Goal: Information Seeking & Learning: Find specific fact

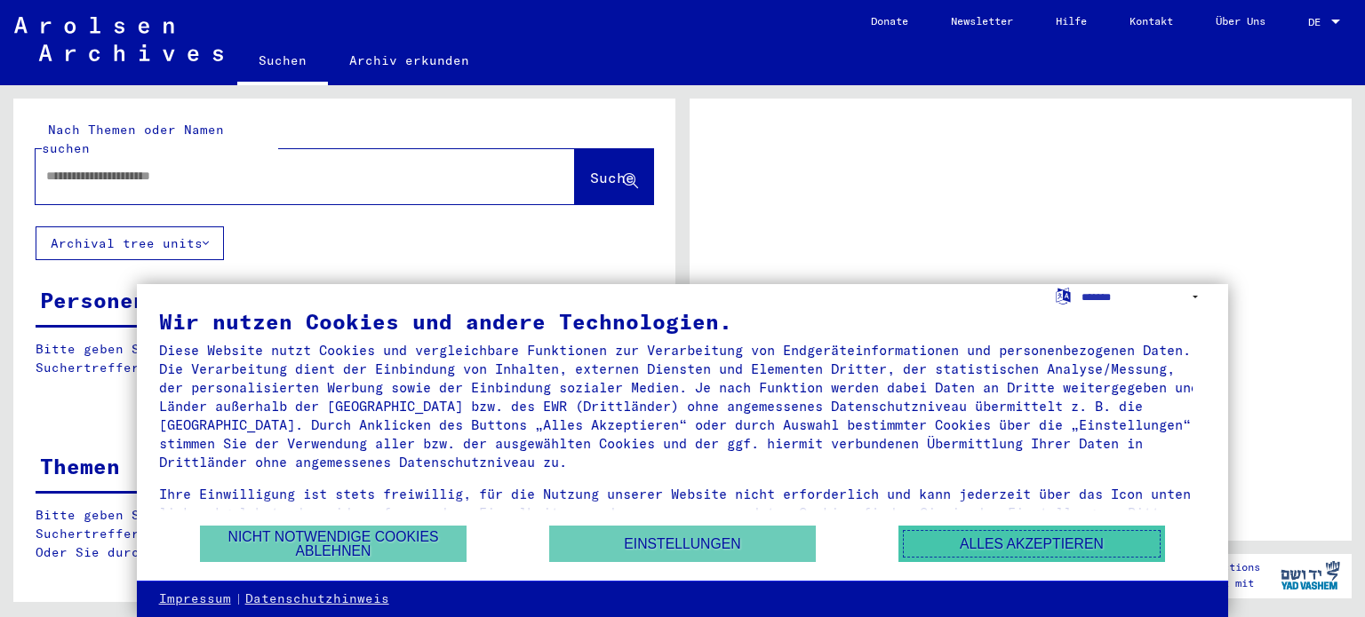
click at [980, 536] on button "Alles akzeptieren" at bounding box center [1031, 544] width 267 height 36
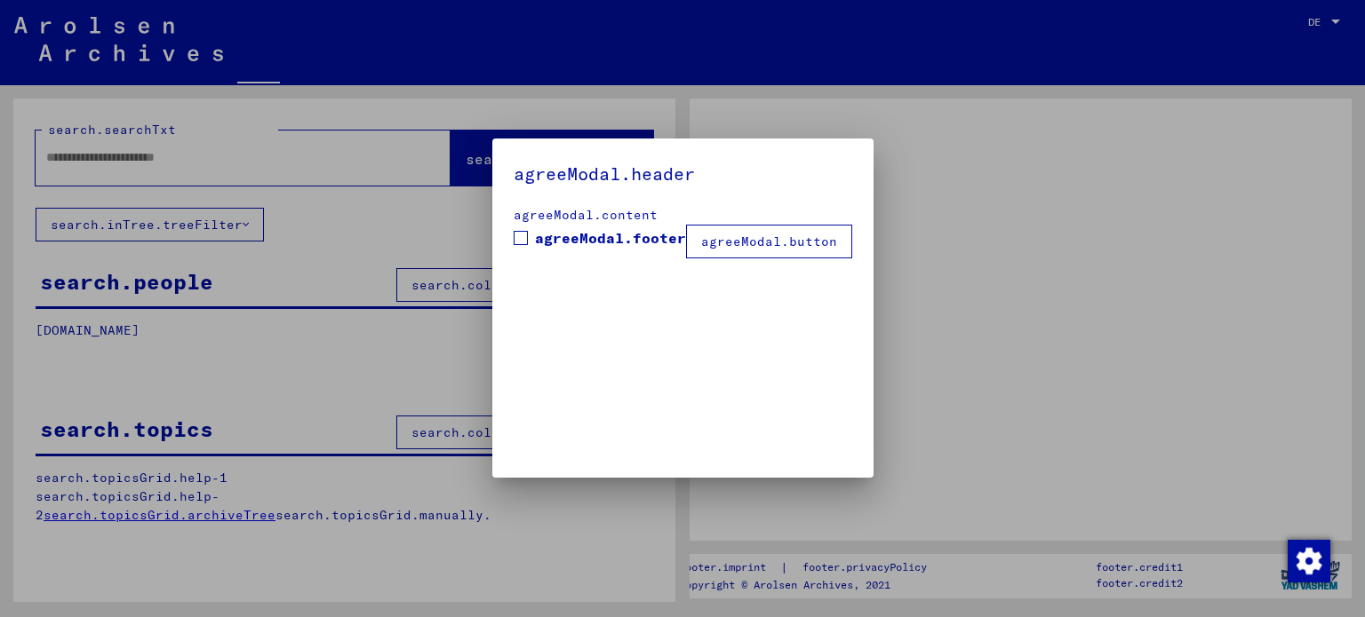
click at [181, 326] on div at bounding box center [682, 308] width 1365 height 617
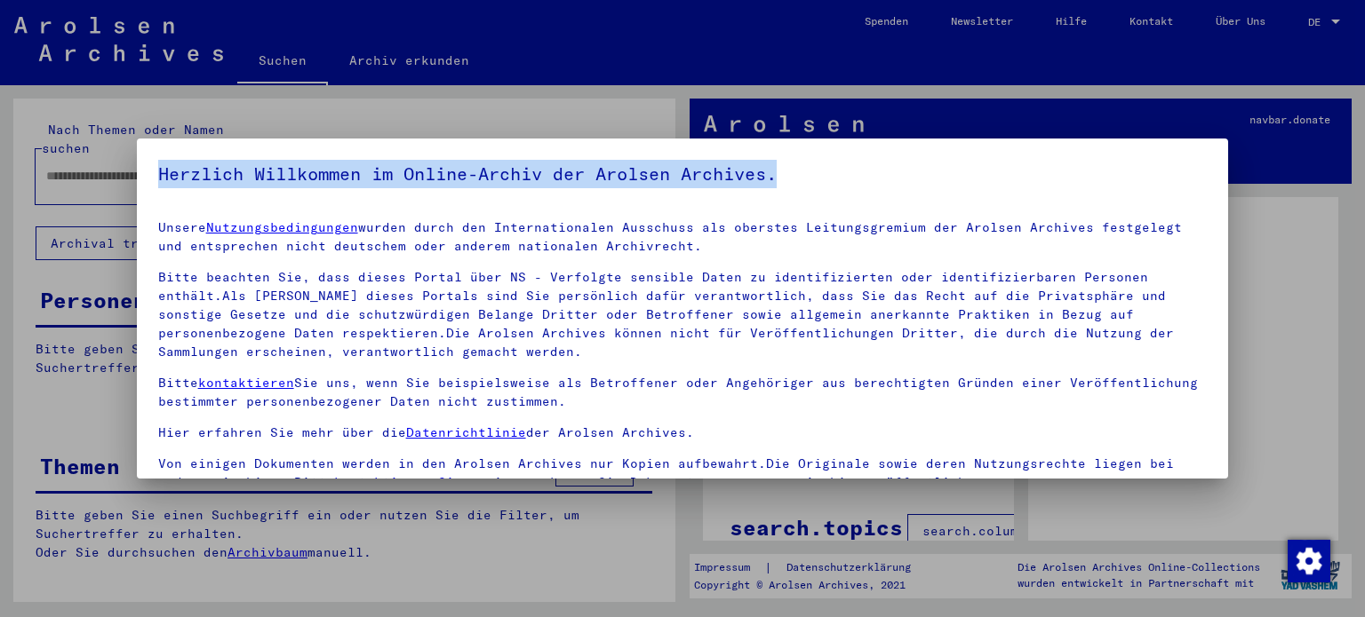
drag, startPoint x: 181, startPoint y: 326, endPoint x: 628, endPoint y: 285, distance: 448.7
click at [628, 285] on div "Herzlich Willkommen im Online-Archiv der Arolsen Archives. Unsere Nutzungsbedin…" at bounding box center [682, 308] width 1365 height 617
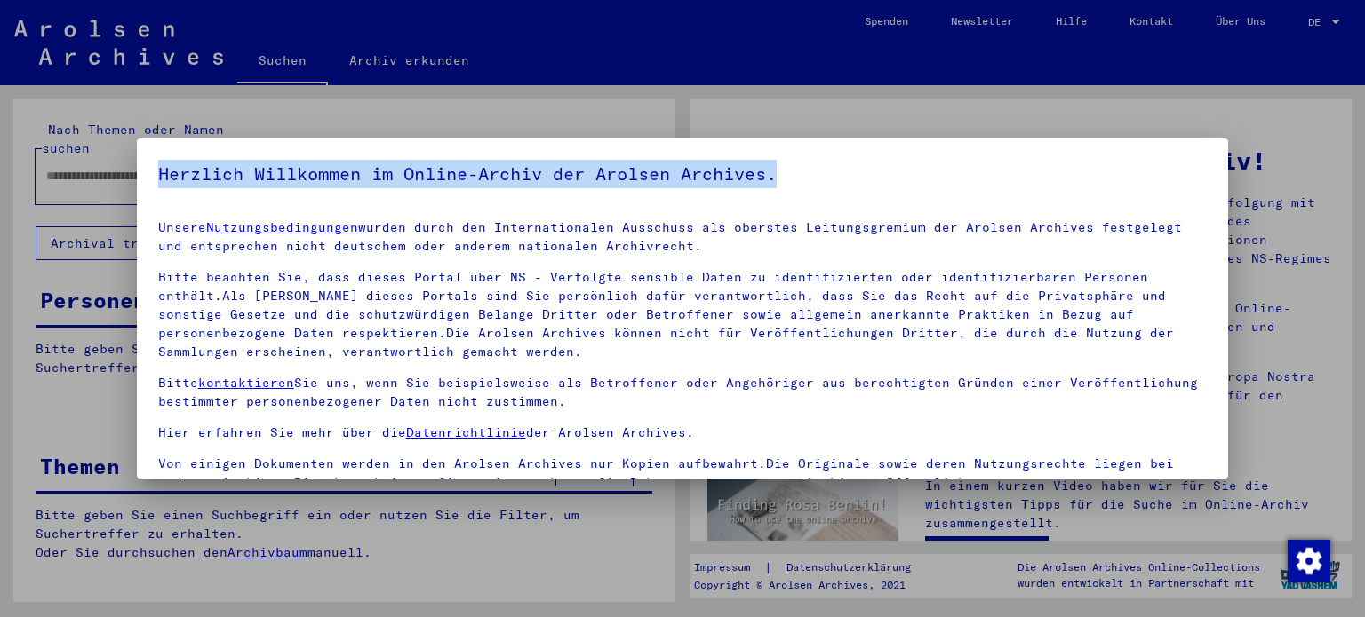
scroll to position [25, 0]
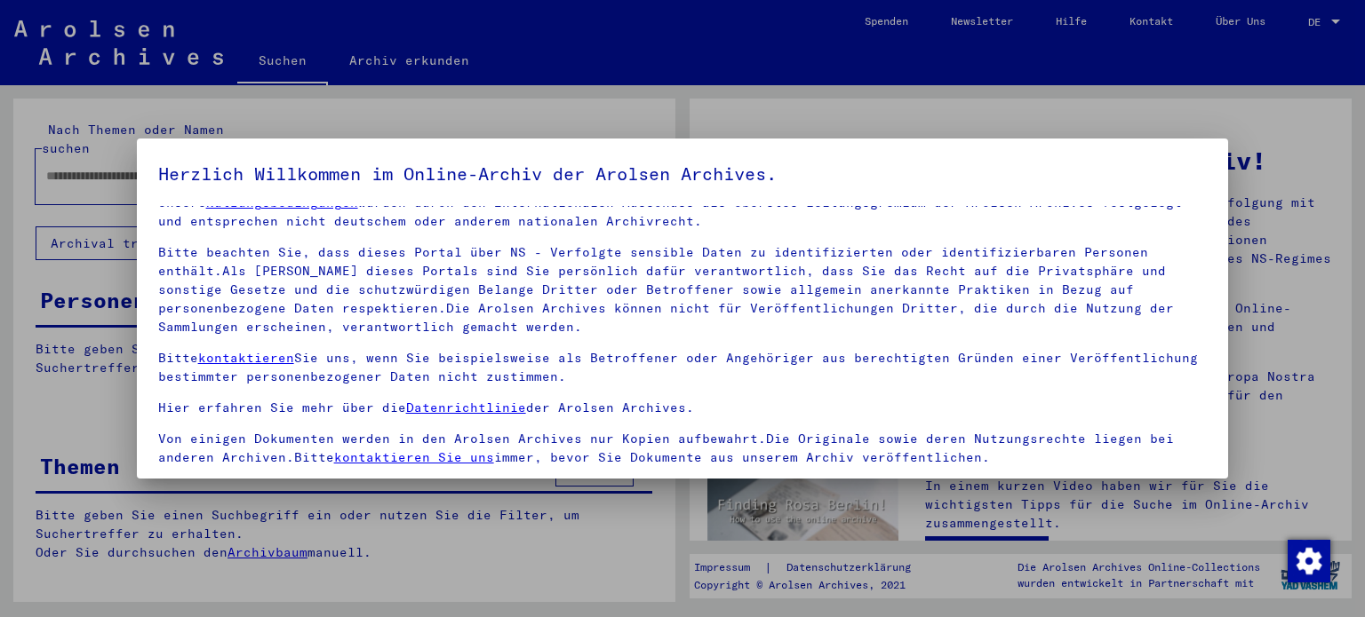
click at [833, 370] on p "Bitte kontaktieren Sie uns, wenn Sie beispielsweise als Betroffener oder Angehö…" at bounding box center [682, 367] width 1049 height 37
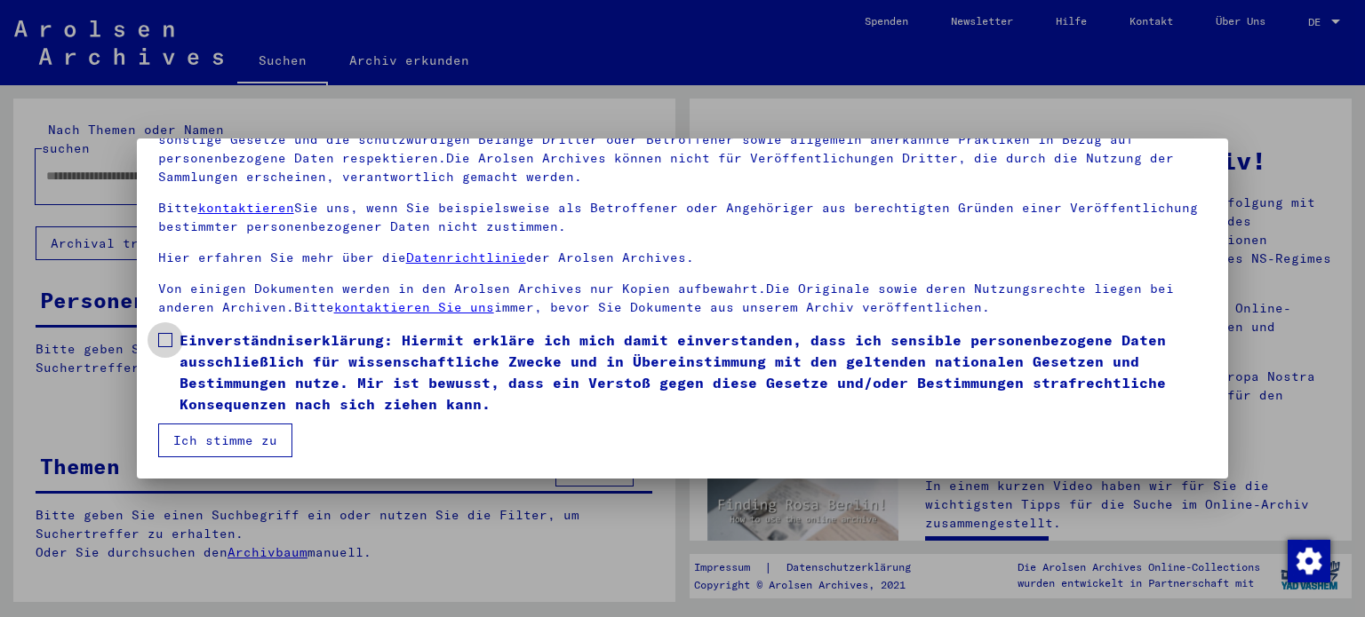
click at [163, 350] on label "Einverständniserklärung: Hiermit erkläre ich mich damit einverstanden, dass ich…" at bounding box center [682, 372] width 1049 height 85
click at [223, 443] on button "Ich stimme zu" at bounding box center [225, 441] width 134 height 34
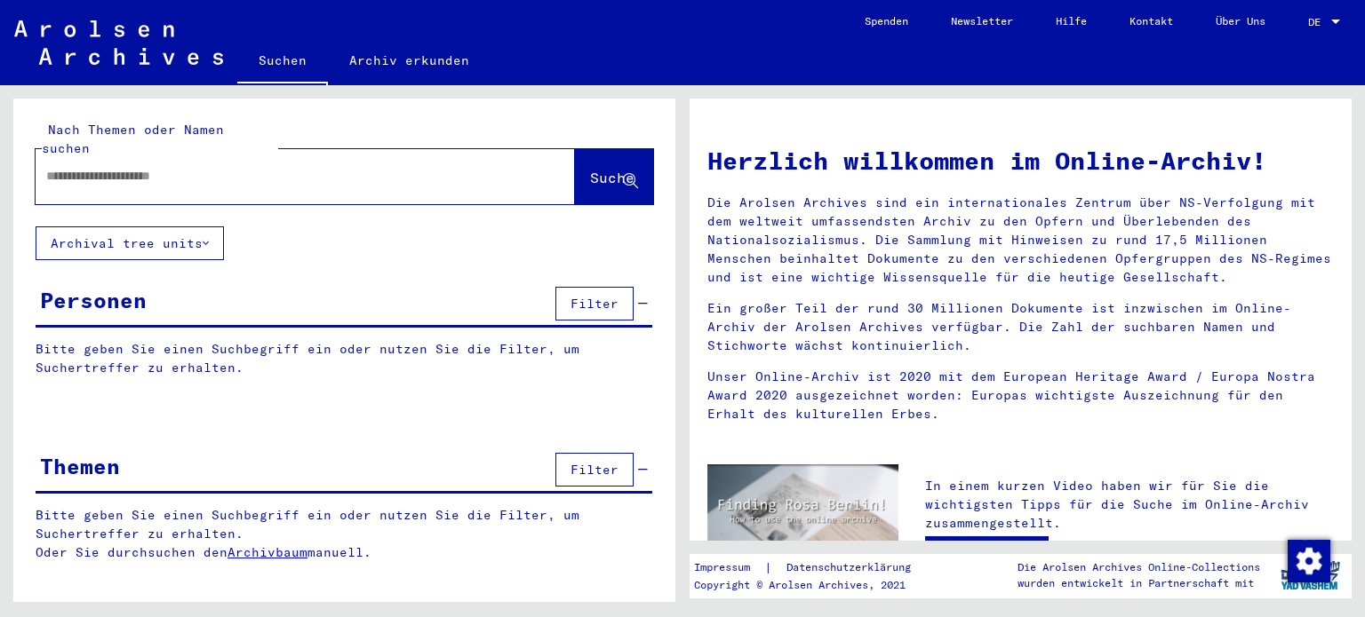
click at [267, 167] on input "text" at bounding box center [283, 176] width 475 height 19
click at [590, 170] on span "Suche" at bounding box center [614, 179] width 48 height 19
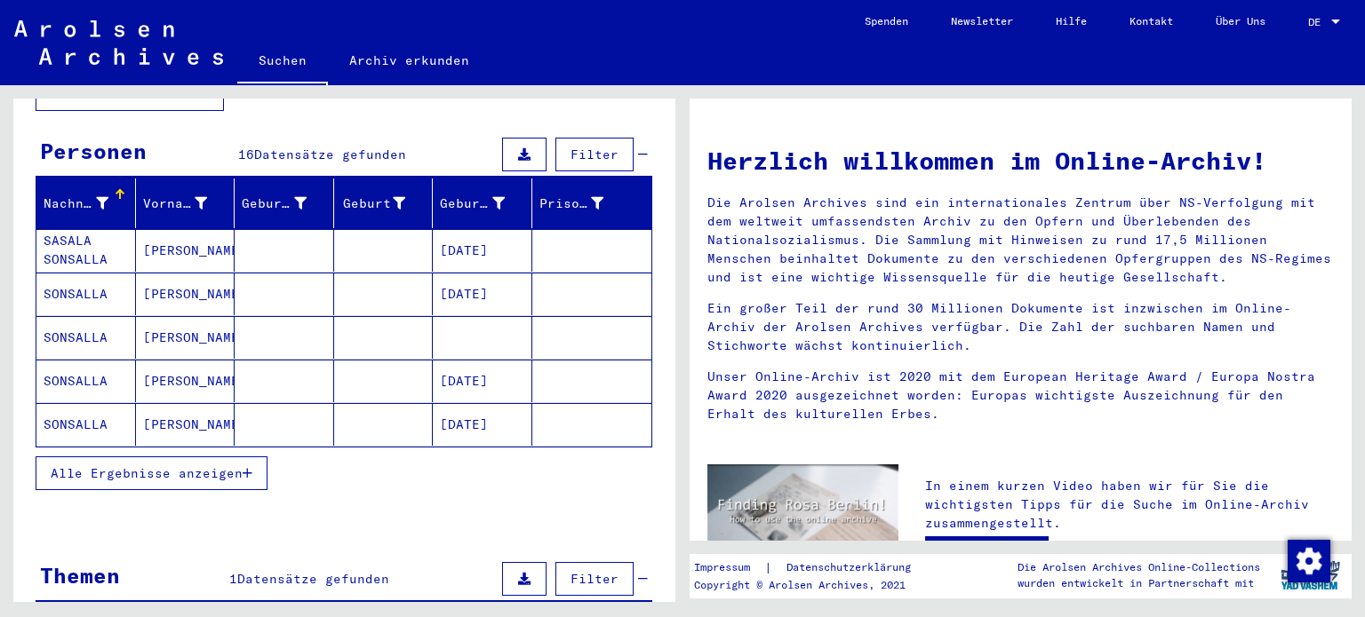
scroll to position [174, 0]
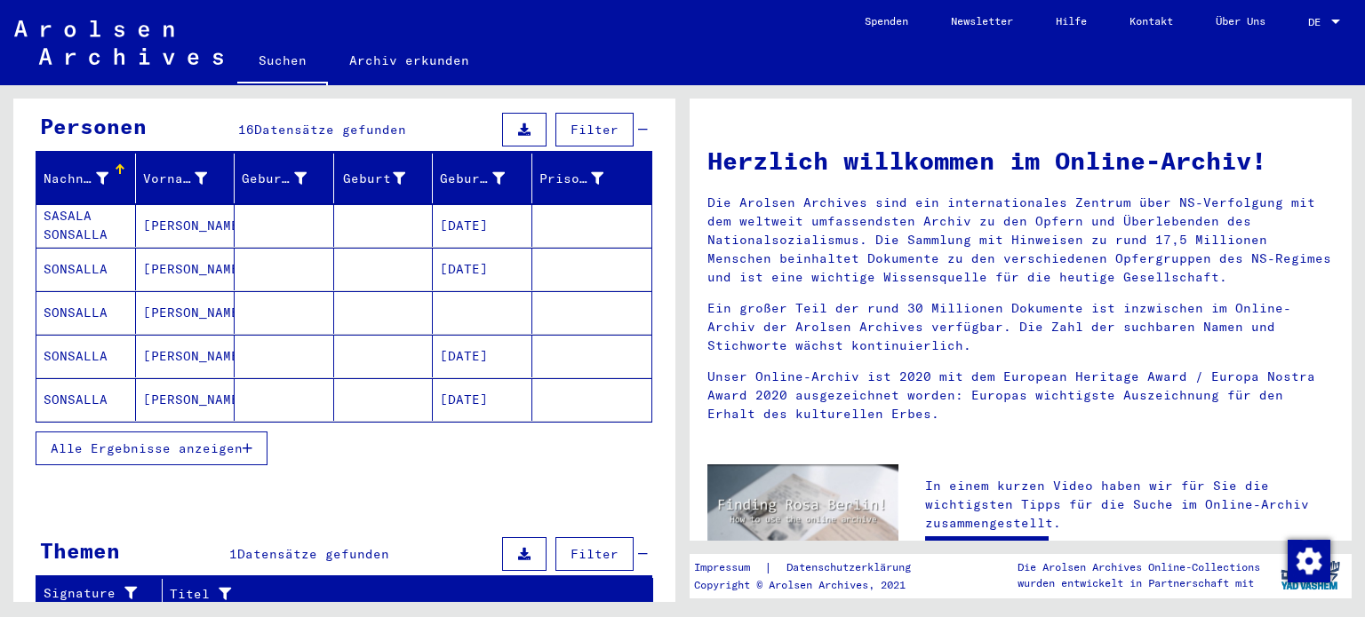
click at [191, 441] on span "Alle Ergebnisse anzeigen" at bounding box center [147, 449] width 192 height 16
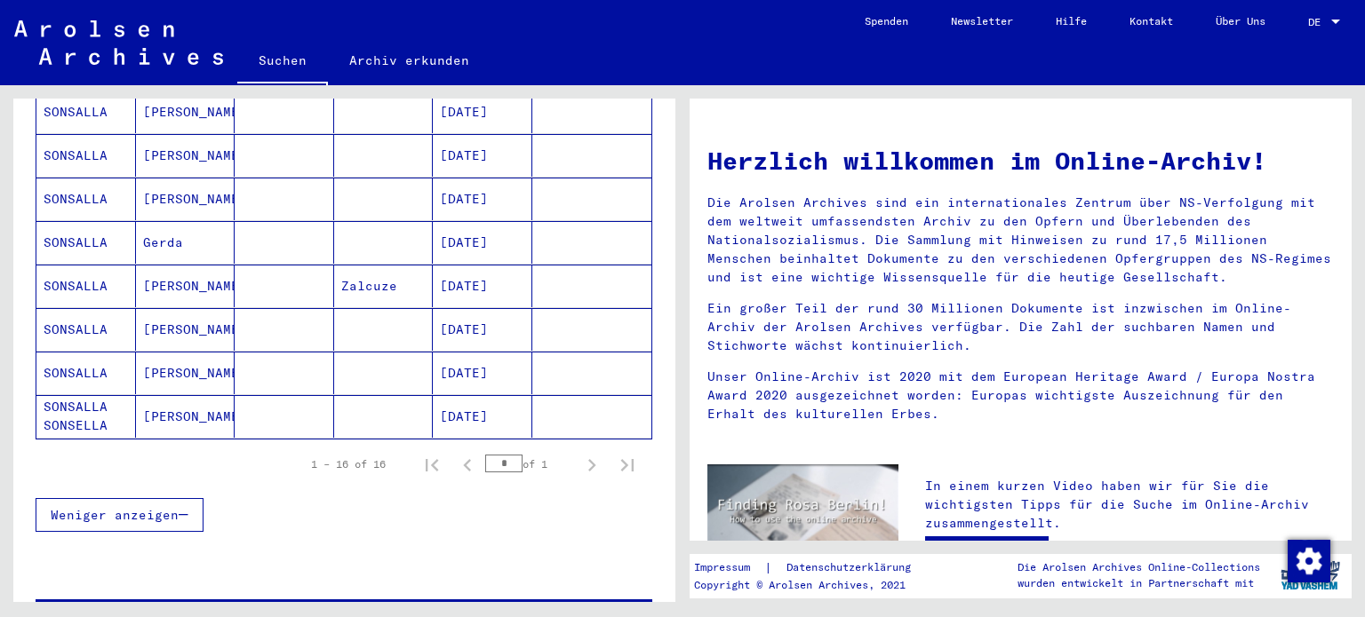
scroll to position [805, 0]
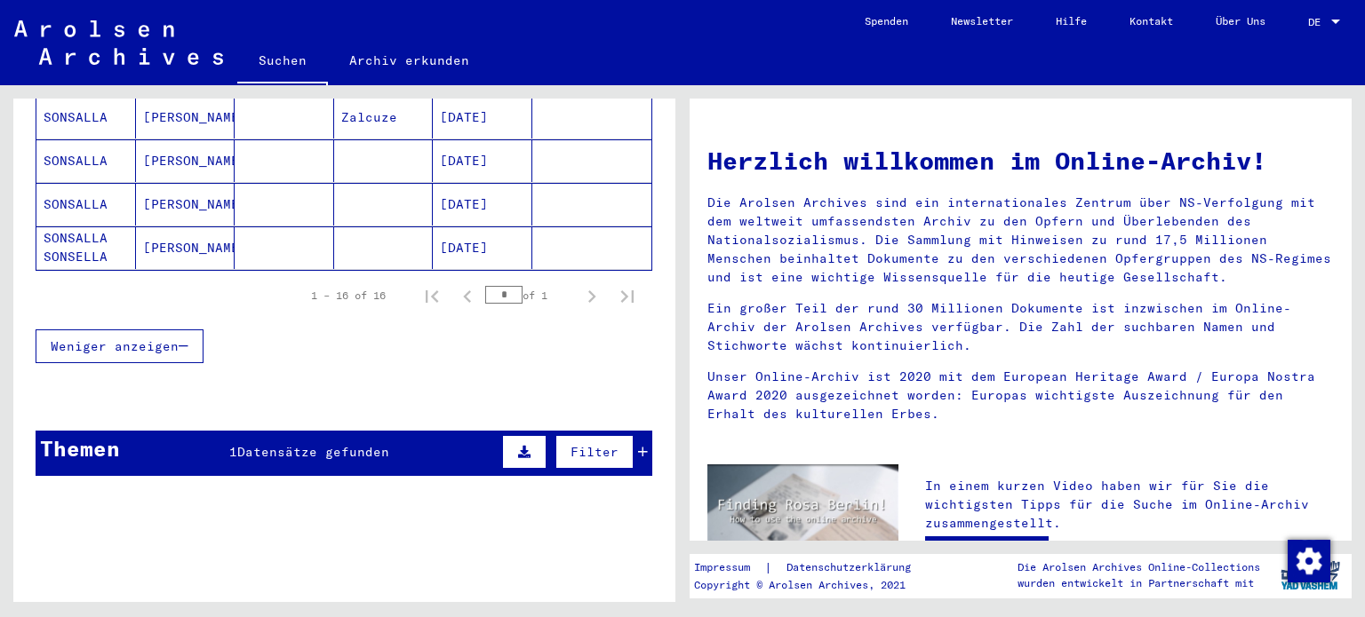
click at [335, 444] on span "Datensätze gefunden" at bounding box center [313, 452] width 152 height 16
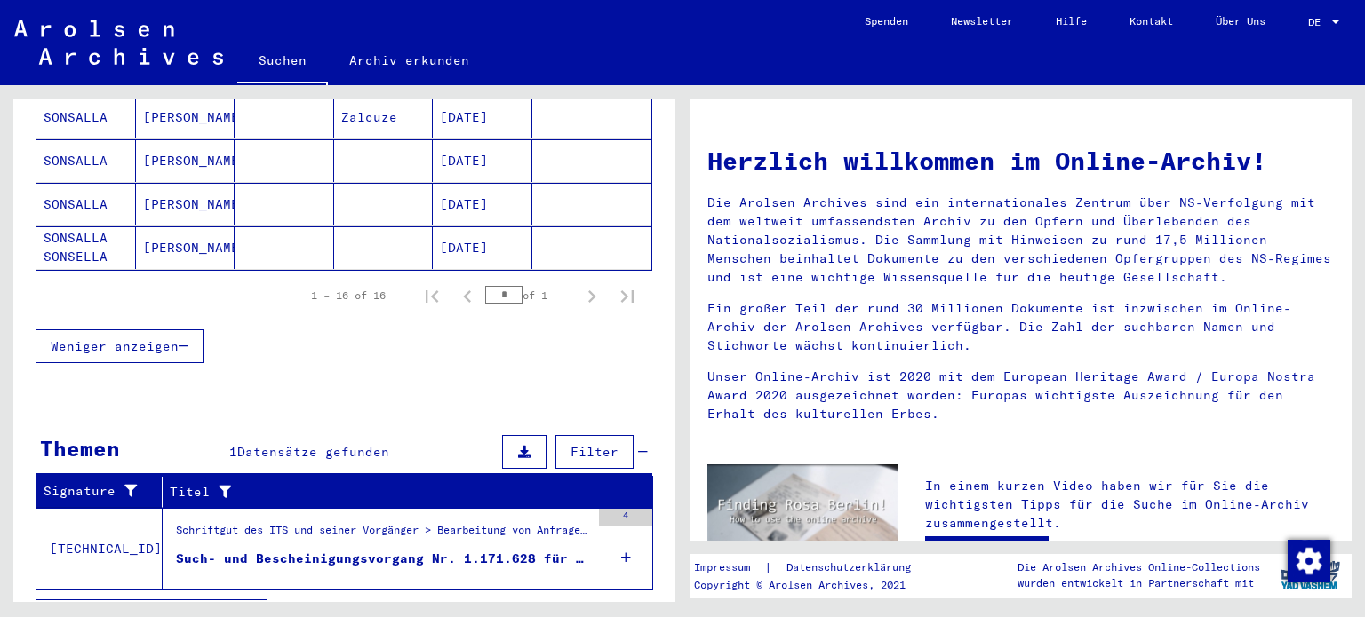
scroll to position [819, 0]
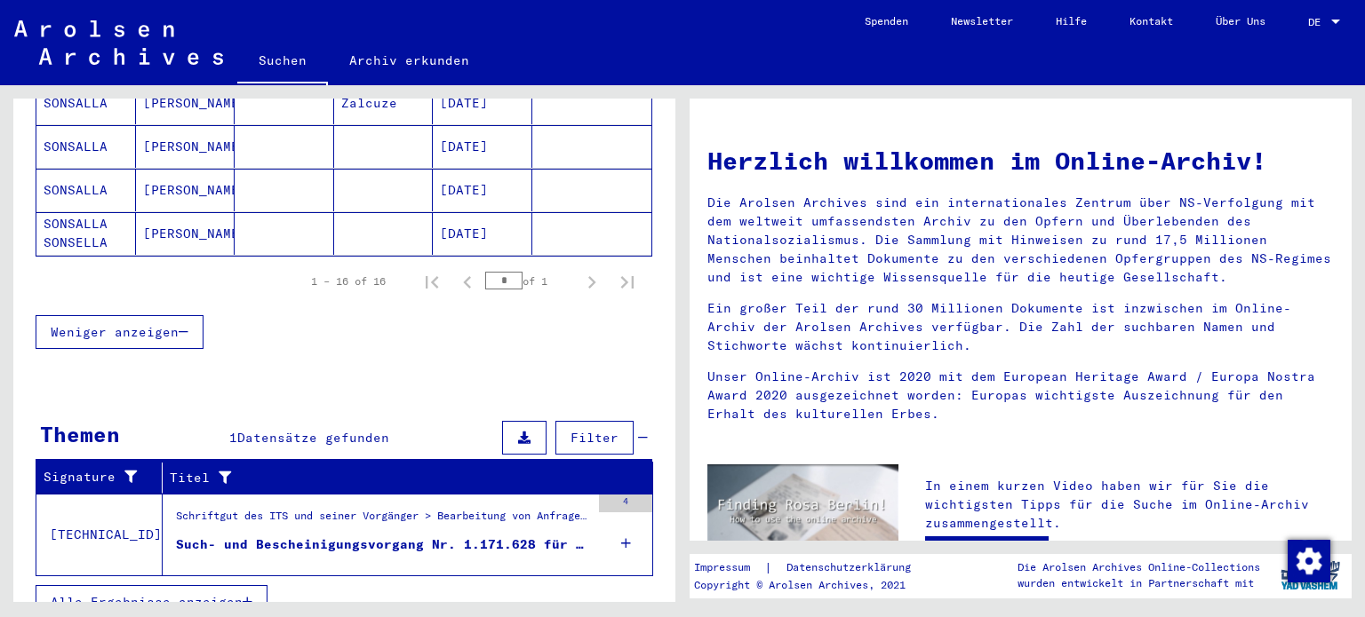
click at [508, 536] on div "Such- und Bescheinigungsvorgang Nr. 1.171.628 für [PERSON_NAME] geboren [DEMOGR…" at bounding box center [383, 545] width 414 height 19
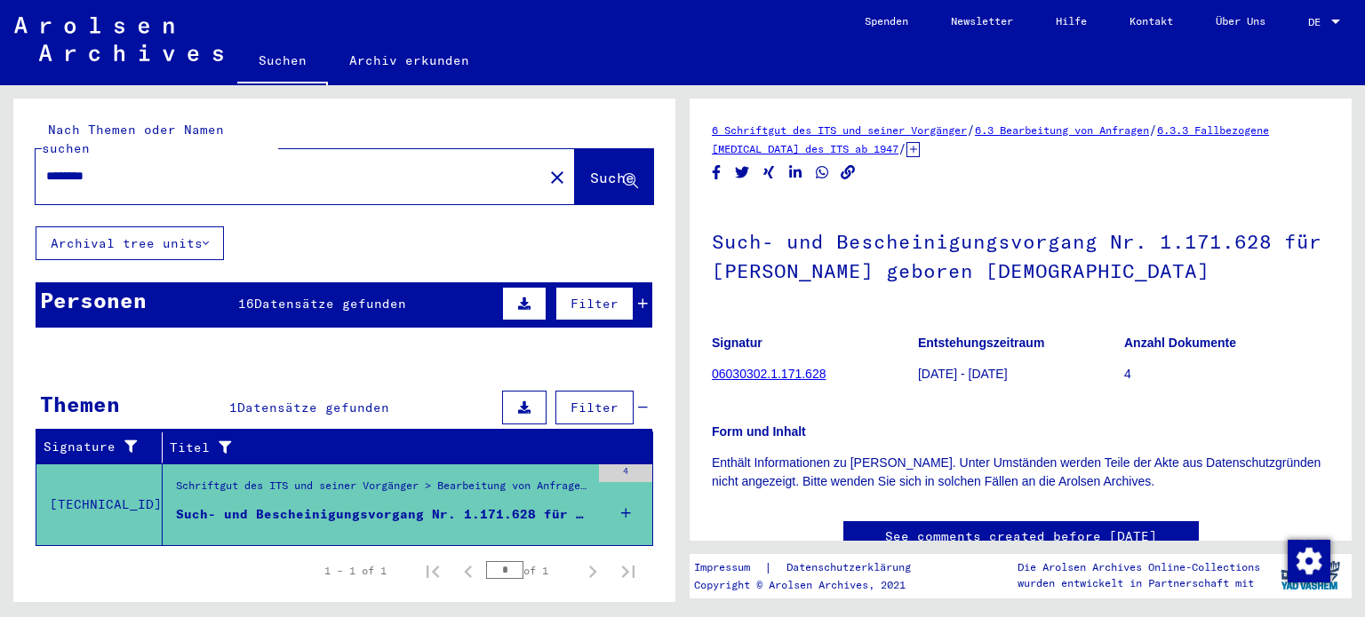
click at [405, 283] on div "Personen 16 Datensätze gefunden Filter" at bounding box center [344, 305] width 617 height 45
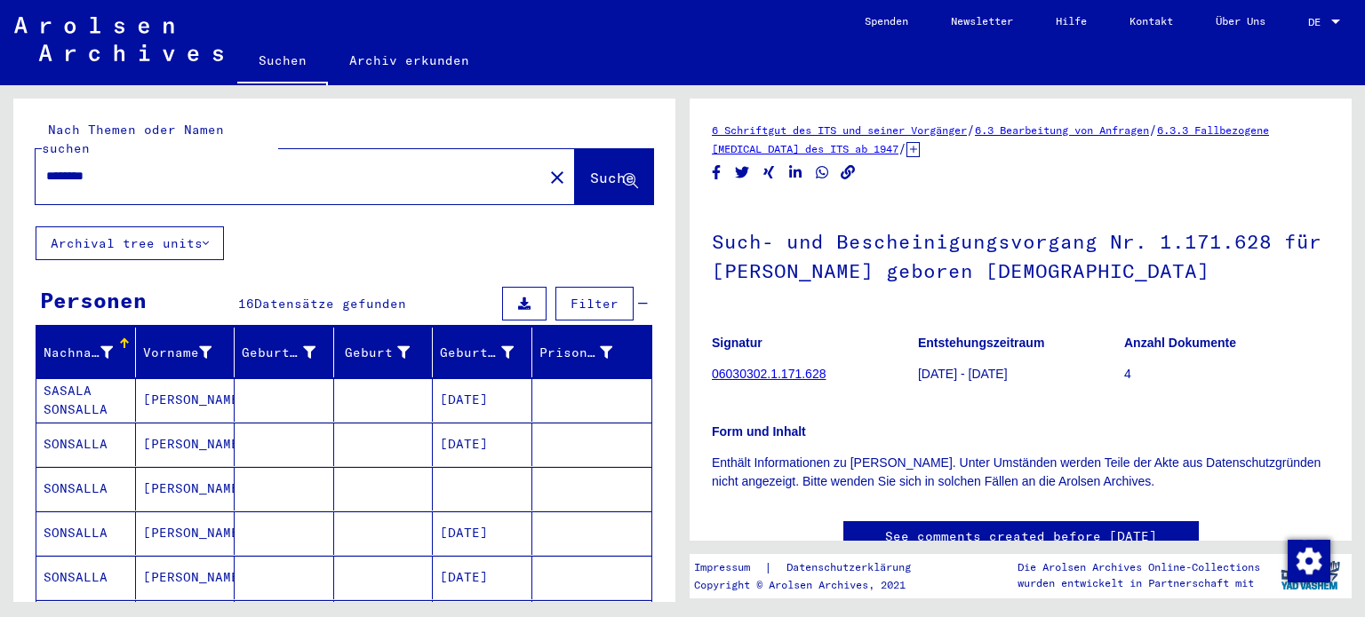
click at [153, 382] on mat-cell "[PERSON_NAME]" at bounding box center [185, 400] width 99 height 44
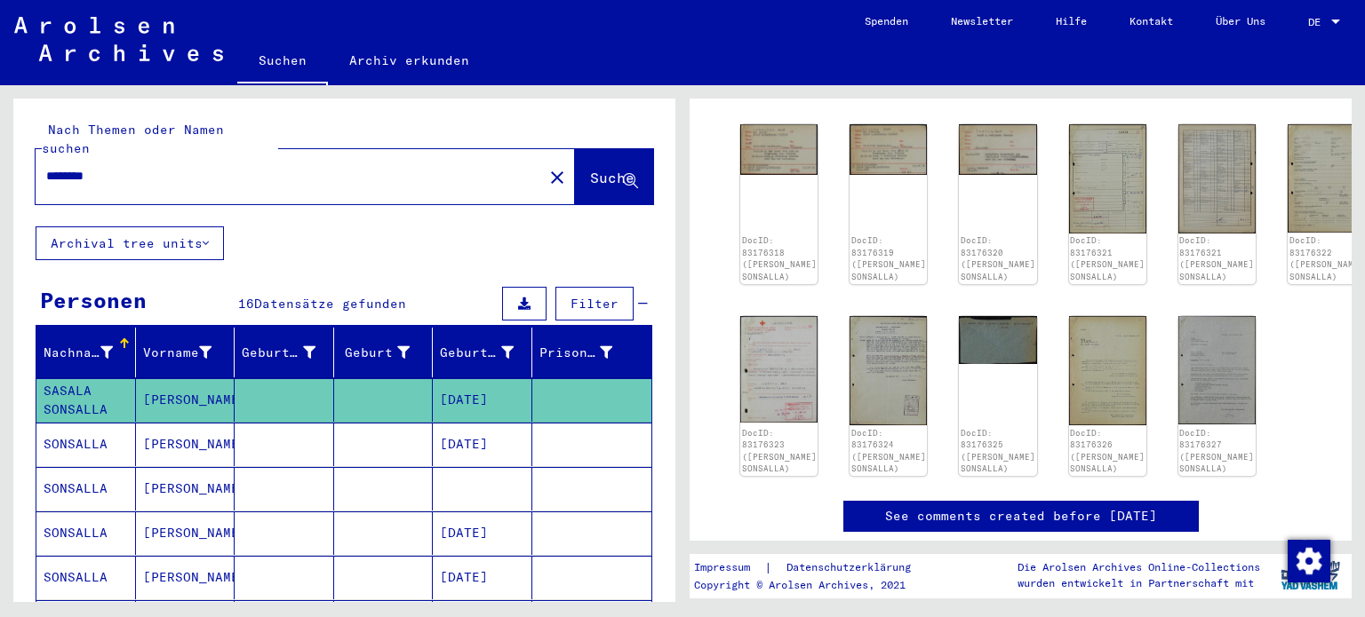
click at [130, 167] on input "********" at bounding box center [289, 176] width 486 height 19
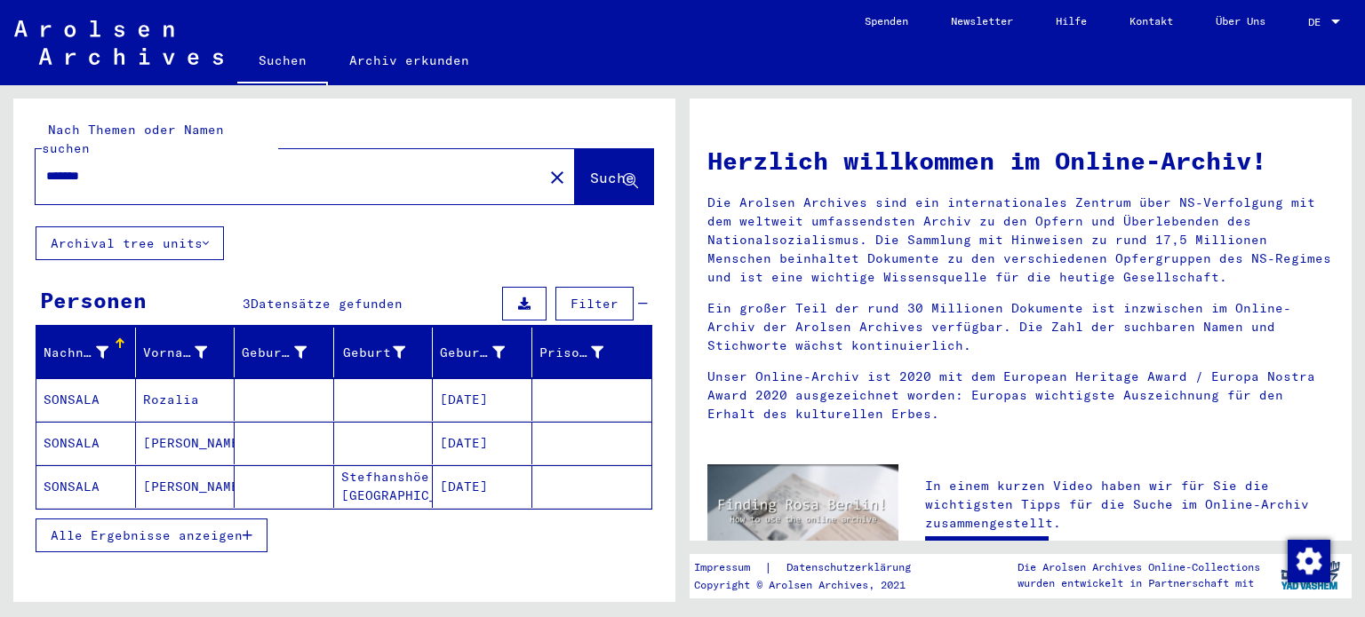
click at [144, 472] on mat-cell "[PERSON_NAME]" at bounding box center [185, 487] width 99 height 43
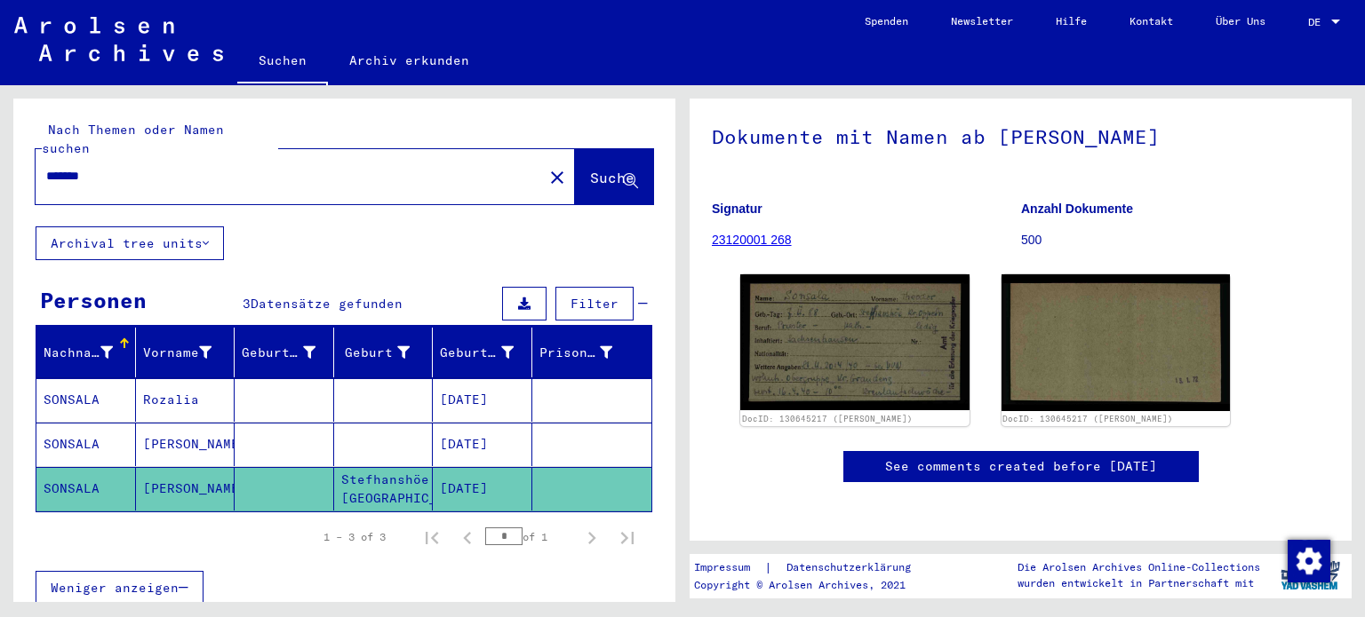
scroll to position [213, 0]
click at [178, 386] on mat-cell "Rozalia" at bounding box center [185, 400] width 99 height 44
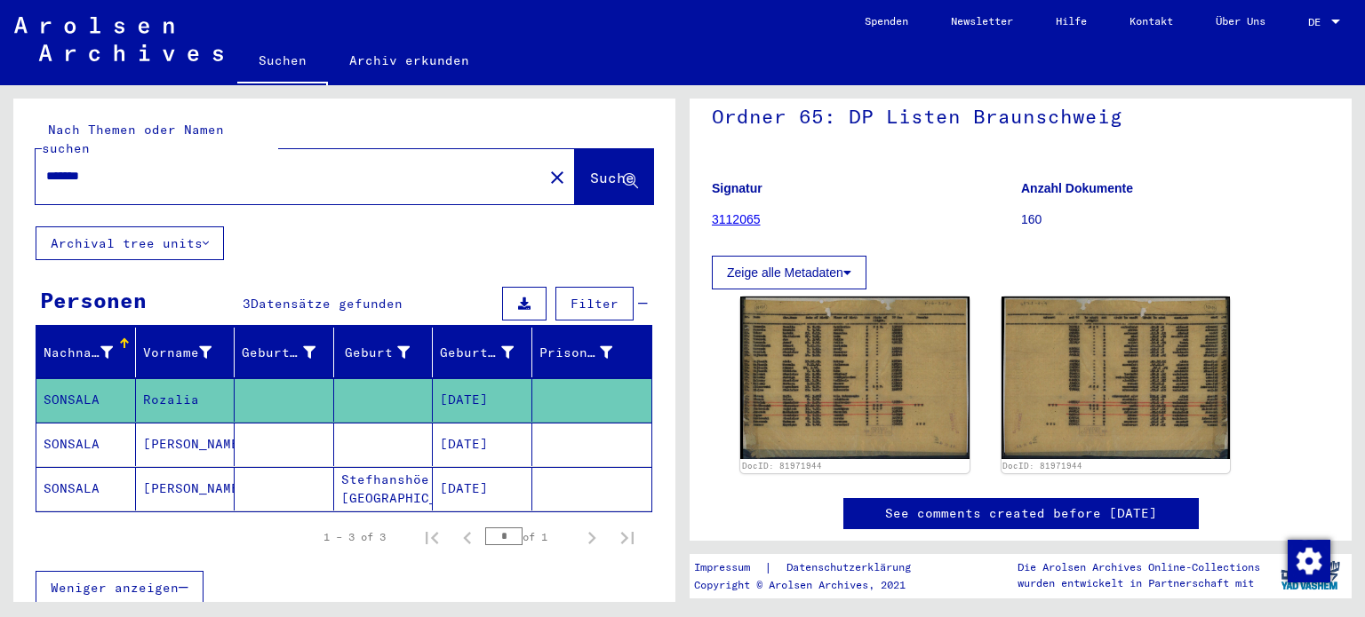
scroll to position [139, 0]
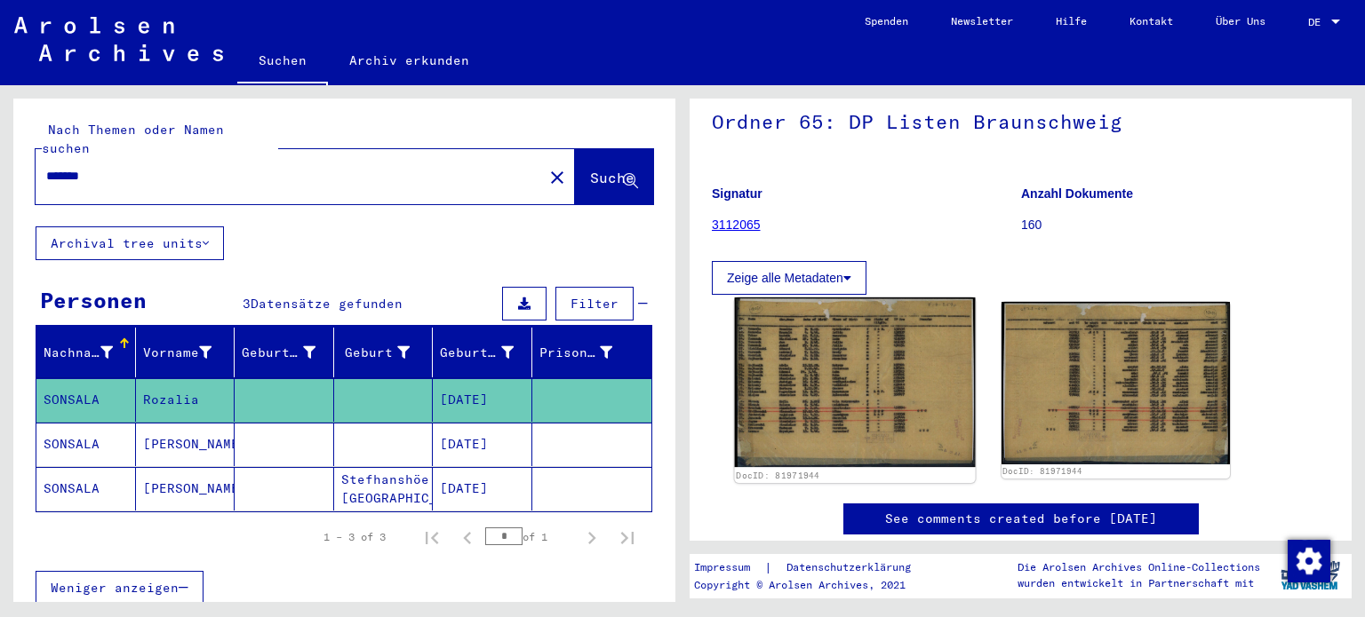
click at [808, 365] on img at bounding box center [855, 383] width 240 height 170
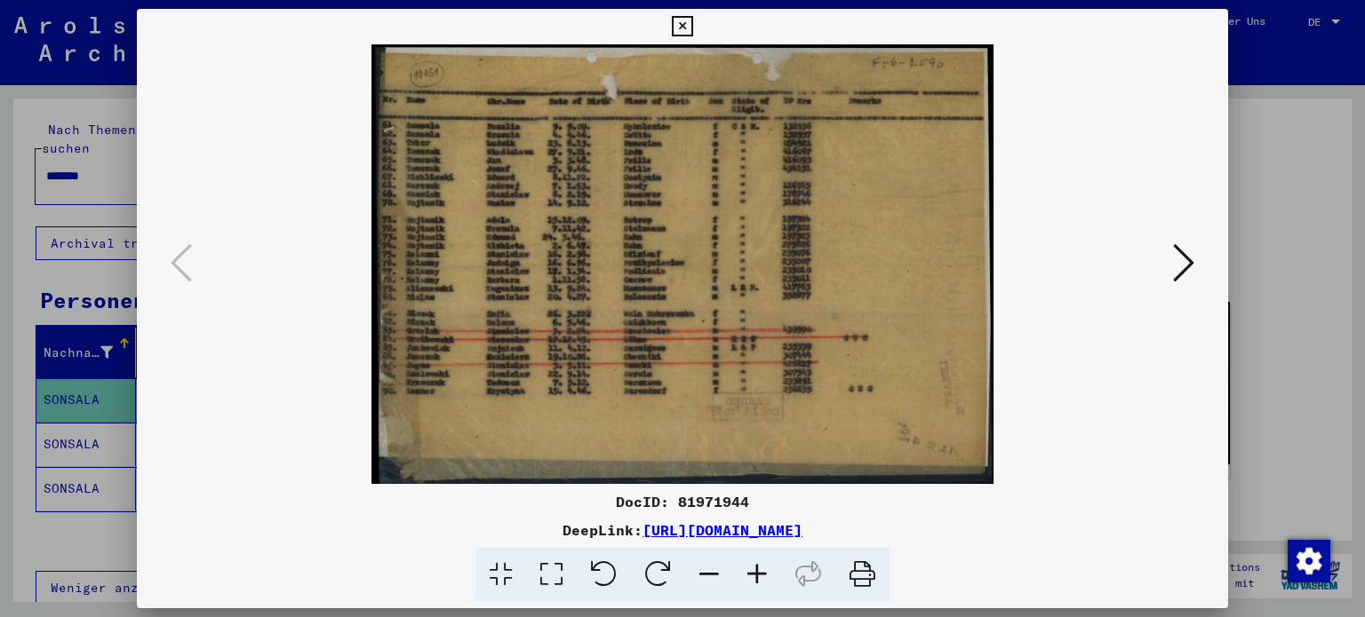
click at [1176, 262] on icon at bounding box center [1183, 263] width 21 height 43
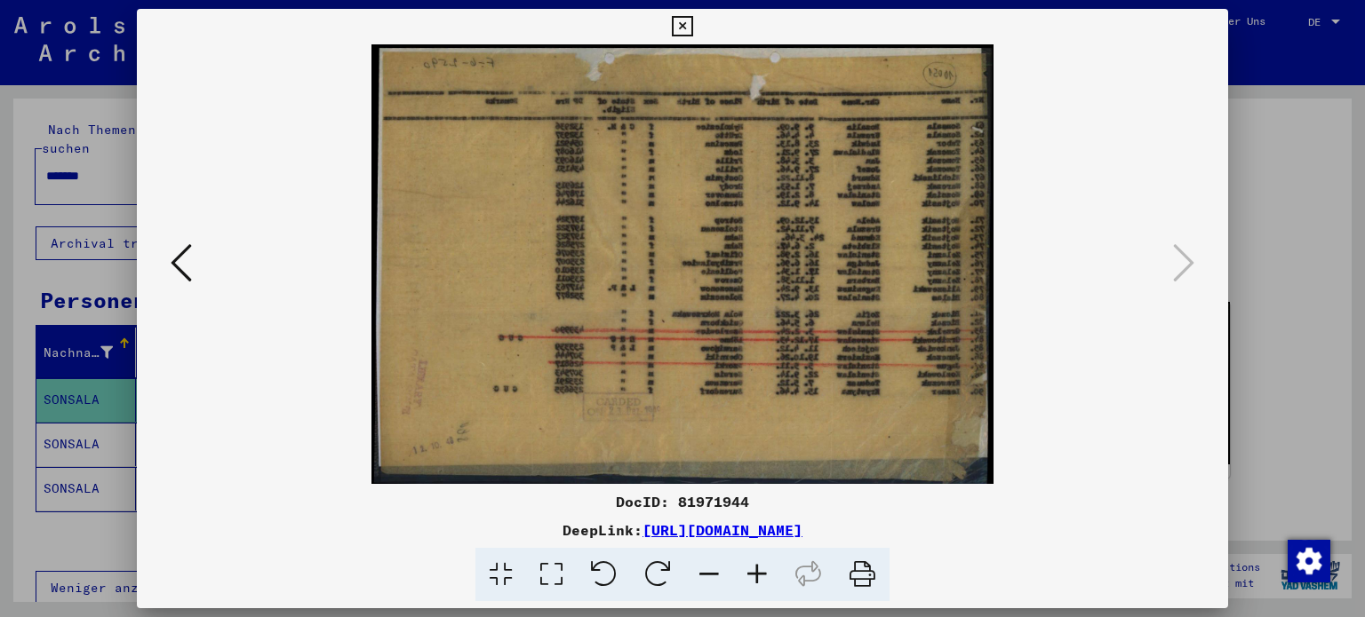
click at [1279, 243] on div at bounding box center [682, 308] width 1365 height 617
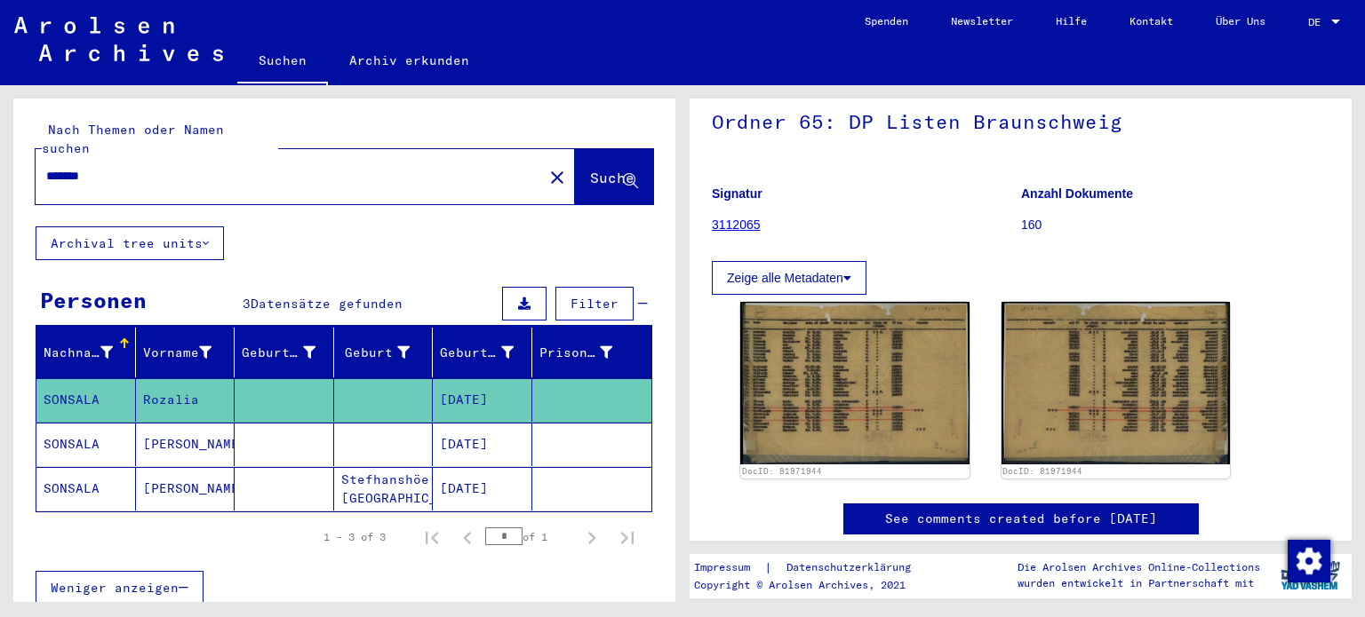
click at [217, 156] on div "*******" at bounding box center [284, 176] width 497 height 40
click at [217, 167] on input "*******" at bounding box center [289, 176] width 486 height 19
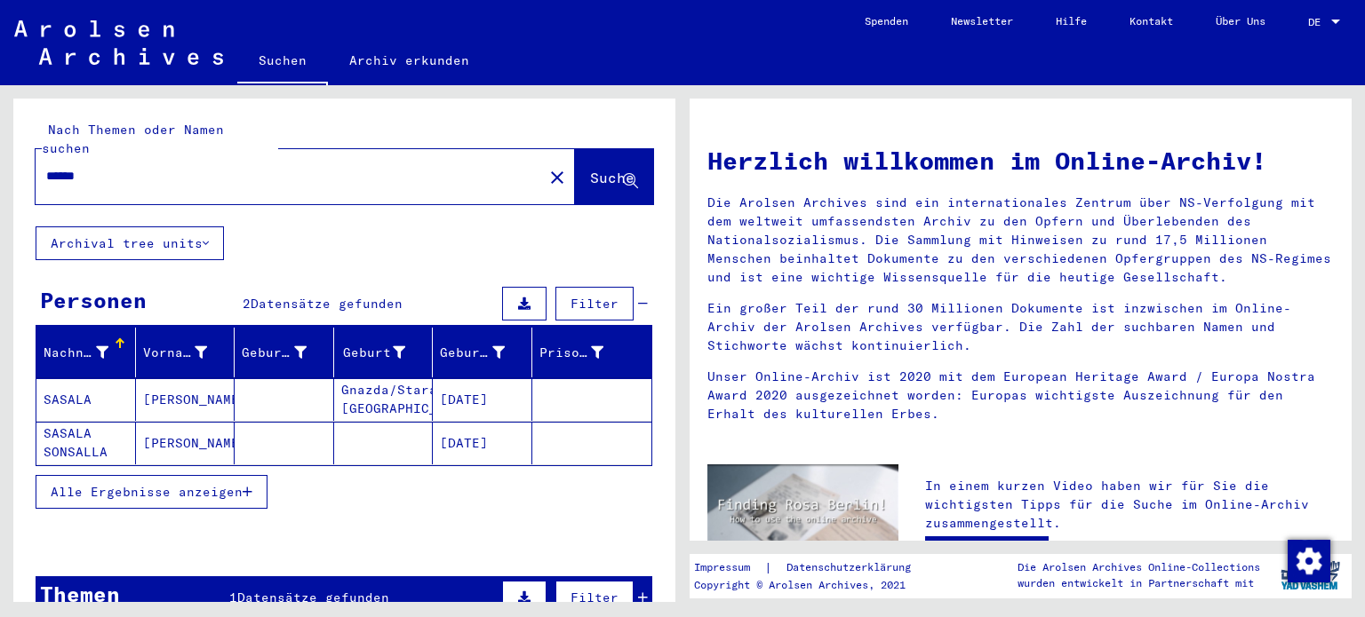
click at [147, 167] on div "******" at bounding box center [279, 176] width 486 height 40
click at [115, 167] on input "******" at bounding box center [283, 176] width 475 height 19
click at [50, 167] on input "******" at bounding box center [283, 176] width 475 height 19
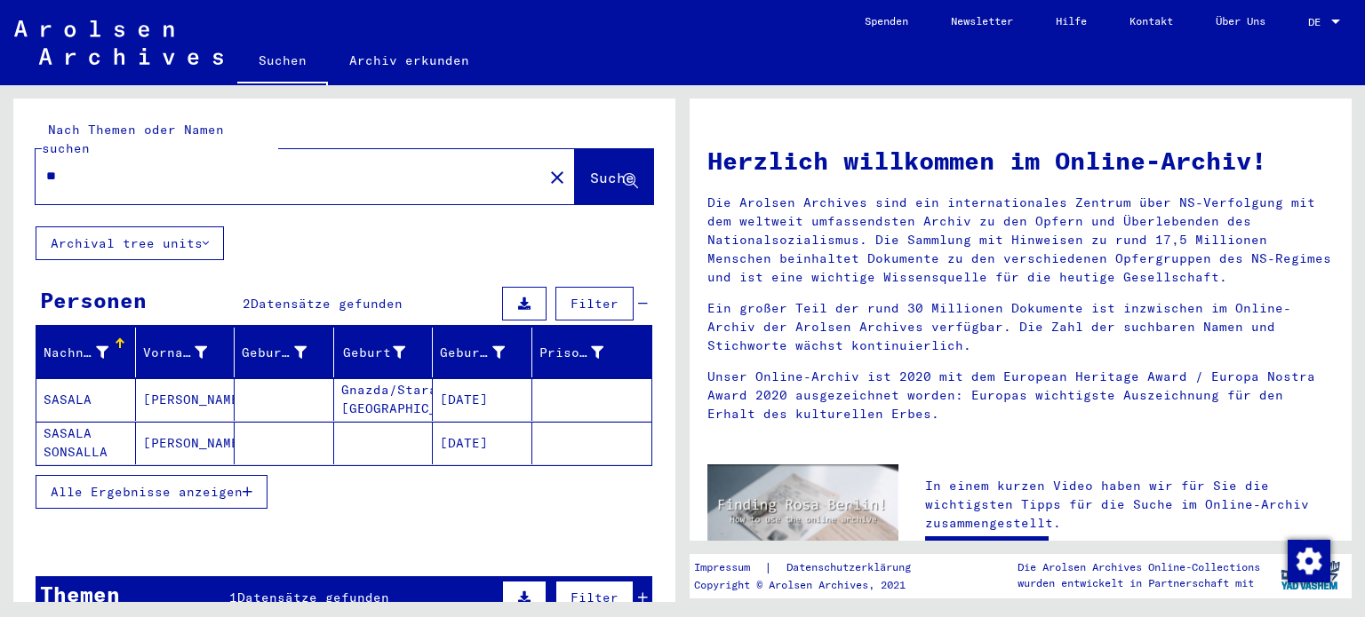
type input "*"
type input "********"
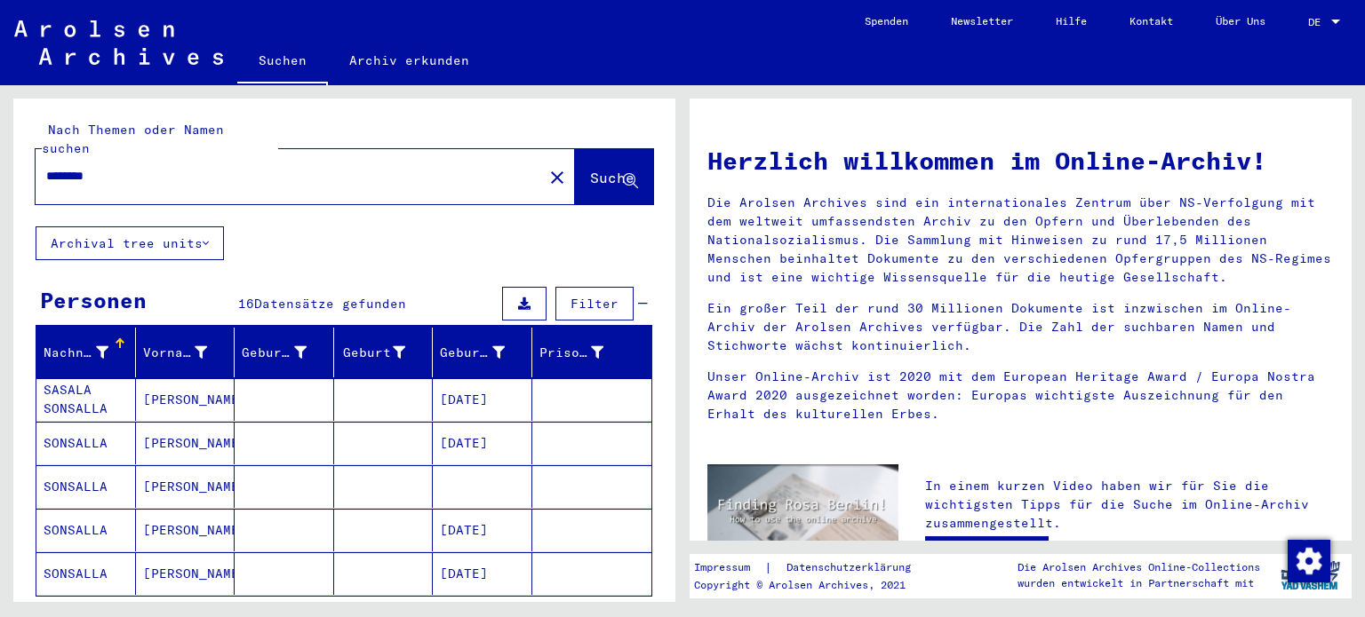
scroll to position [84, 0]
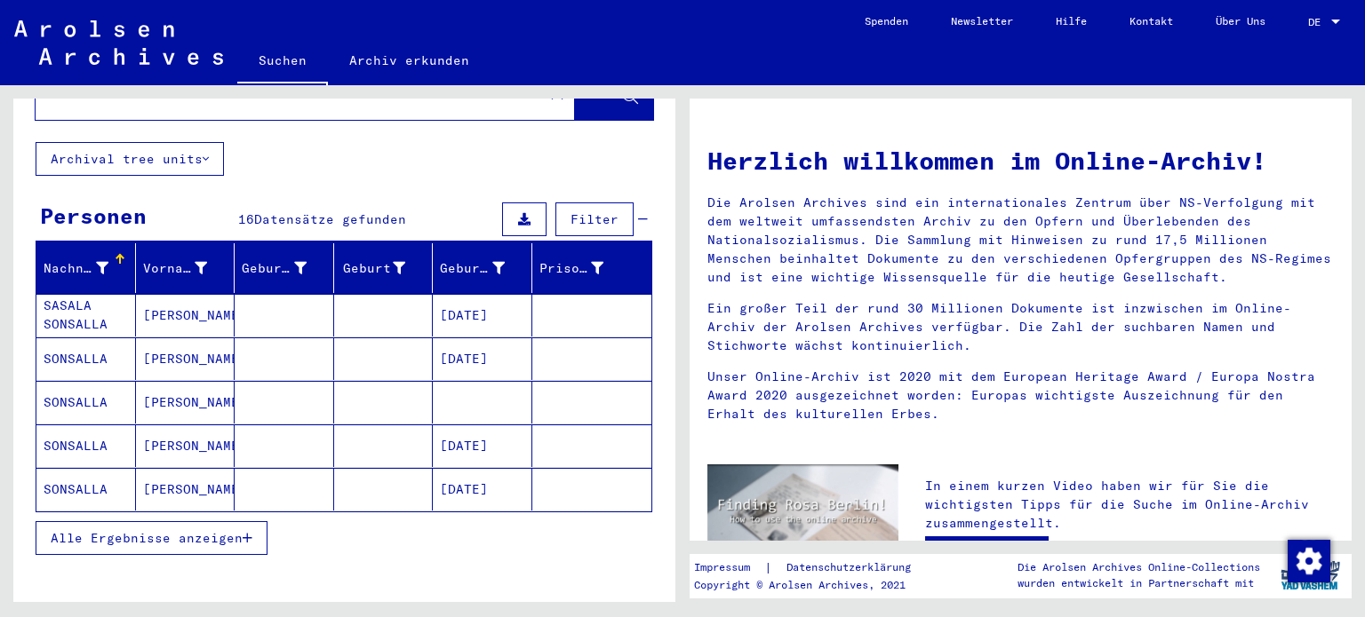
click at [176, 397] on mat-cell "[PERSON_NAME]" at bounding box center [185, 402] width 99 height 43
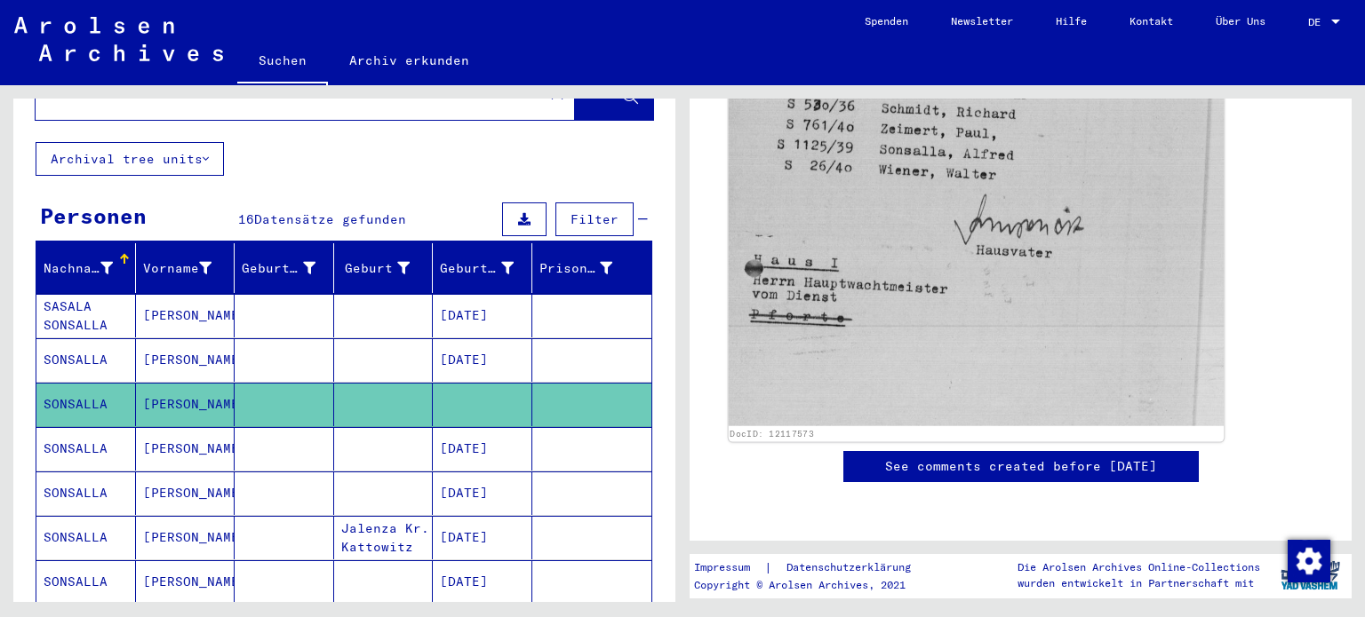
scroll to position [963, 0]
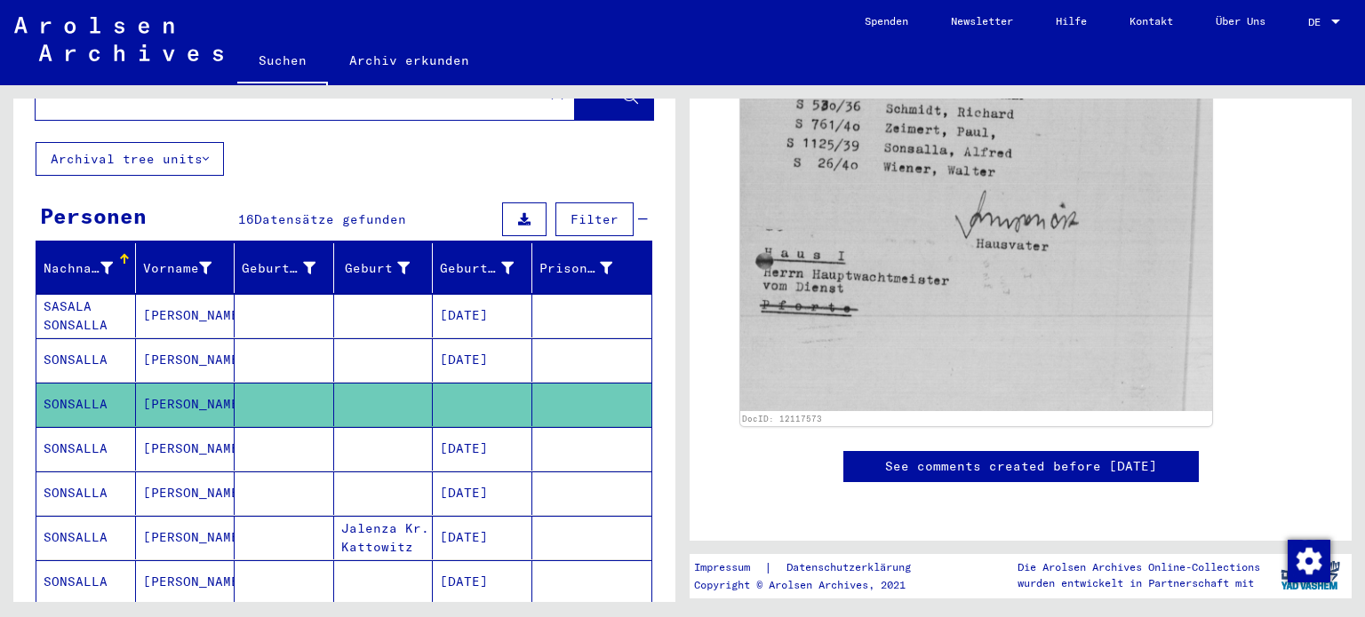
click at [412, 338] on mat-cell at bounding box center [383, 360] width 99 height 44
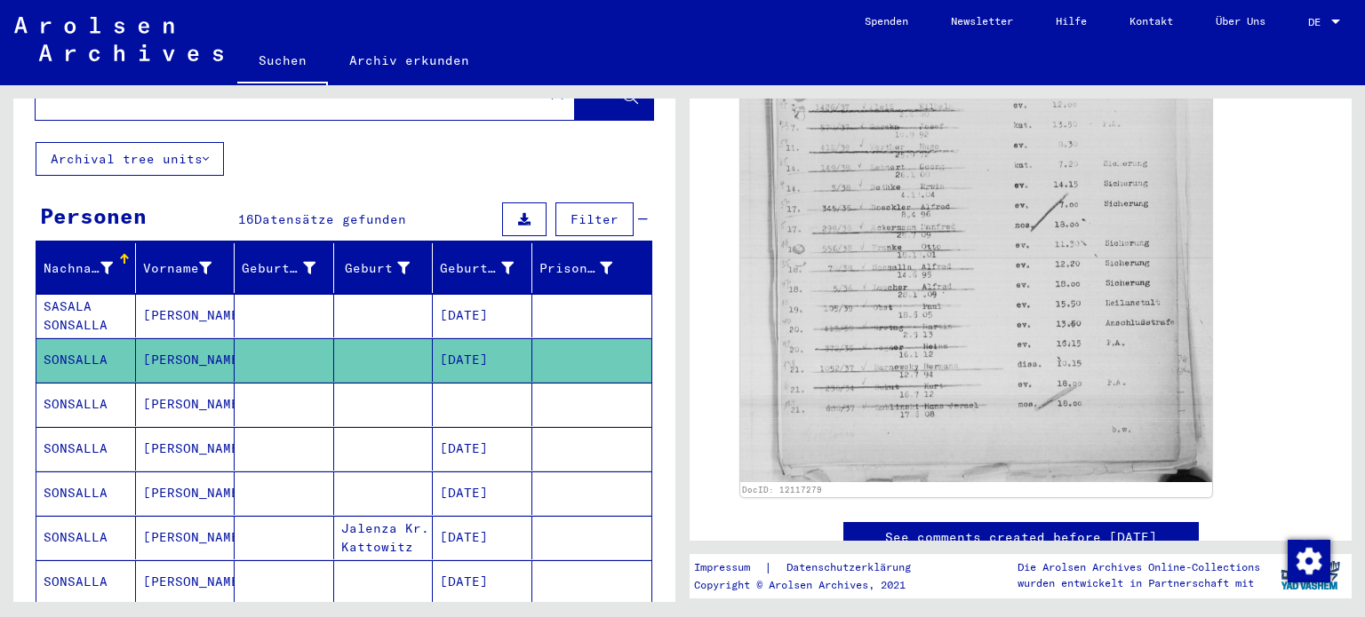
scroll to position [785, 0]
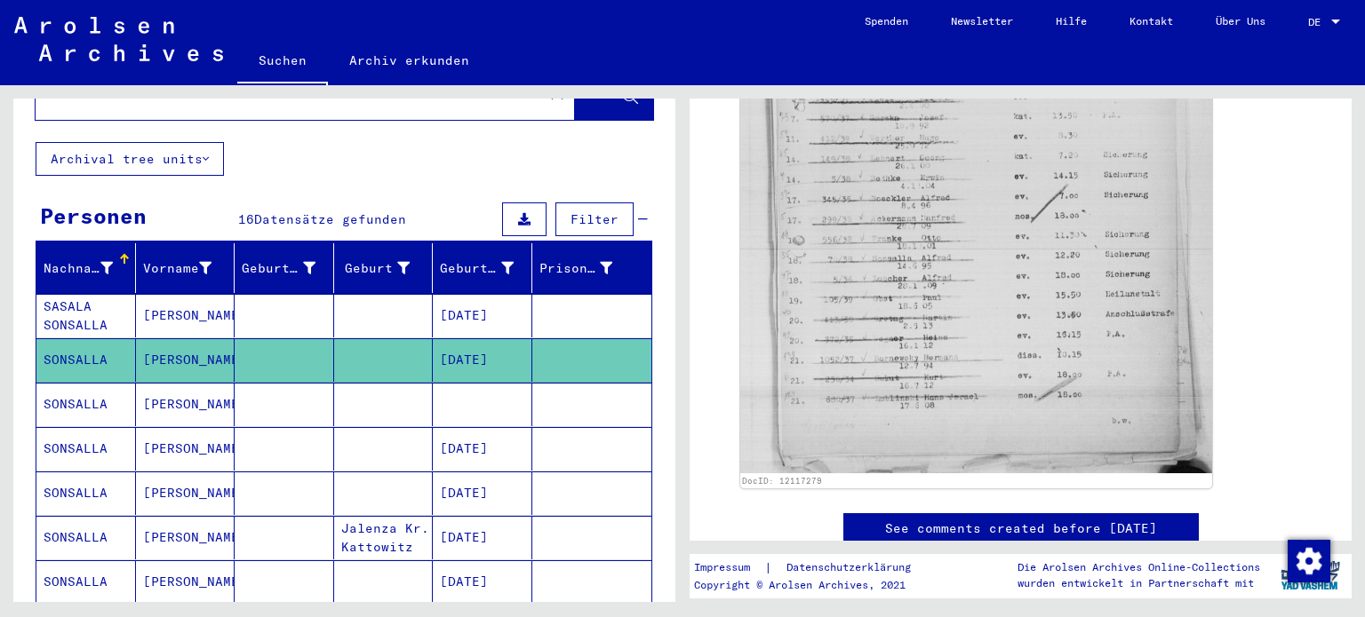
click at [179, 298] on mat-cell "[PERSON_NAME]" at bounding box center [185, 316] width 99 height 44
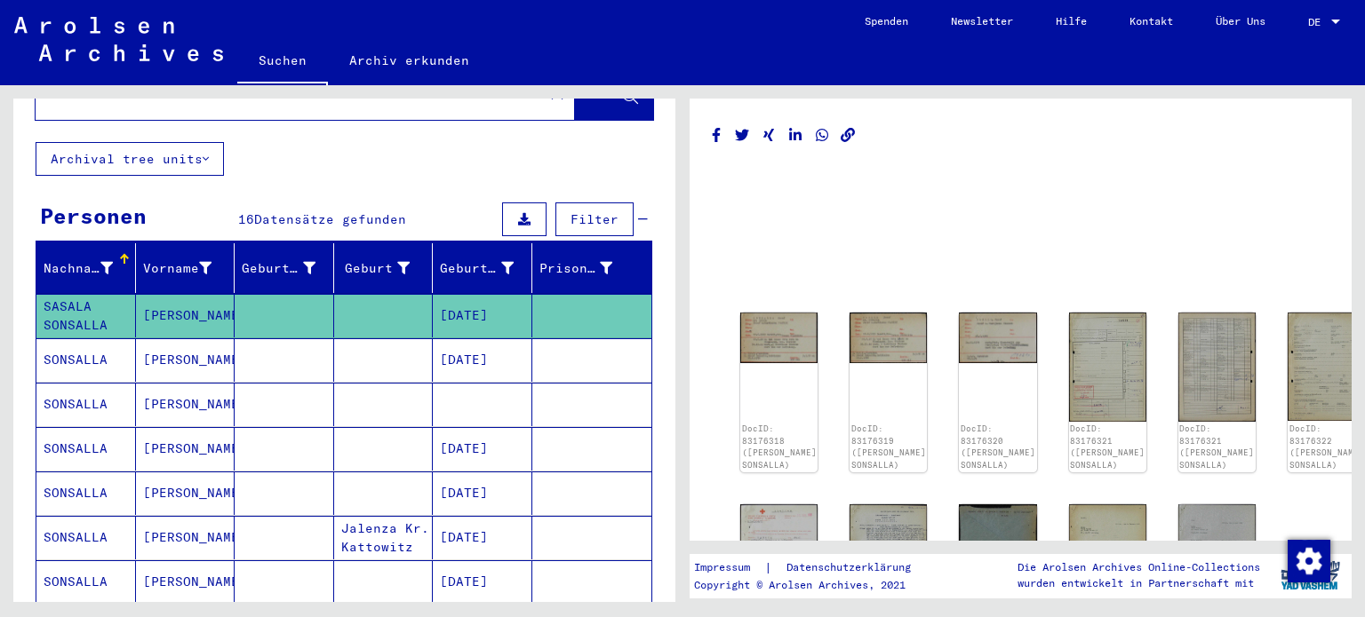
scroll to position [267, 0]
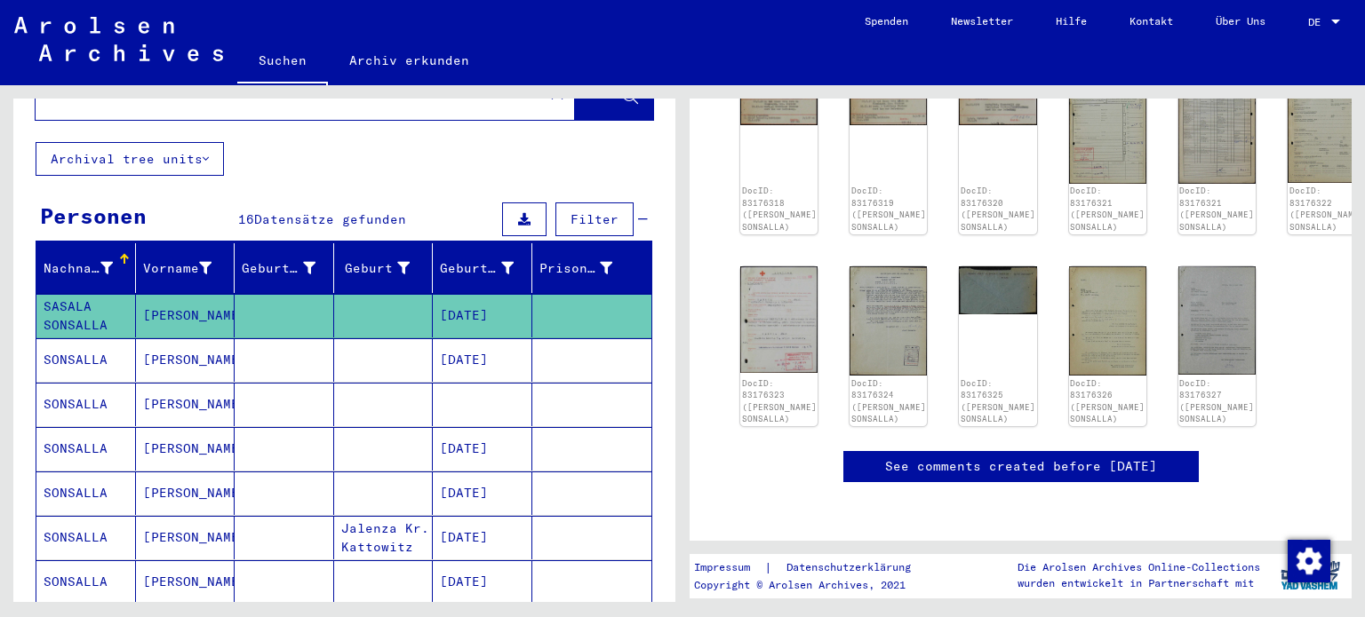
click at [129, 427] on mat-cell "SONSALLA" at bounding box center [85, 449] width 99 height 44
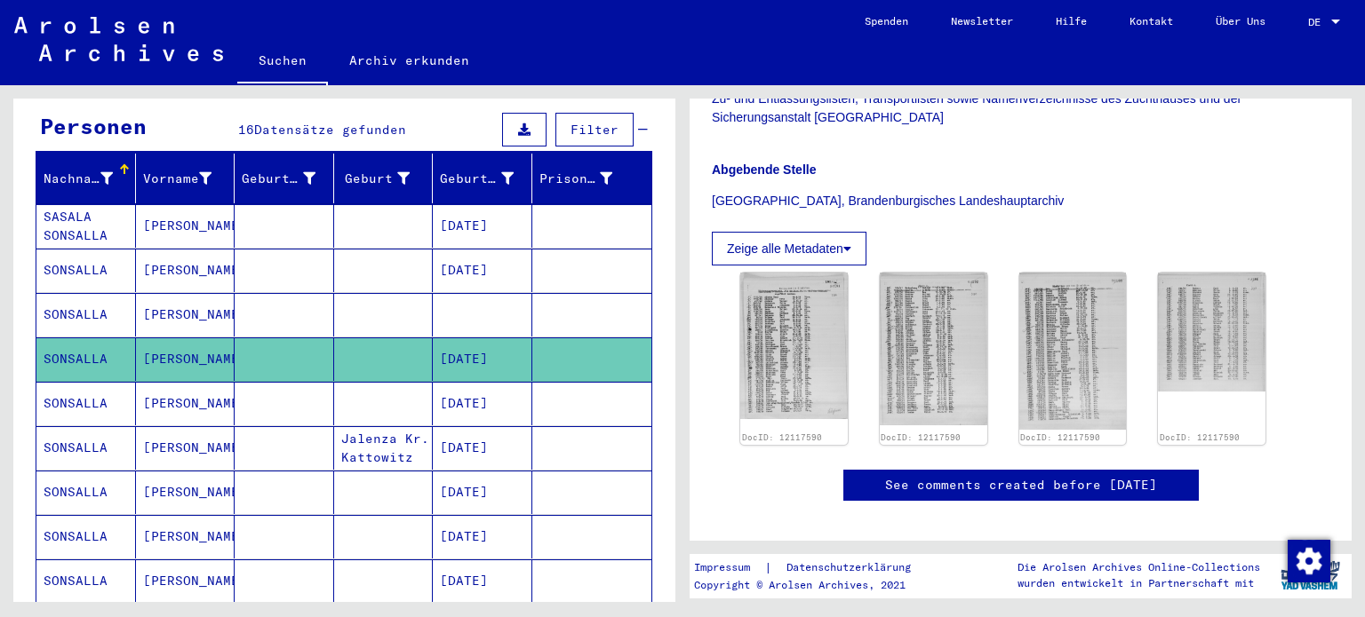
scroll to position [174, 0]
click at [770, 336] on img at bounding box center [793, 345] width 113 height 154
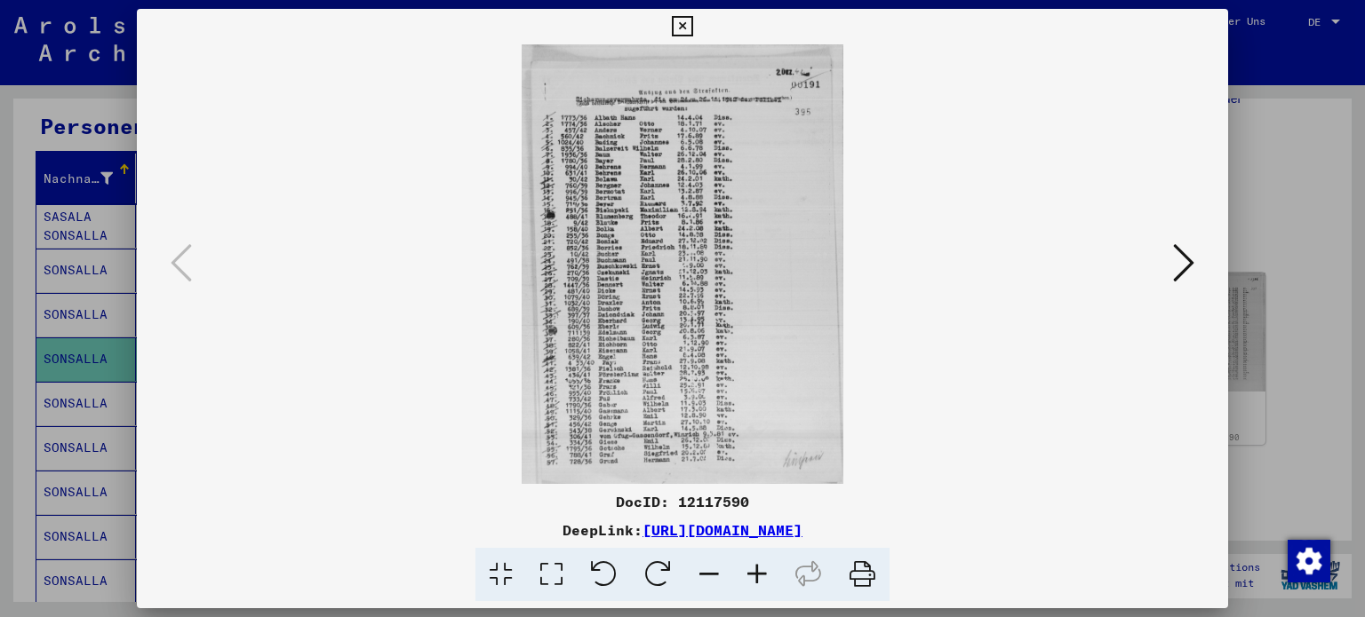
click at [1190, 259] on icon at bounding box center [1183, 263] width 21 height 43
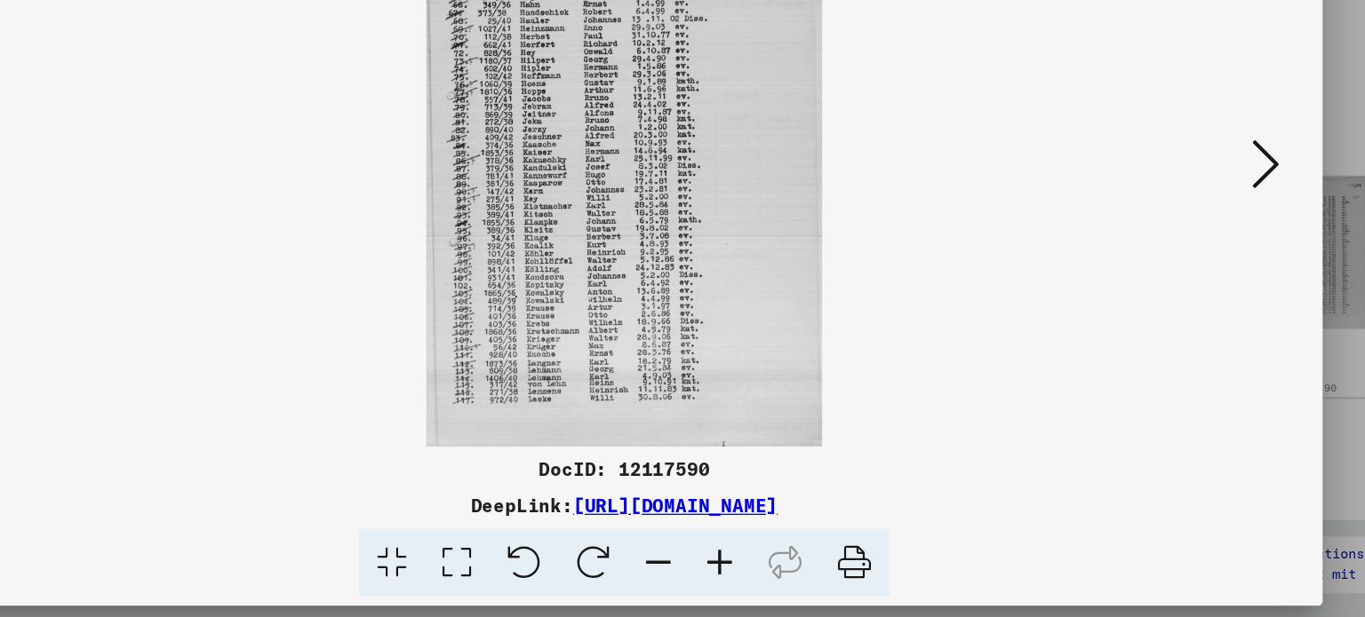
scroll to position [0, 0]
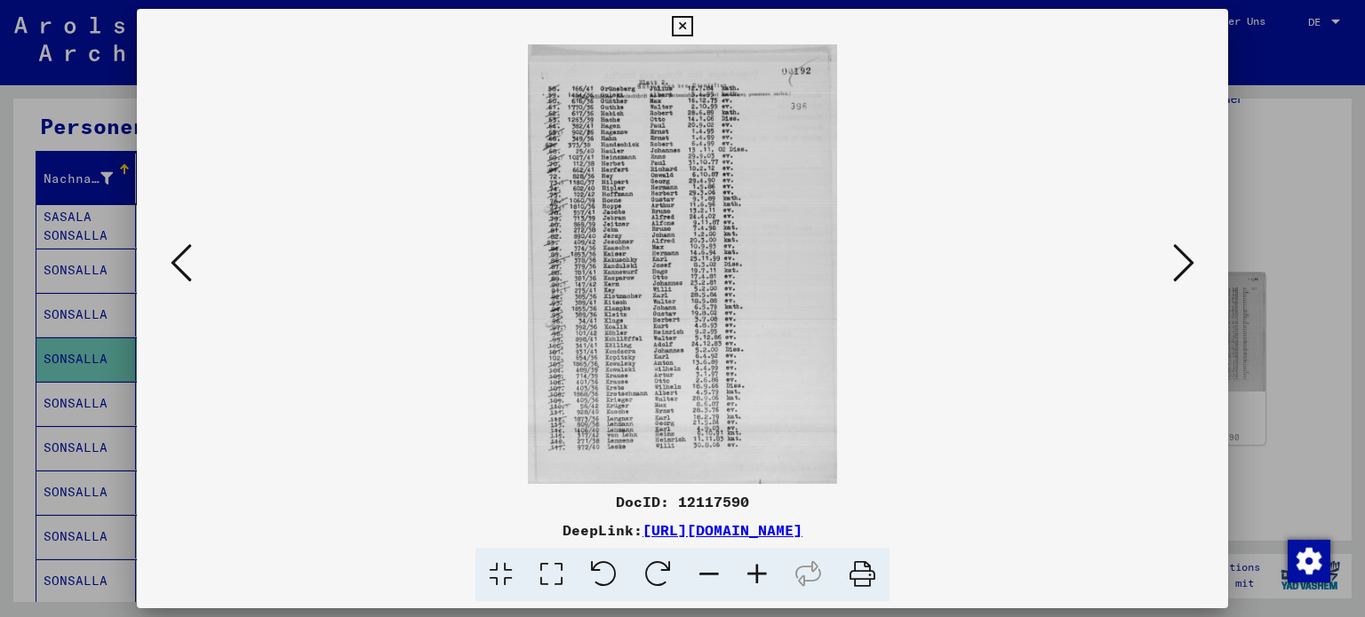
click at [1183, 267] on icon at bounding box center [1183, 263] width 21 height 43
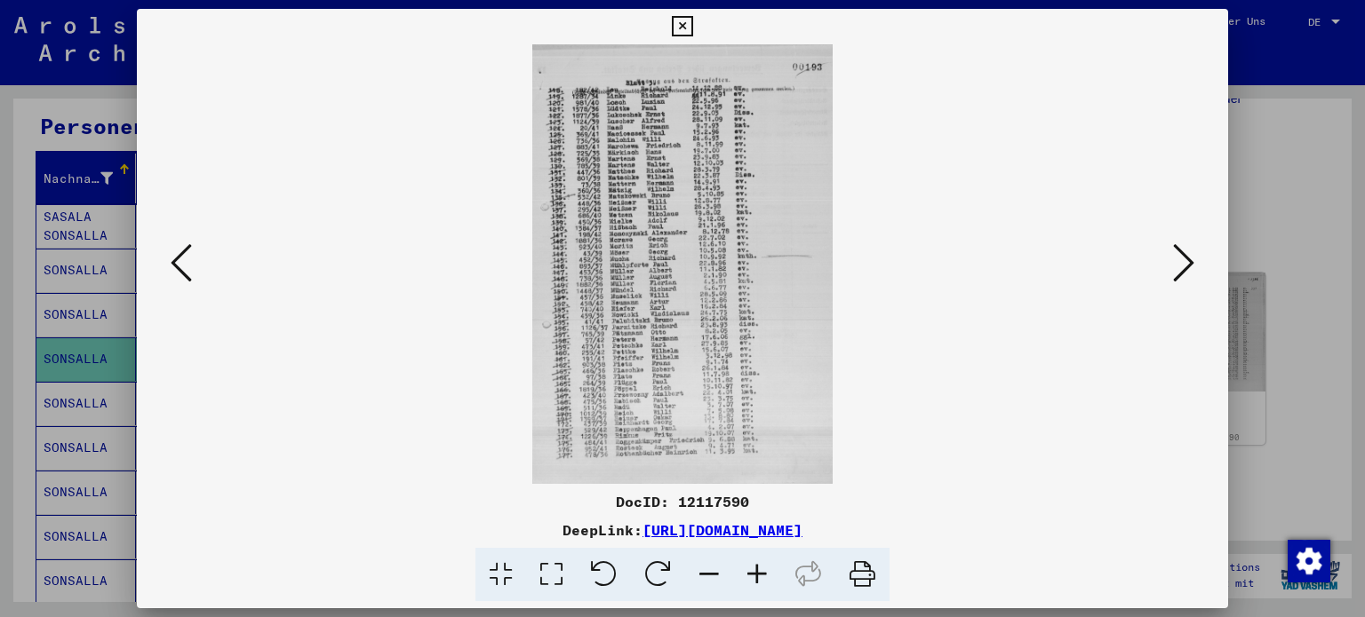
click at [1176, 273] on icon at bounding box center [1183, 263] width 21 height 43
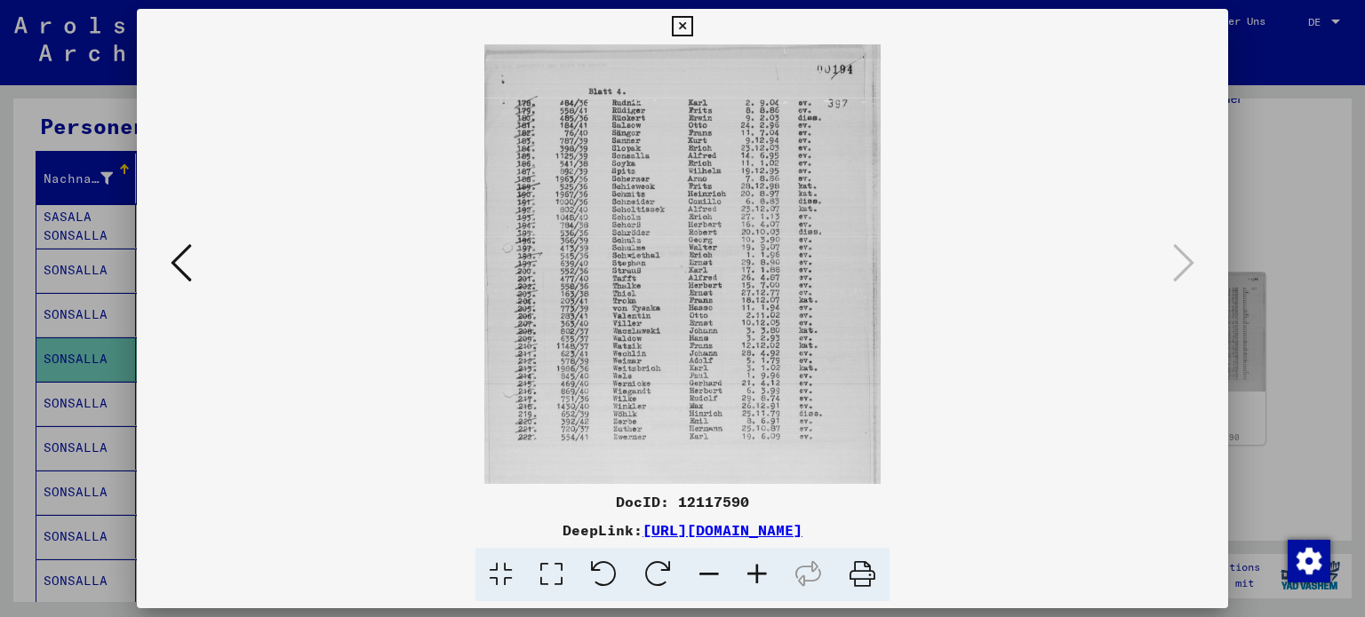
click at [1318, 280] on div at bounding box center [682, 308] width 1365 height 617
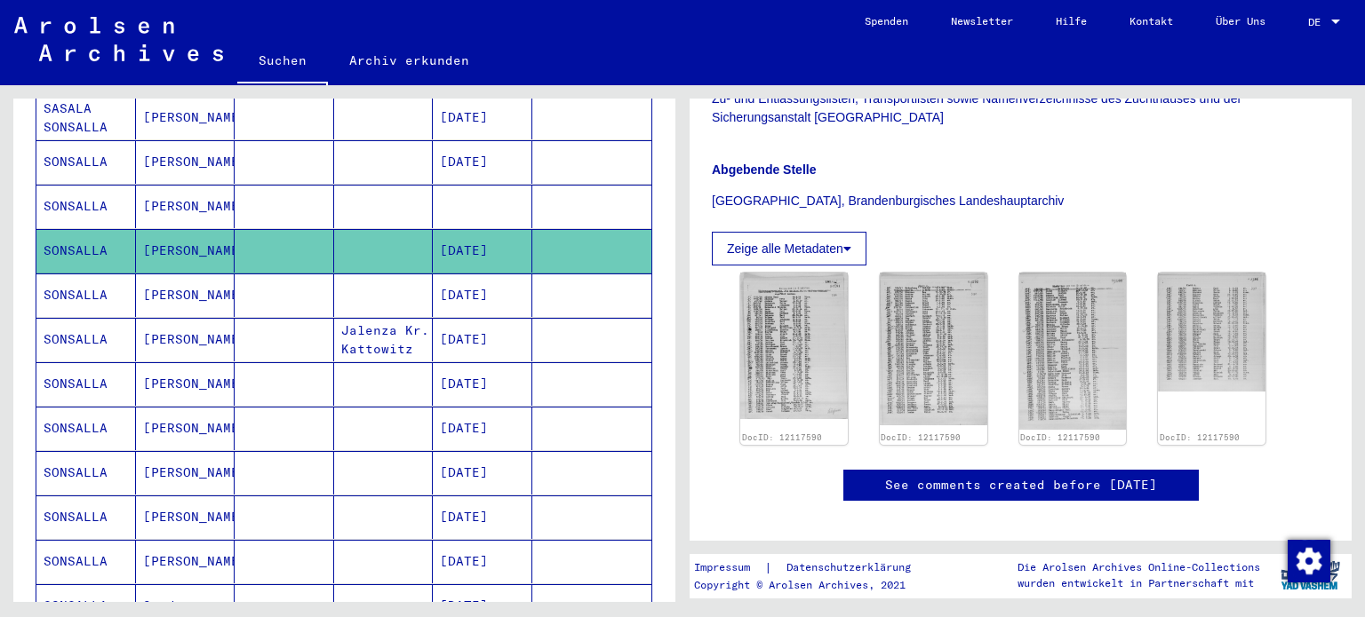
scroll to position [283, 0]
click at [156, 317] on mat-cell "[PERSON_NAME]" at bounding box center [185, 339] width 99 height 44
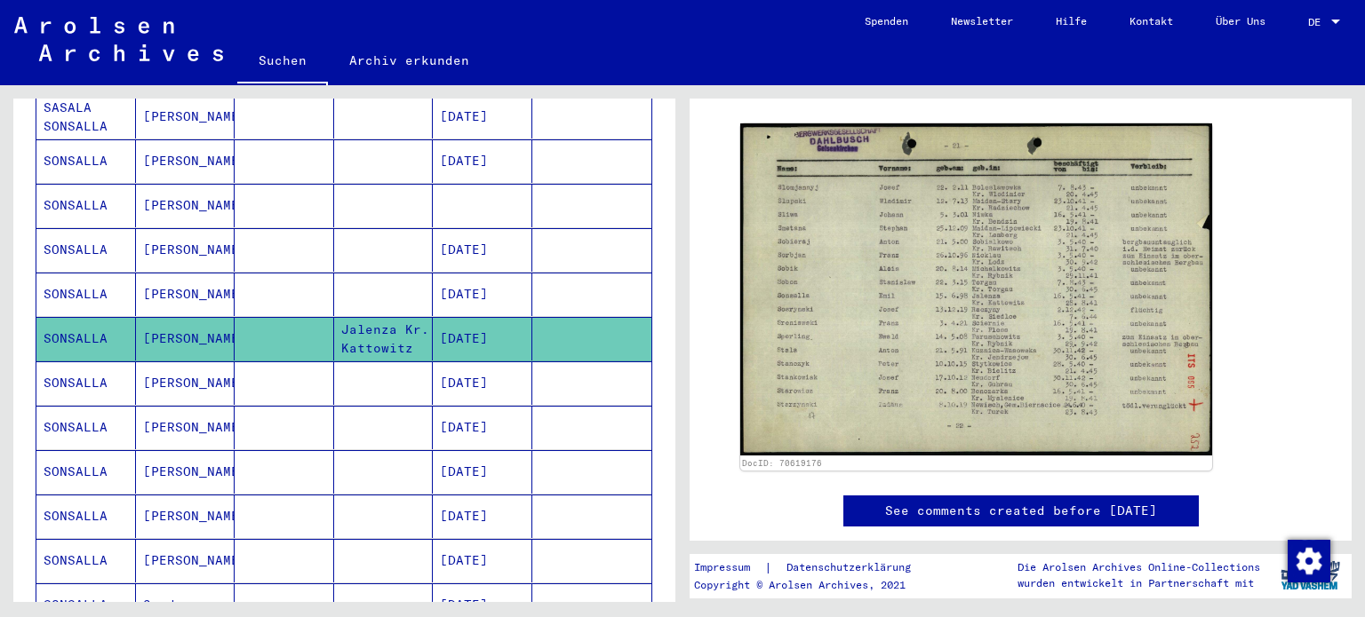
scroll to position [291, 0]
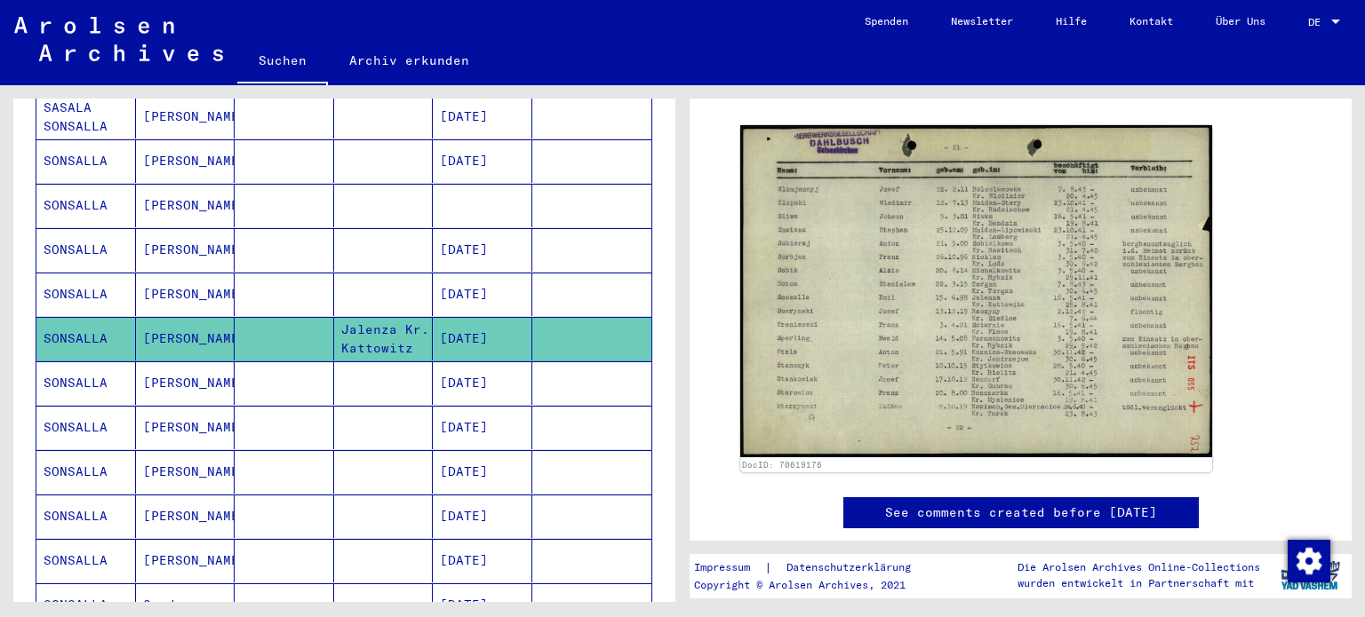
click at [1026, 296] on img at bounding box center [976, 291] width 472 height 332
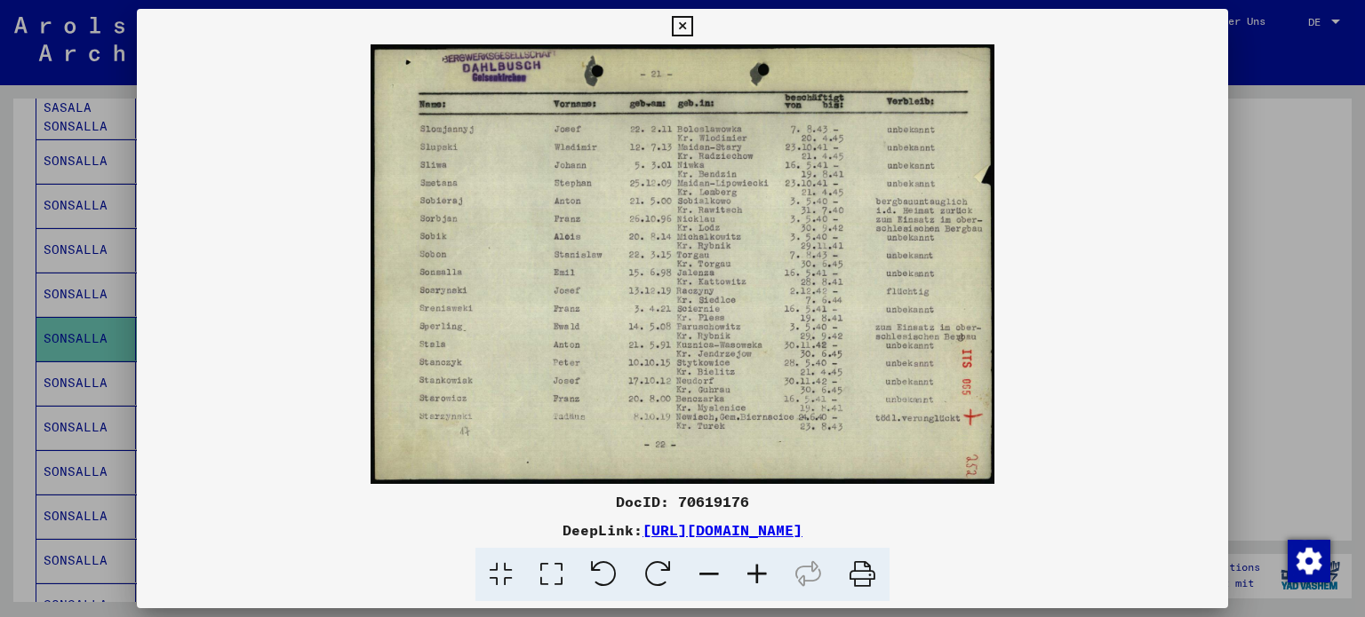
click at [1350, 251] on div at bounding box center [682, 308] width 1365 height 617
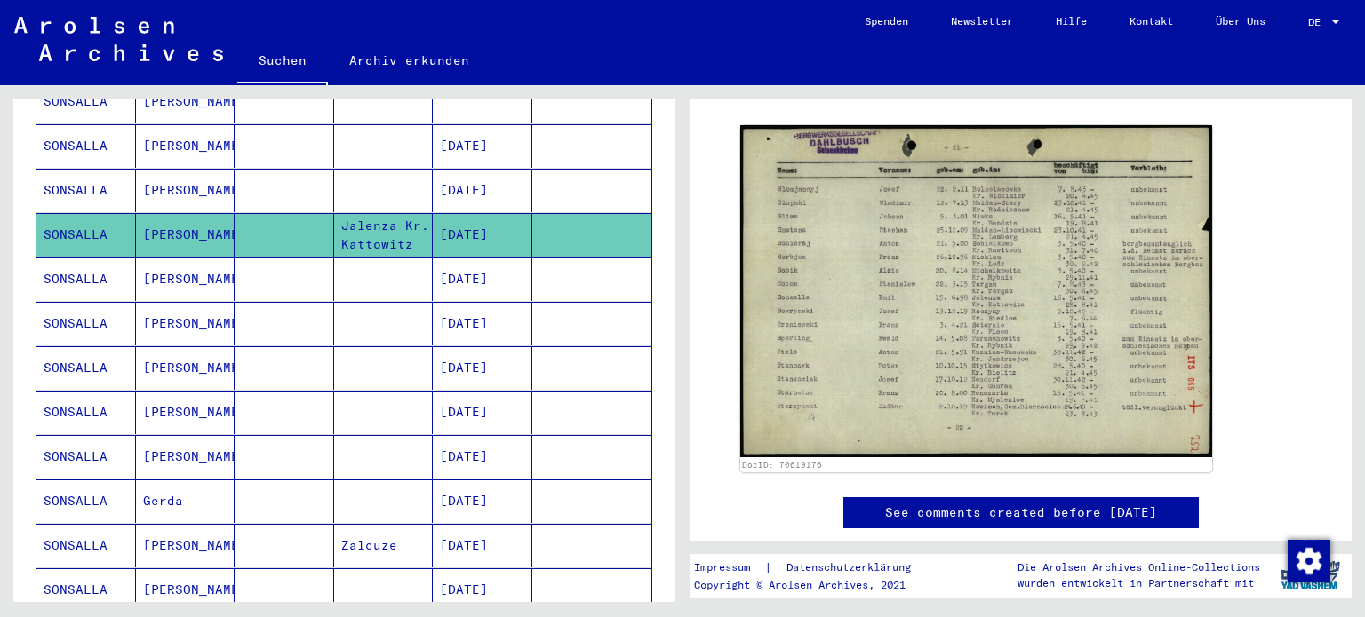
scroll to position [401, 0]
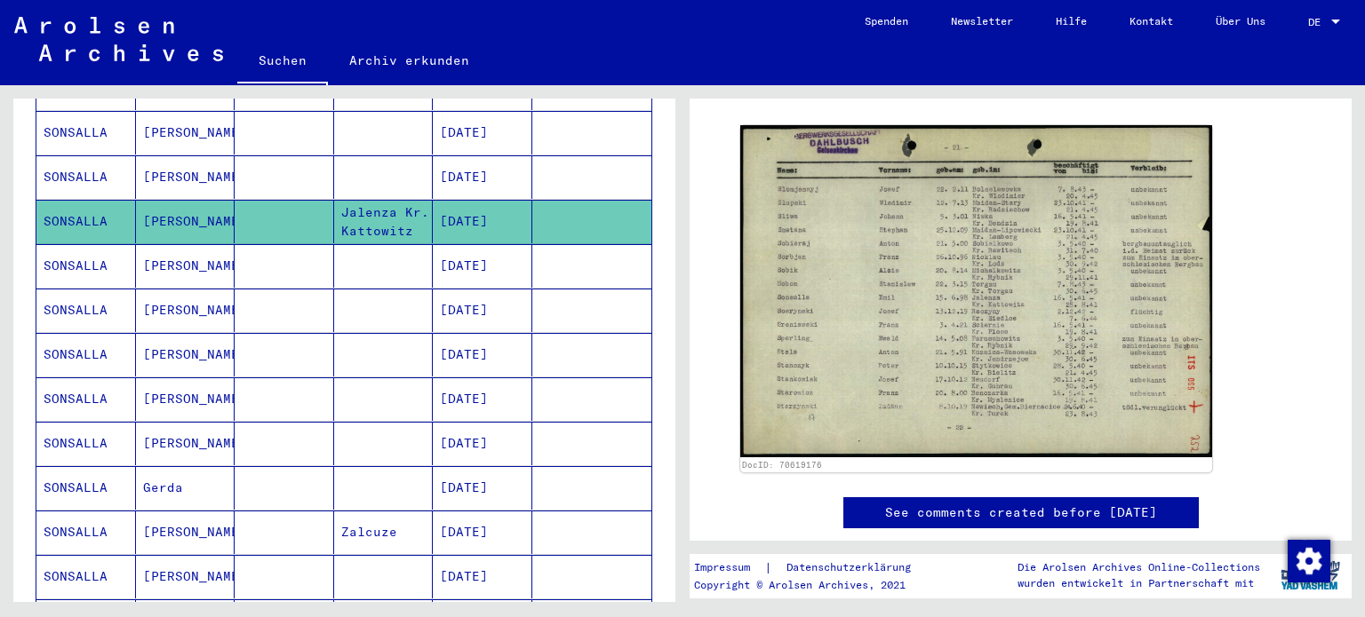
click at [163, 253] on mat-cell "[PERSON_NAME]" at bounding box center [185, 266] width 99 height 44
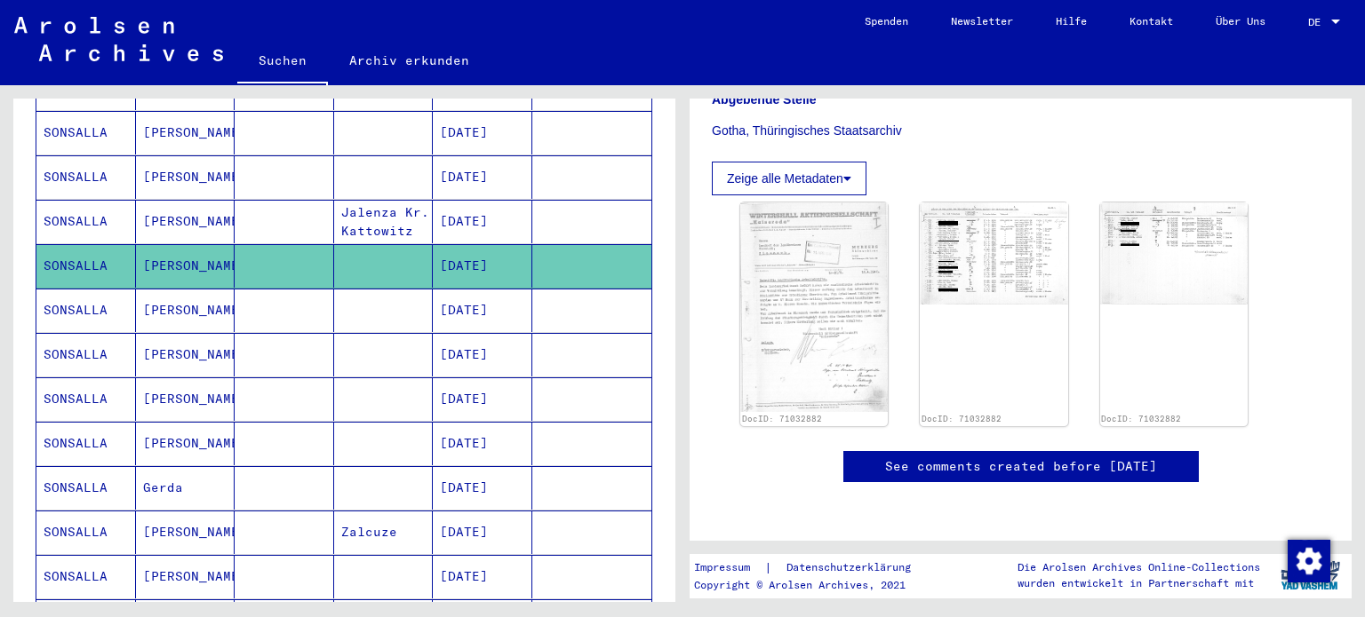
scroll to position [512, 0]
click at [979, 243] on div "DocID: 71032882" at bounding box center [993, 314] width 155 height 235
click at [274, 289] on mat-cell at bounding box center [284, 311] width 99 height 44
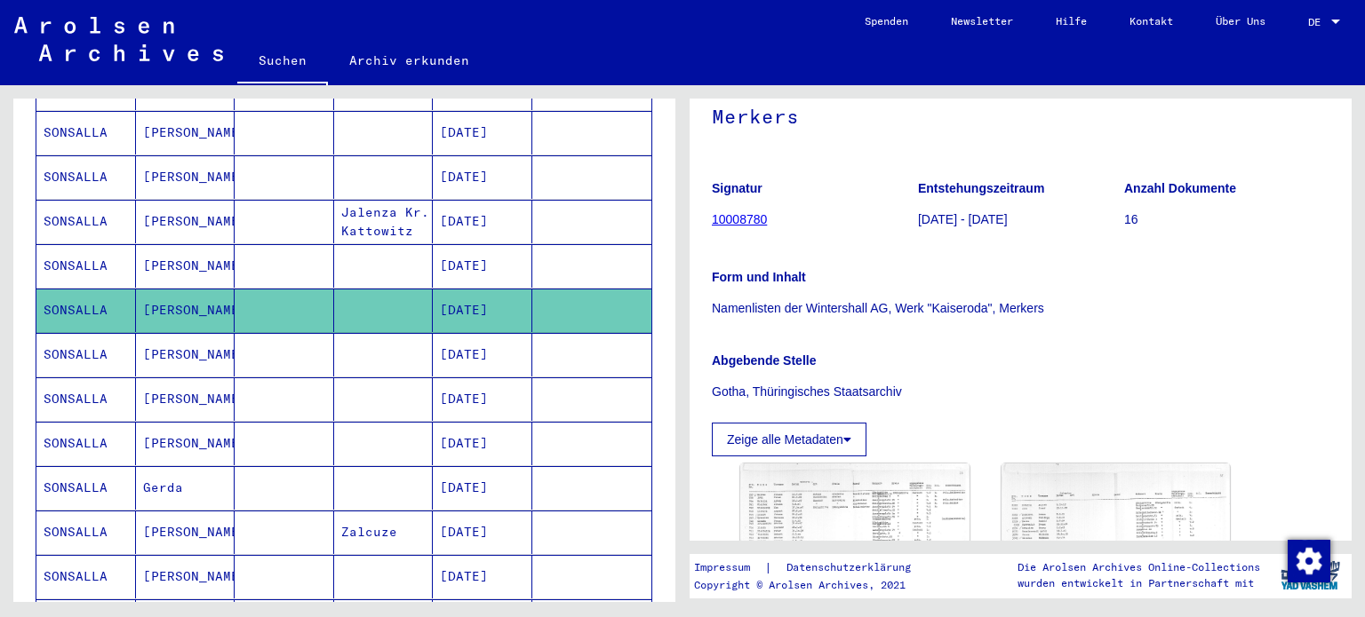
scroll to position [57, 0]
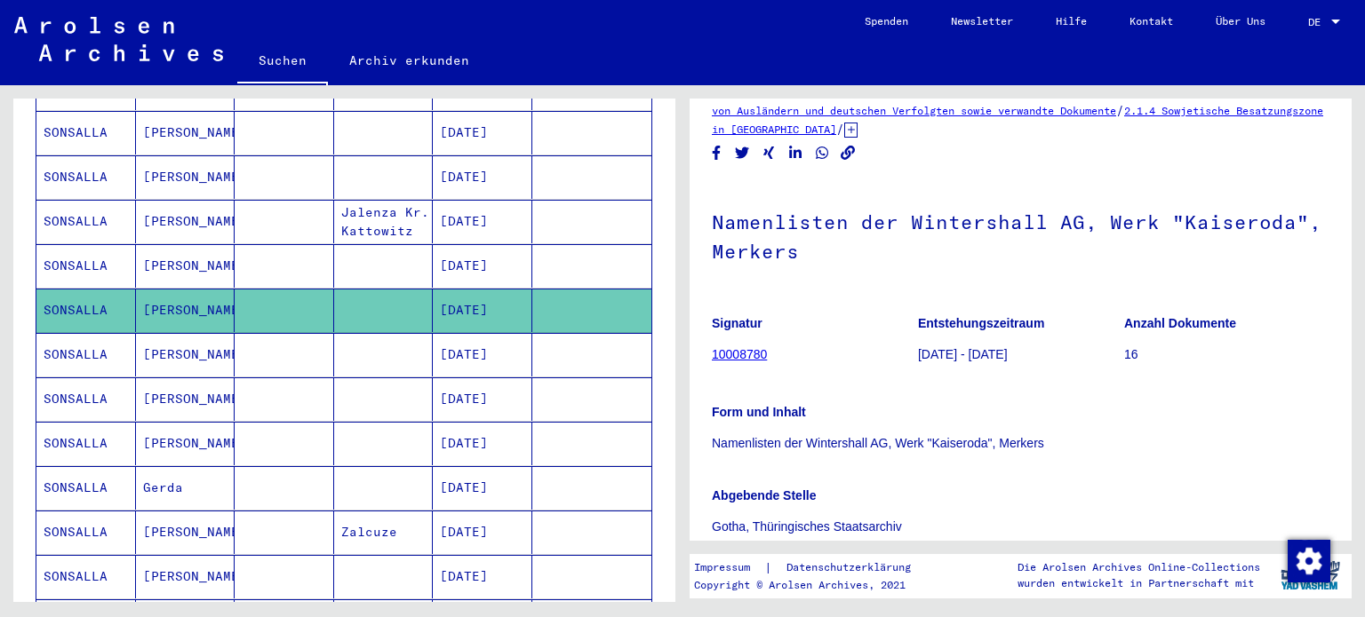
click at [213, 349] on mat-cell "[PERSON_NAME]" at bounding box center [185, 355] width 99 height 44
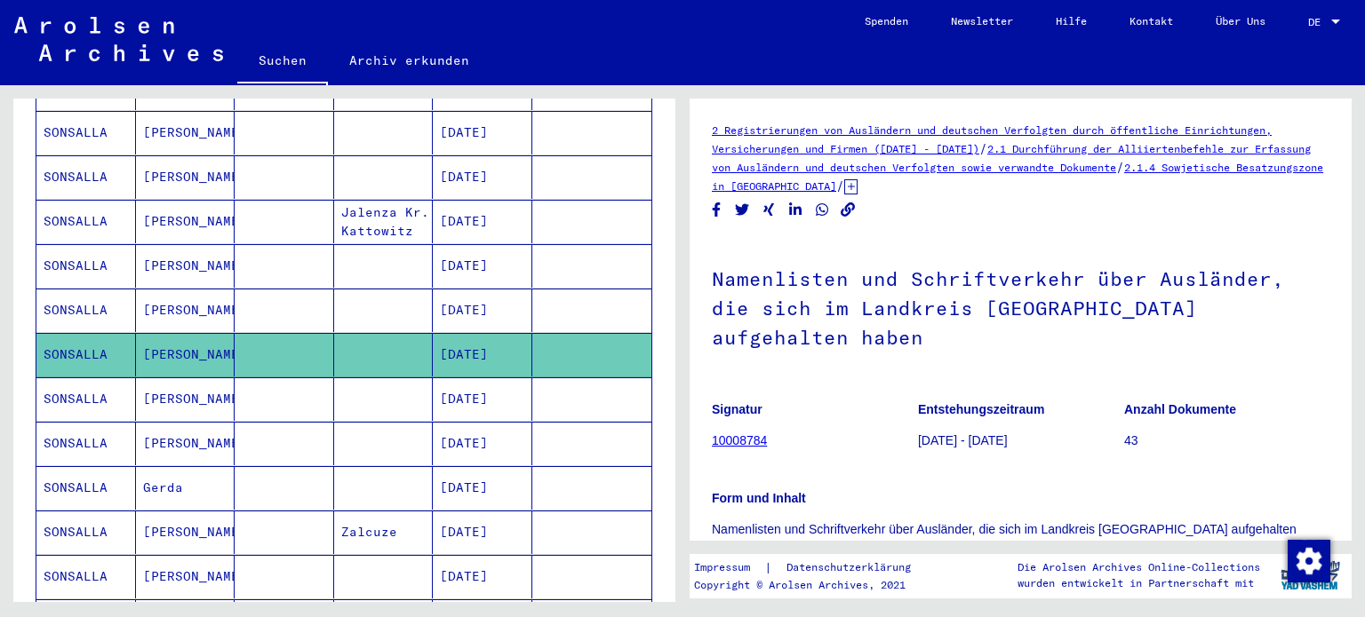
click at [213, 378] on mat-cell "[PERSON_NAME]" at bounding box center [185, 400] width 99 height 44
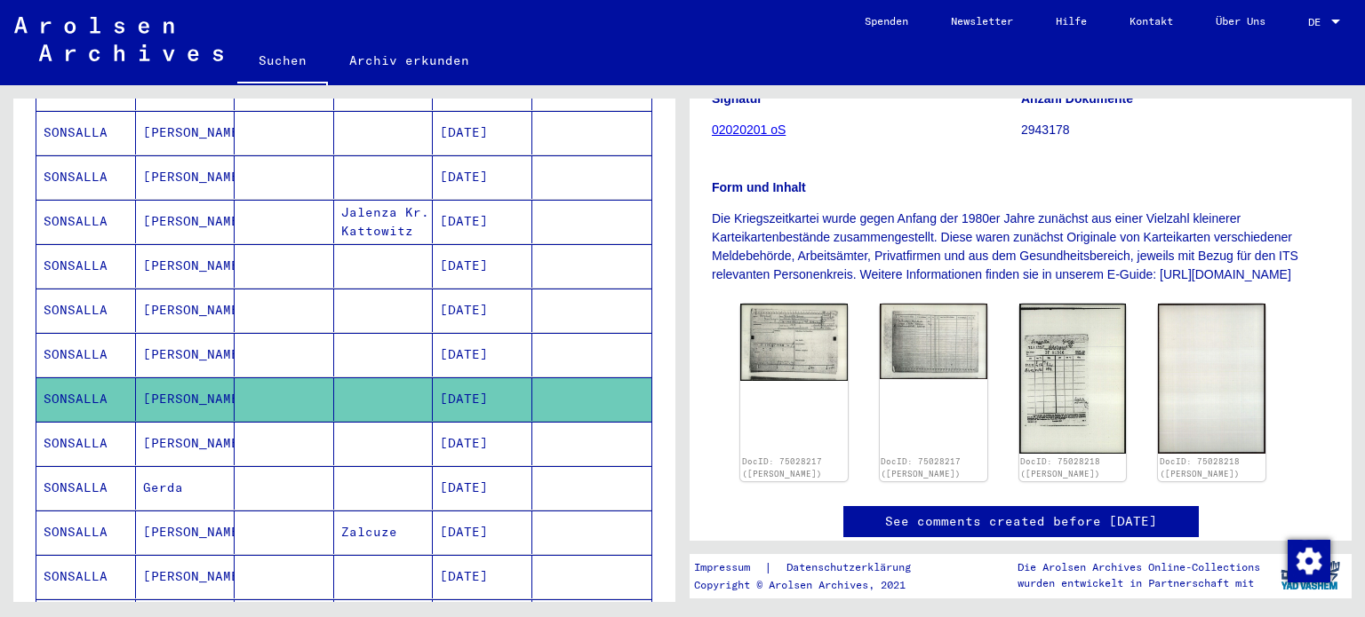
scroll to position [145, 0]
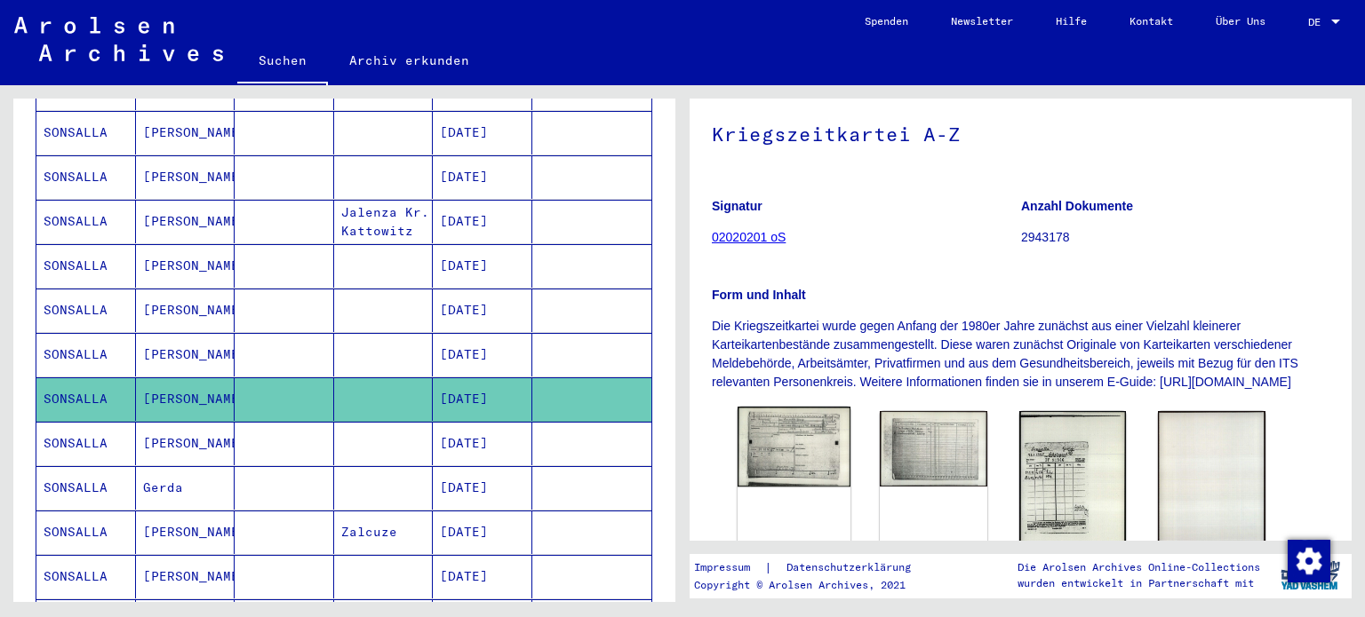
click at [791, 508] on div "DocID: 75028217 ([PERSON_NAME])" at bounding box center [793, 500] width 113 height 186
click at [794, 458] on img at bounding box center [793, 447] width 113 height 81
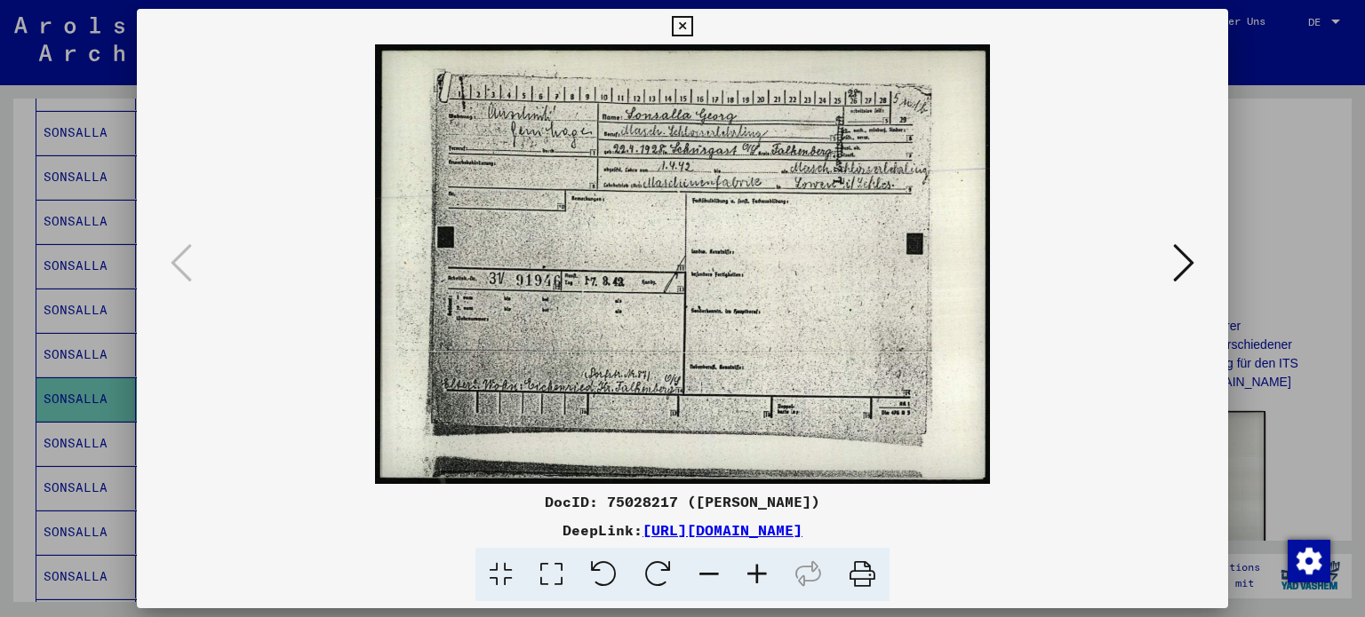
click at [1180, 269] on icon at bounding box center [1183, 263] width 21 height 43
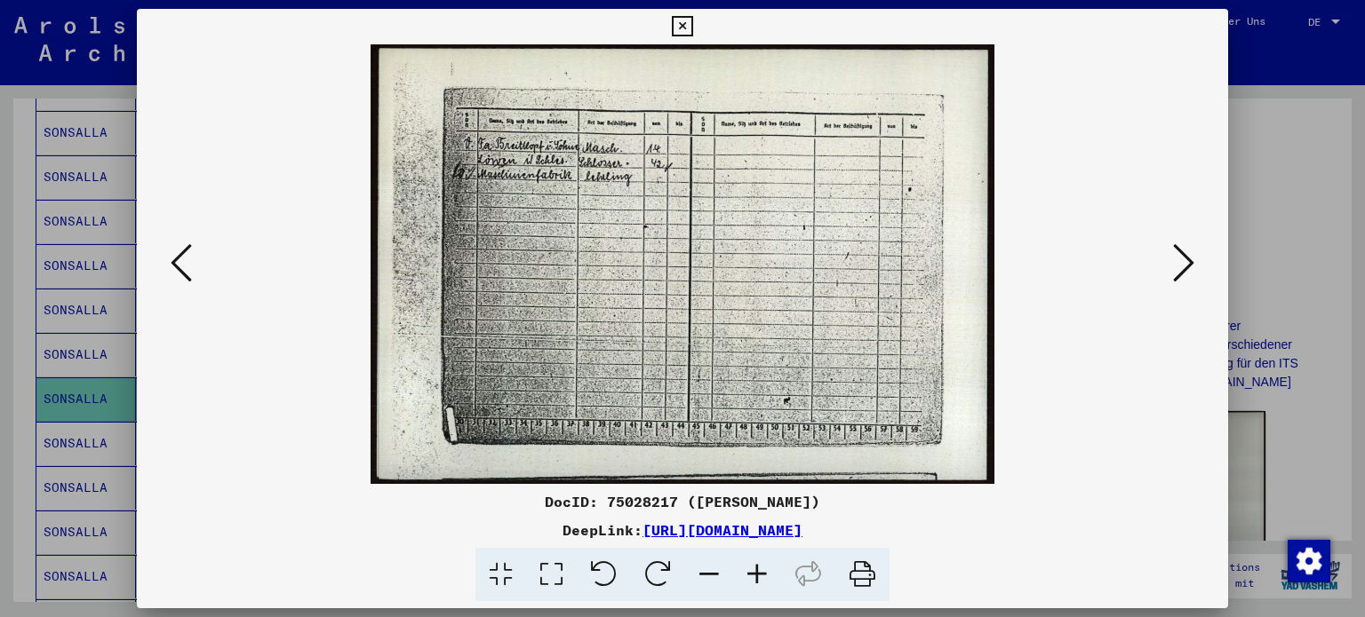
click at [1180, 269] on icon at bounding box center [1183, 263] width 21 height 43
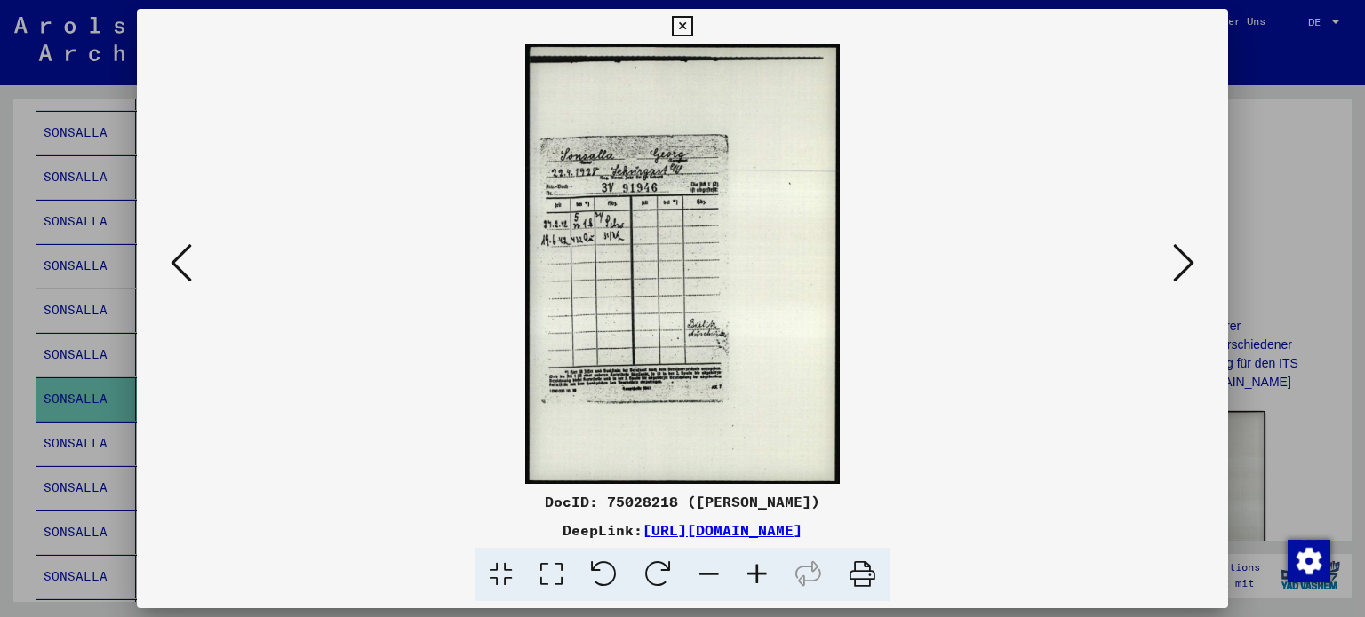
click at [1310, 172] on div at bounding box center [682, 308] width 1365 height 617
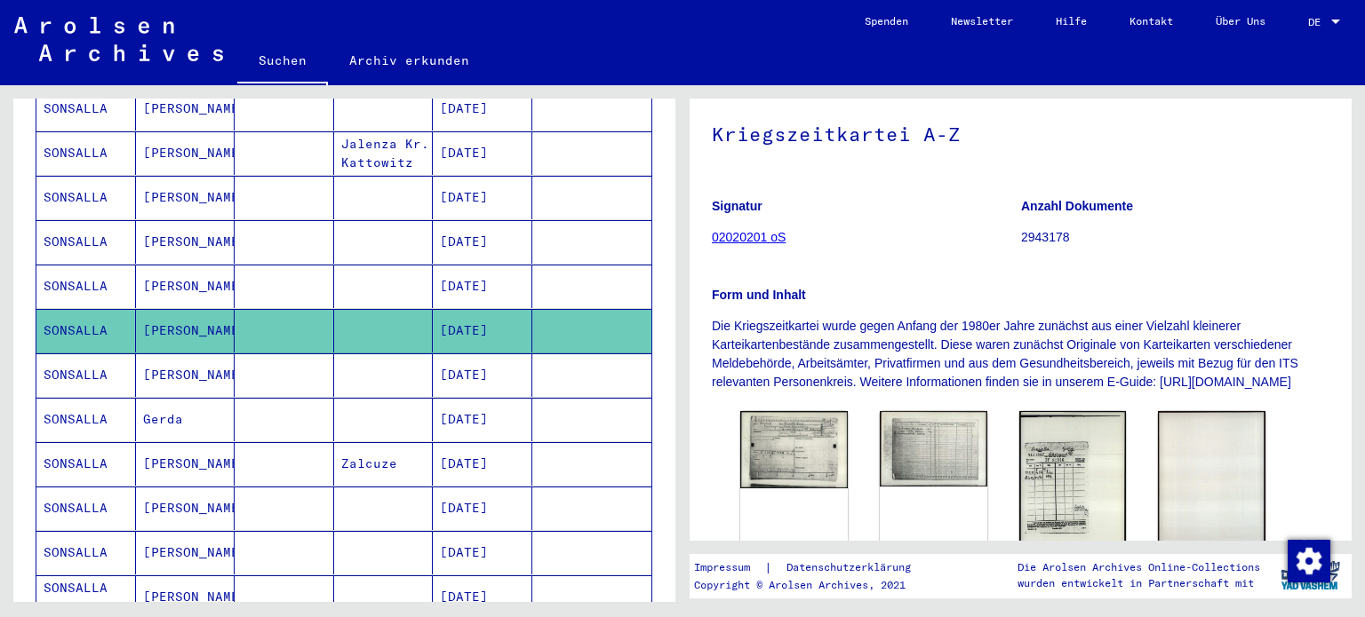
scroll to position [473, 0]
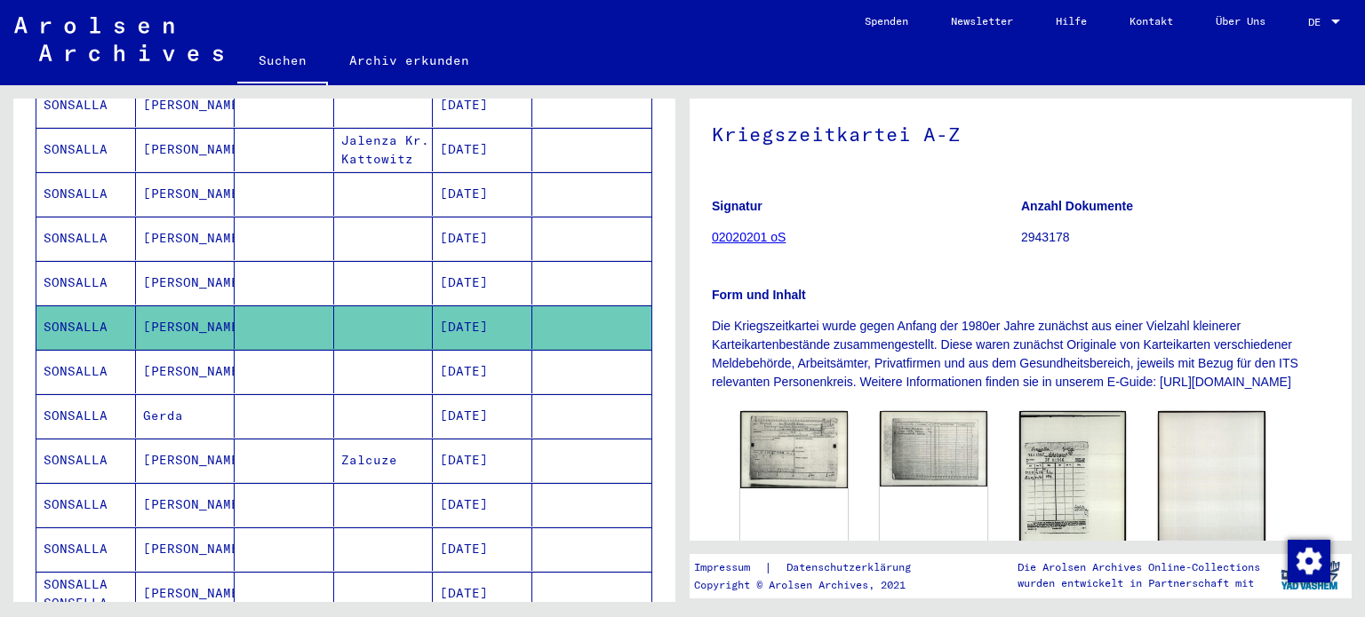
click at [172, 350] on mat-cell "[PERSON_NAME]" at bounding box center [185, 372] width 99 height 44
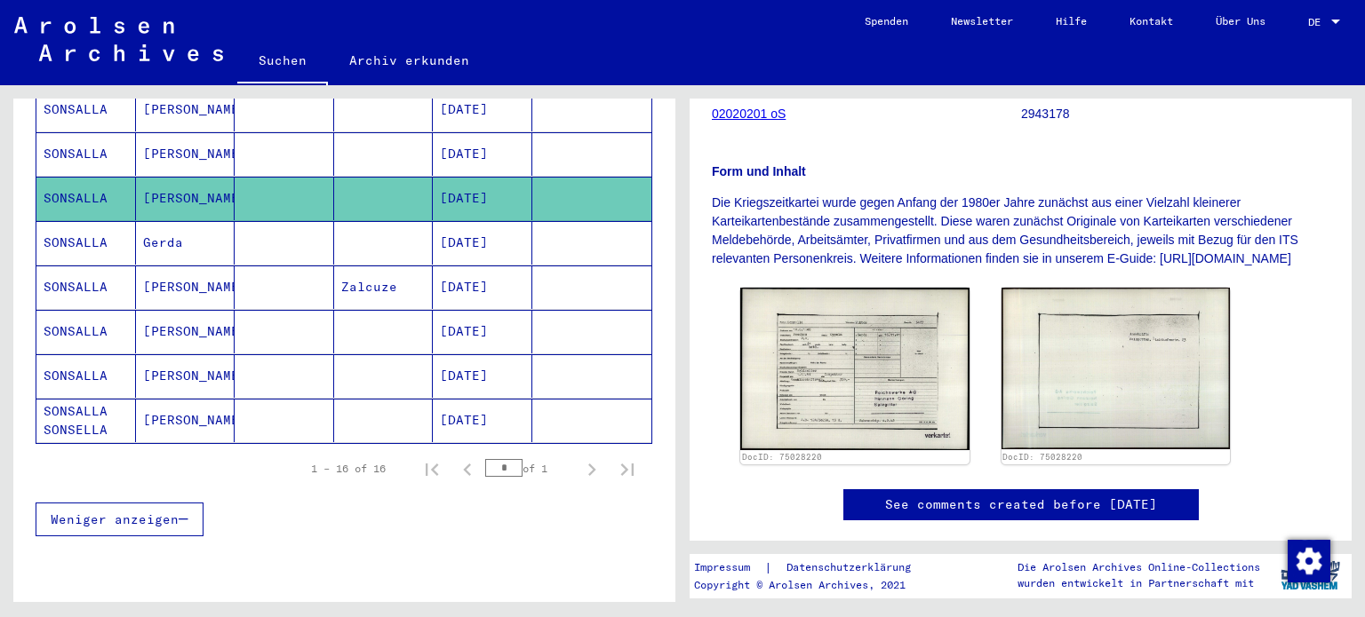
scroll to position [653, 0]
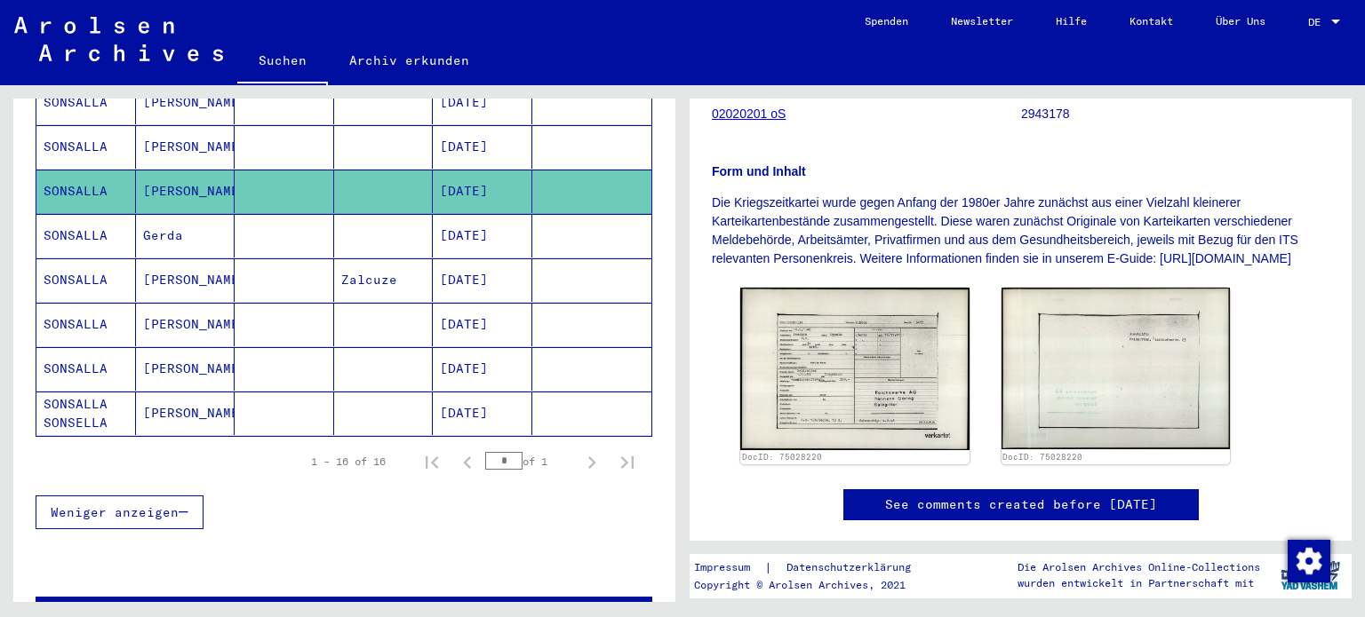
click at [235, 214] on mat-cell at bounding box center [284, 236] width 99 height 44
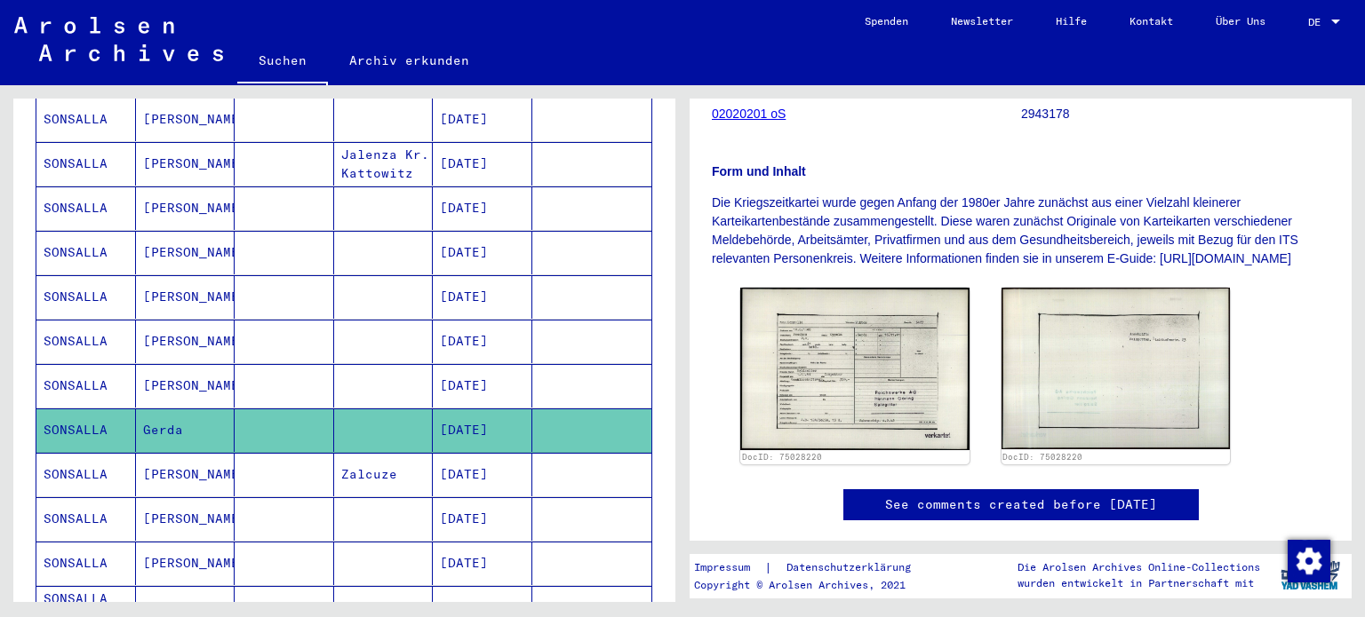
scroll to position [441, 0]
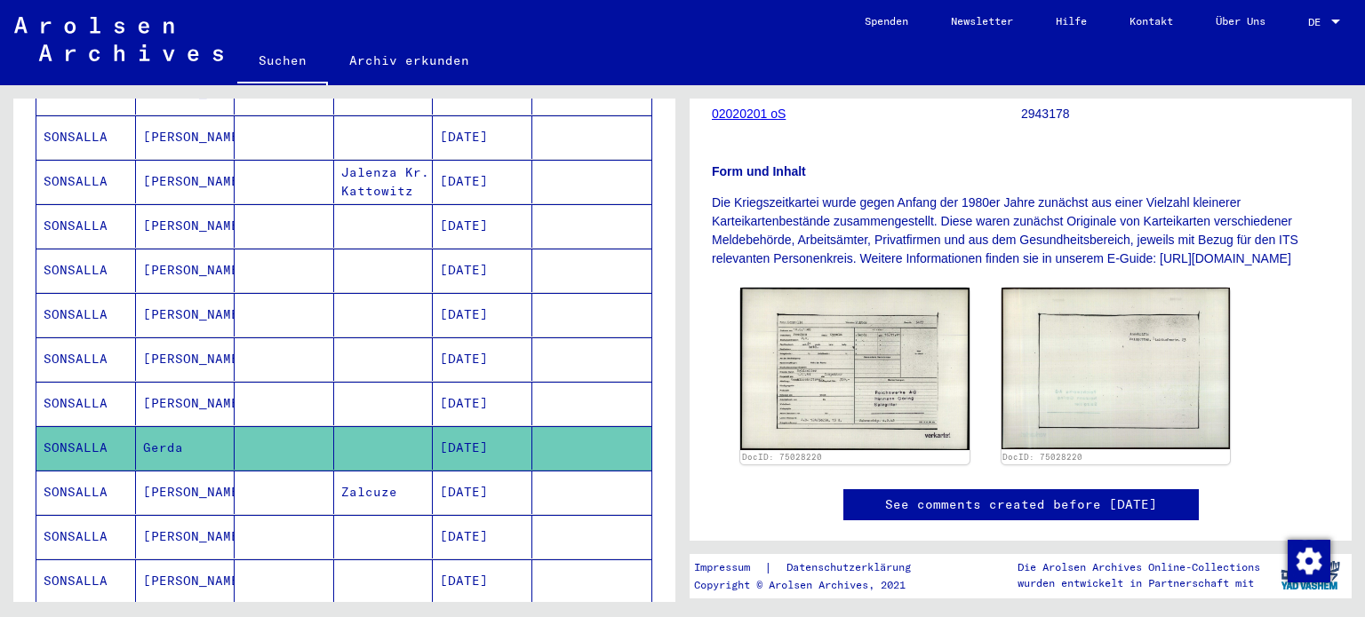
click at [98, 426] on mat-cell "SONSALLA" at bounding box center [85, 448] width 99 height 44
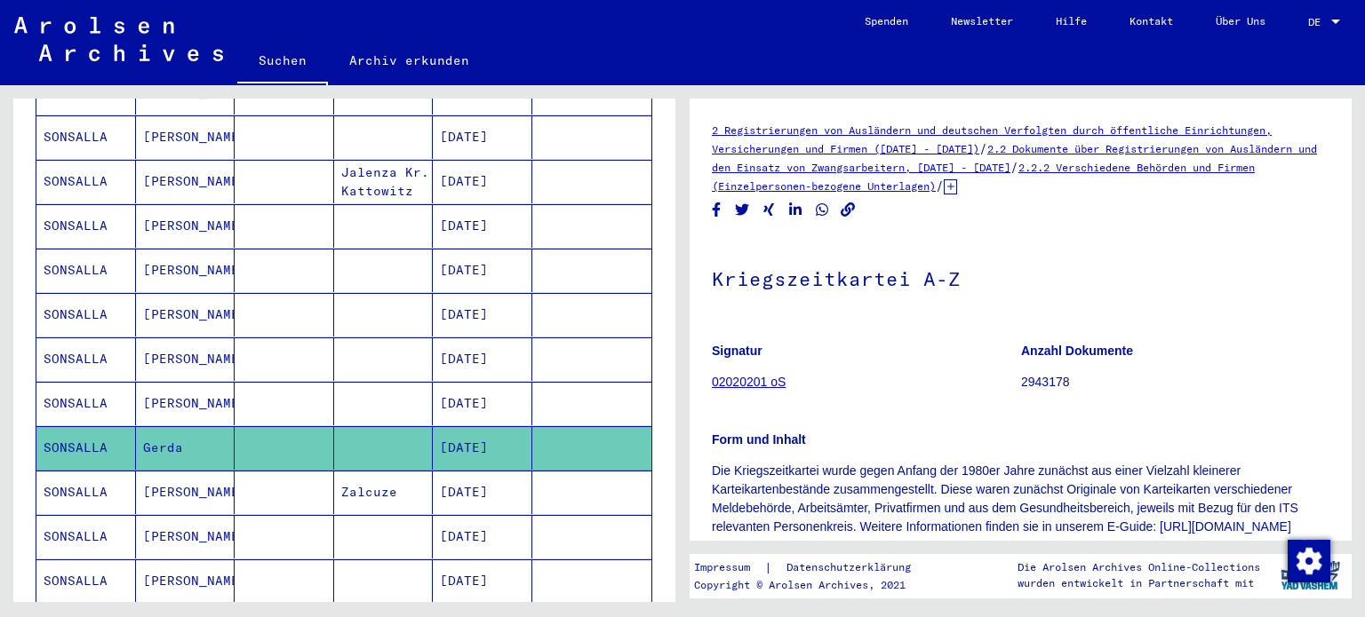
scroll to position [433, 0]
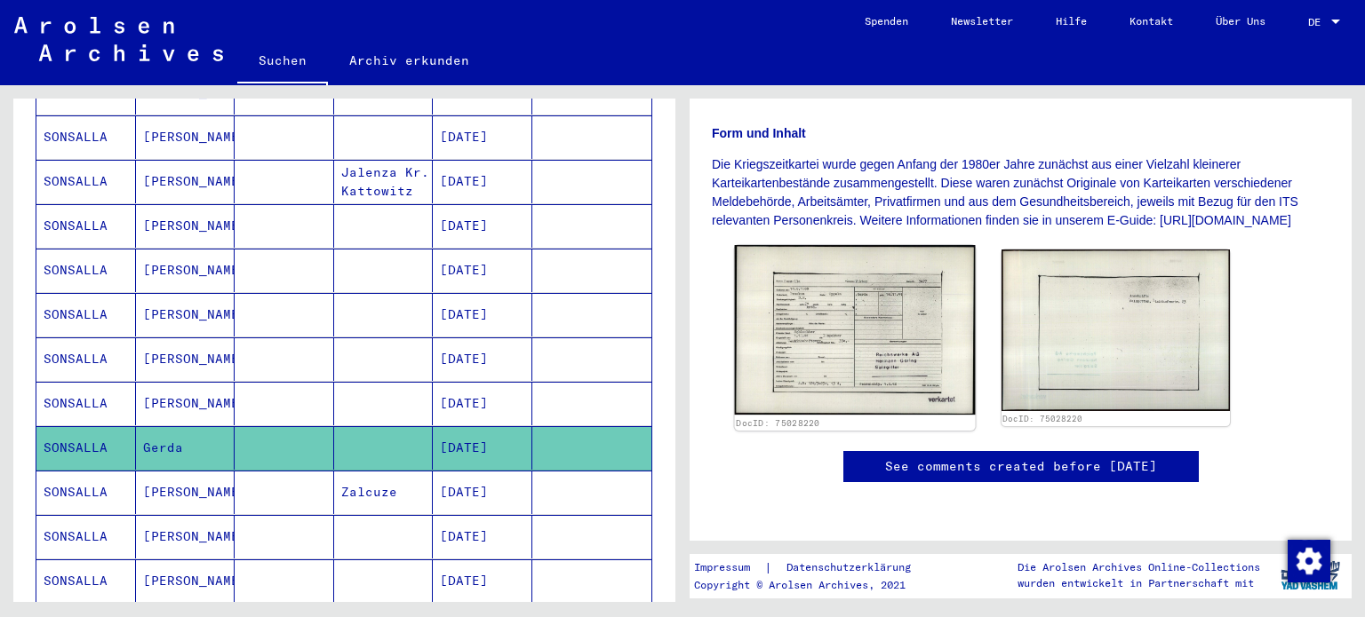
click at [856, 245] on img at bounding box center [855, 330] width 240 height 171
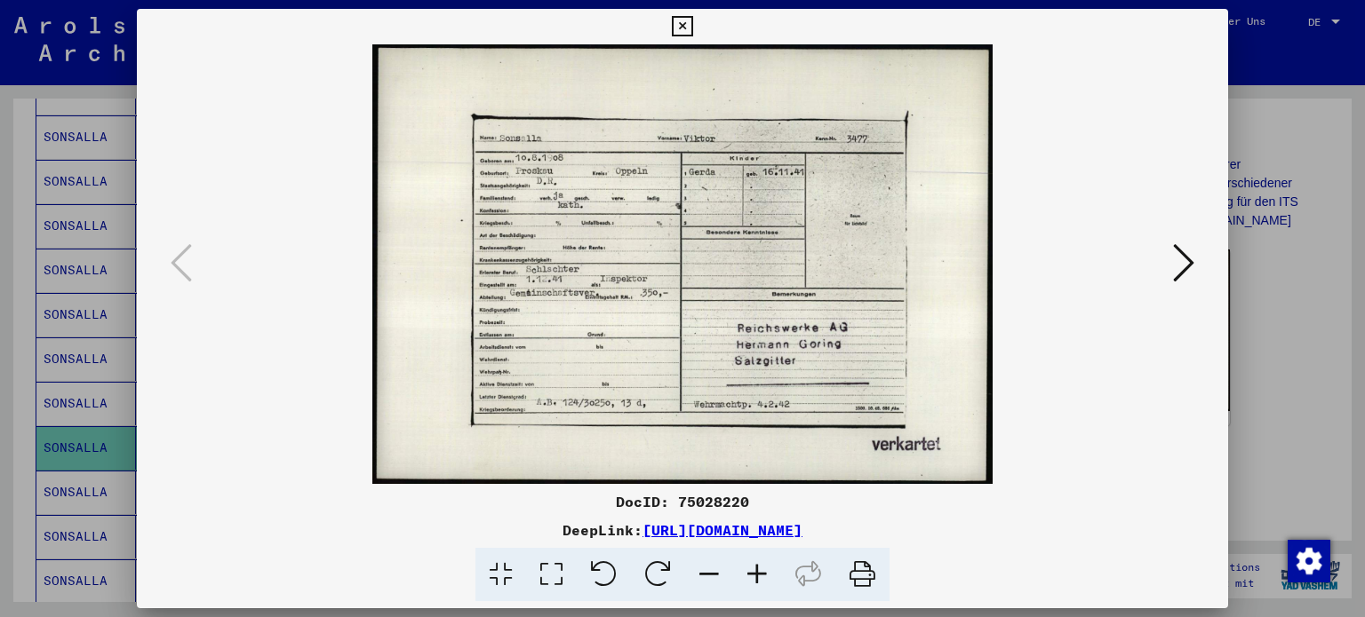
click at [1296, 203] on div at bounding box center [682, 308] width 1365 height 617
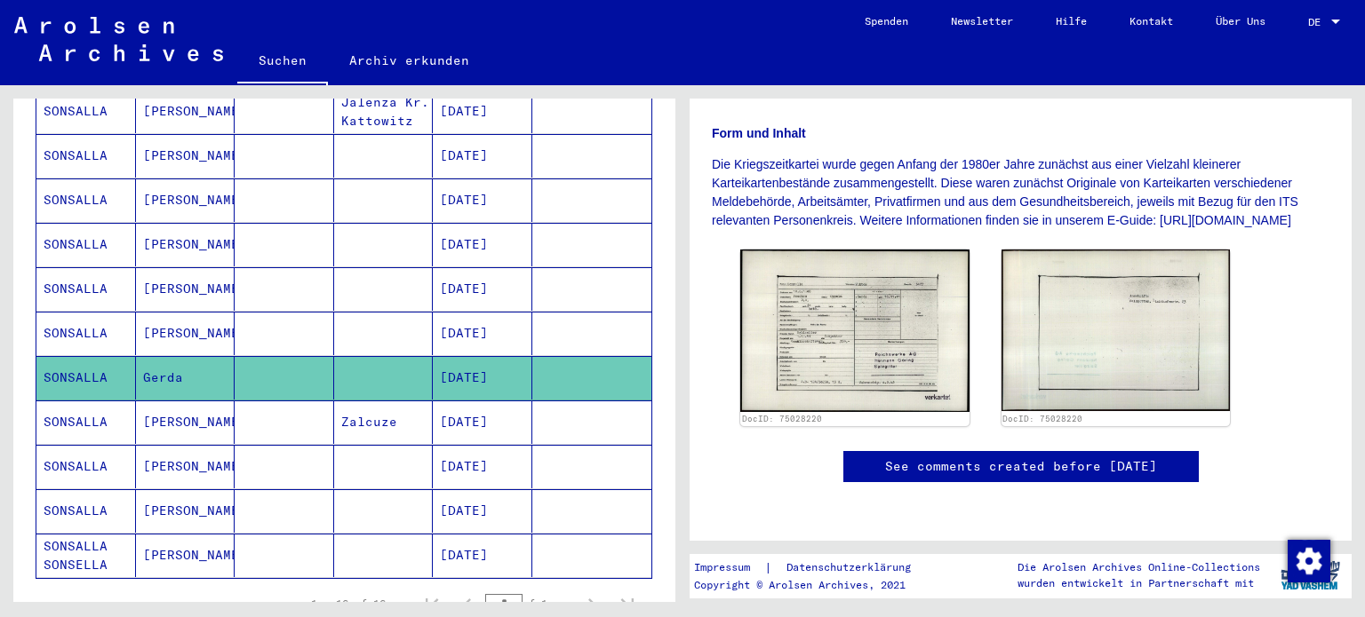
scroll to position [512, 0]
click at [494, 400] on mat-cell "[DATE]" at bounding box center [482, 422] width 99 height 44
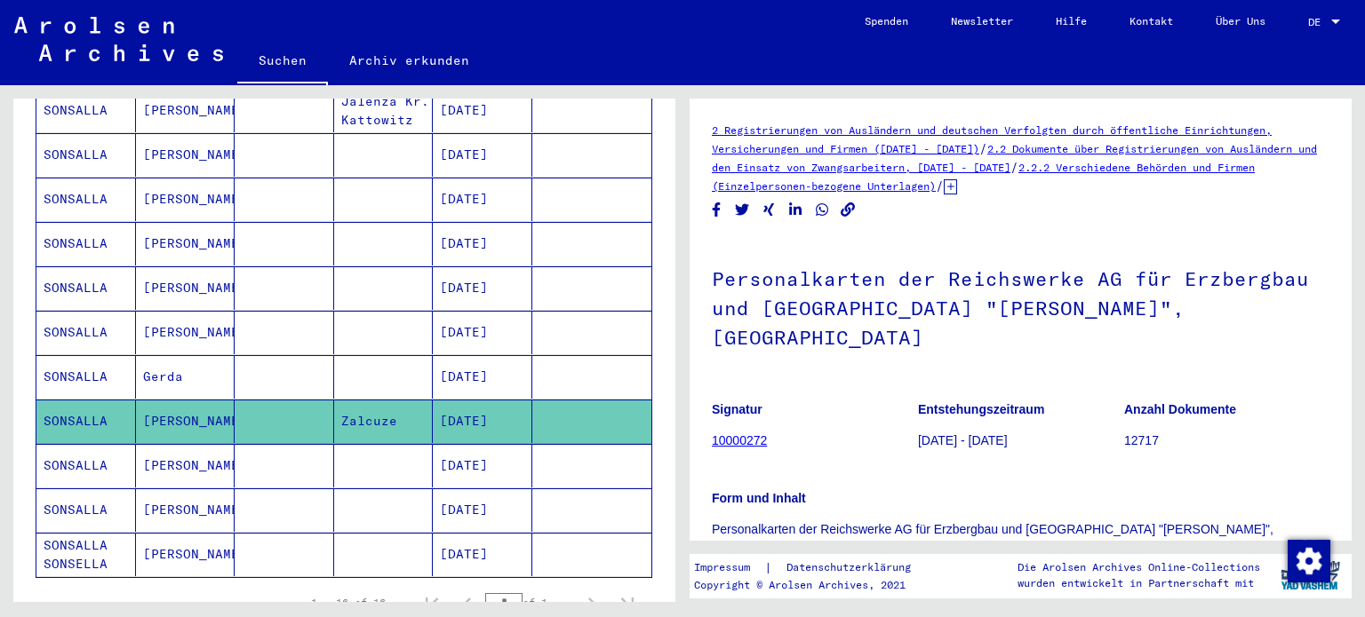
click at [1107, 276] on h1 "Personalkarten der Reichswerke AG für Erzbergbau und [GEOGRAPHIC_DATA] "[PERSON…" at bounding box center [1020, 306] width 617 height 137
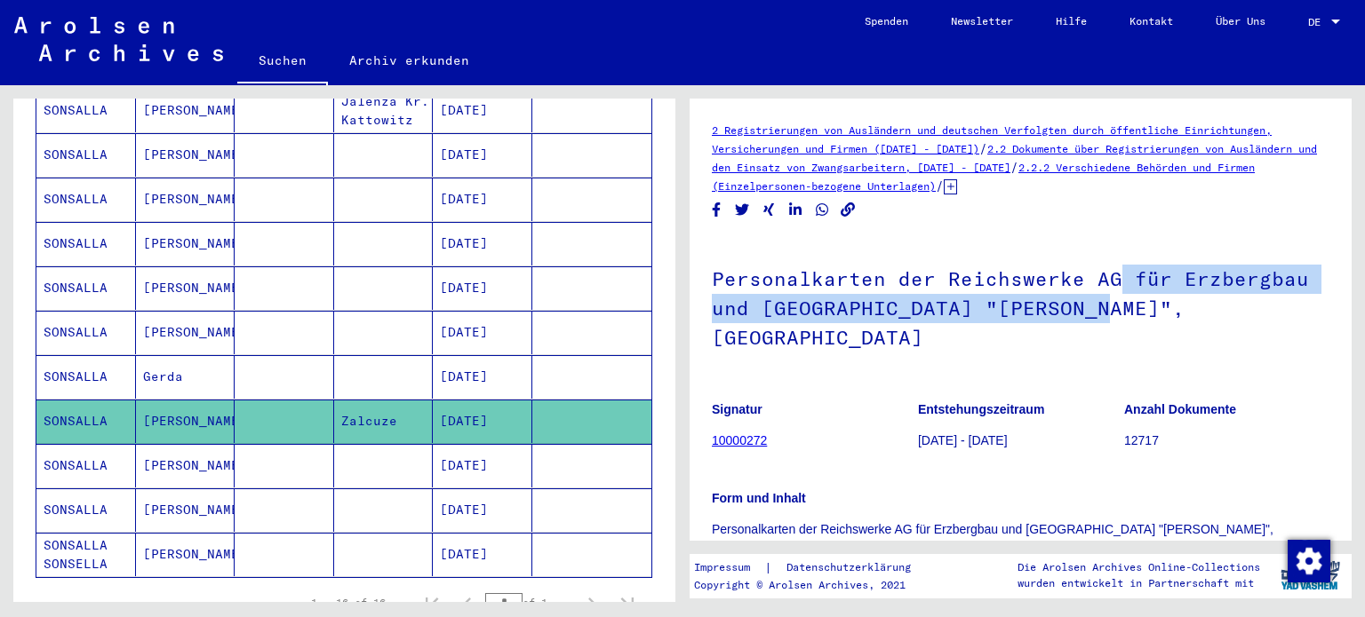
drag, startPoint x: 1107, startPoint y: 276, endPoint x: 1092, endPoint y: 301, distance: 29.1
click at [1092, 301] on h1 "Personalkarten der Reichswerke AG für Erzbergbau und [GEOGRAPHIC_DATA] "[PERSON…" at bounding box center [1020, 306] width 617 height 137
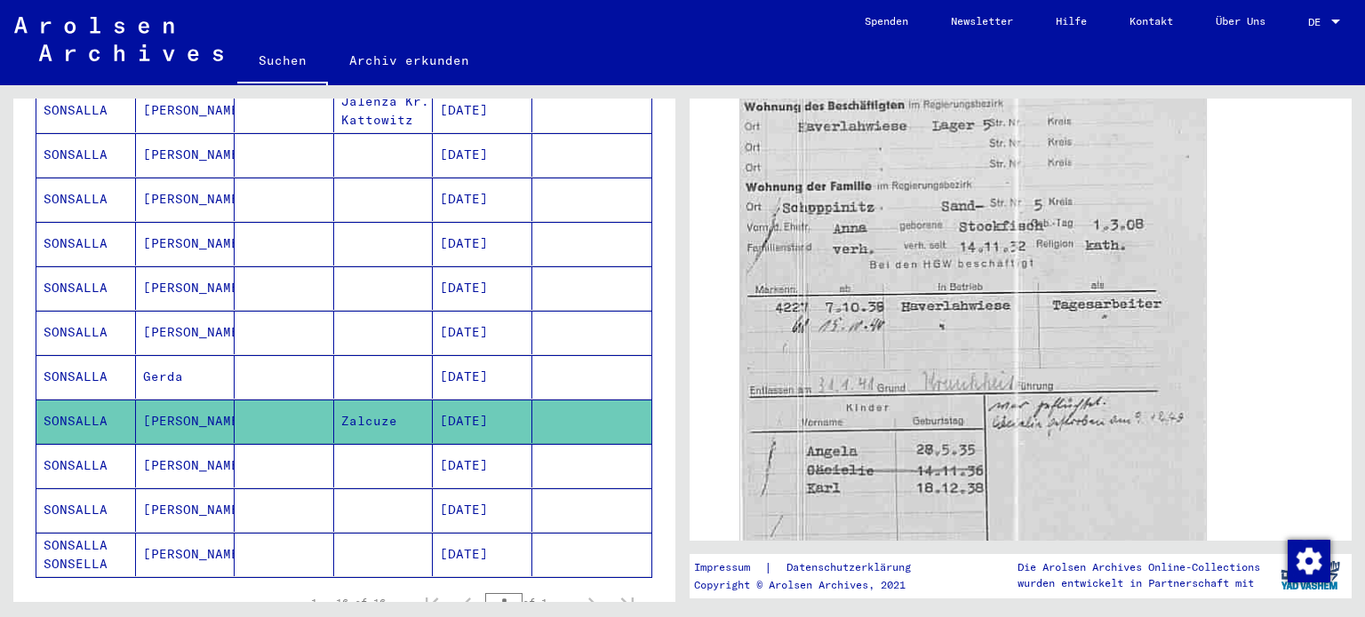
scroll to position [713, 0]
click at [400, 444] on mat-cell at bounding box center [383, 466] width 99 height 44
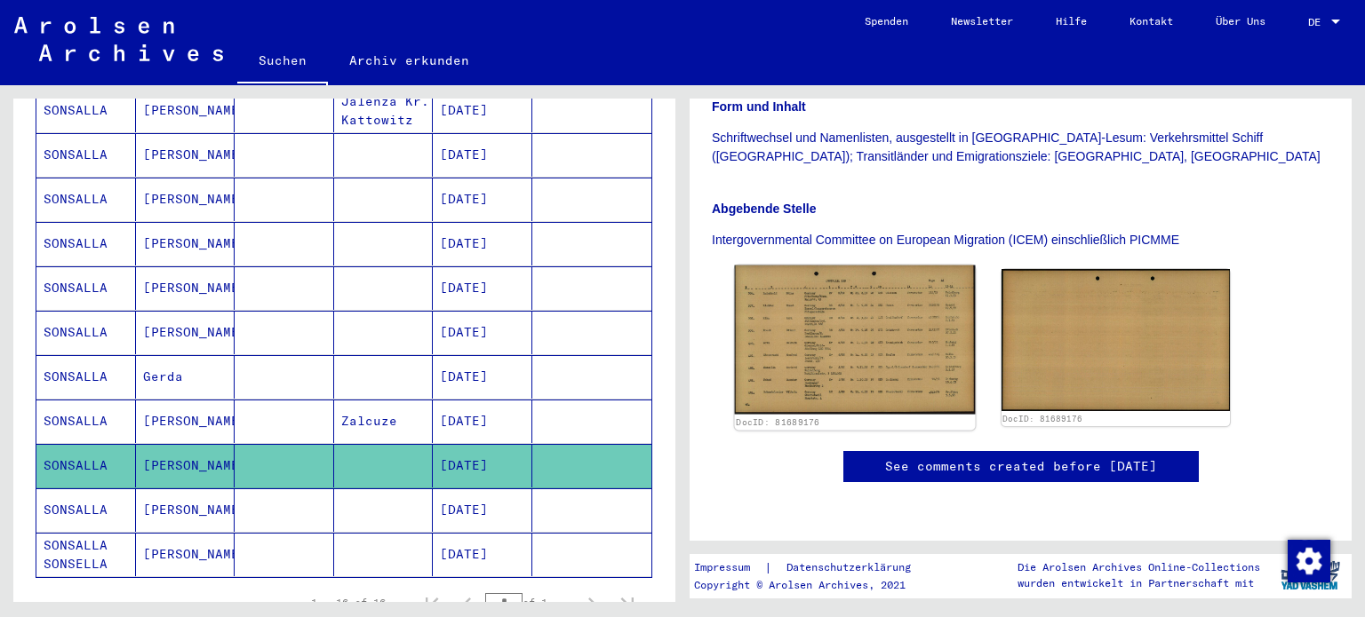
scroll to position [475, 0]
click at [803, 266] on img at bounding box center [855, 340] width 240 height 149
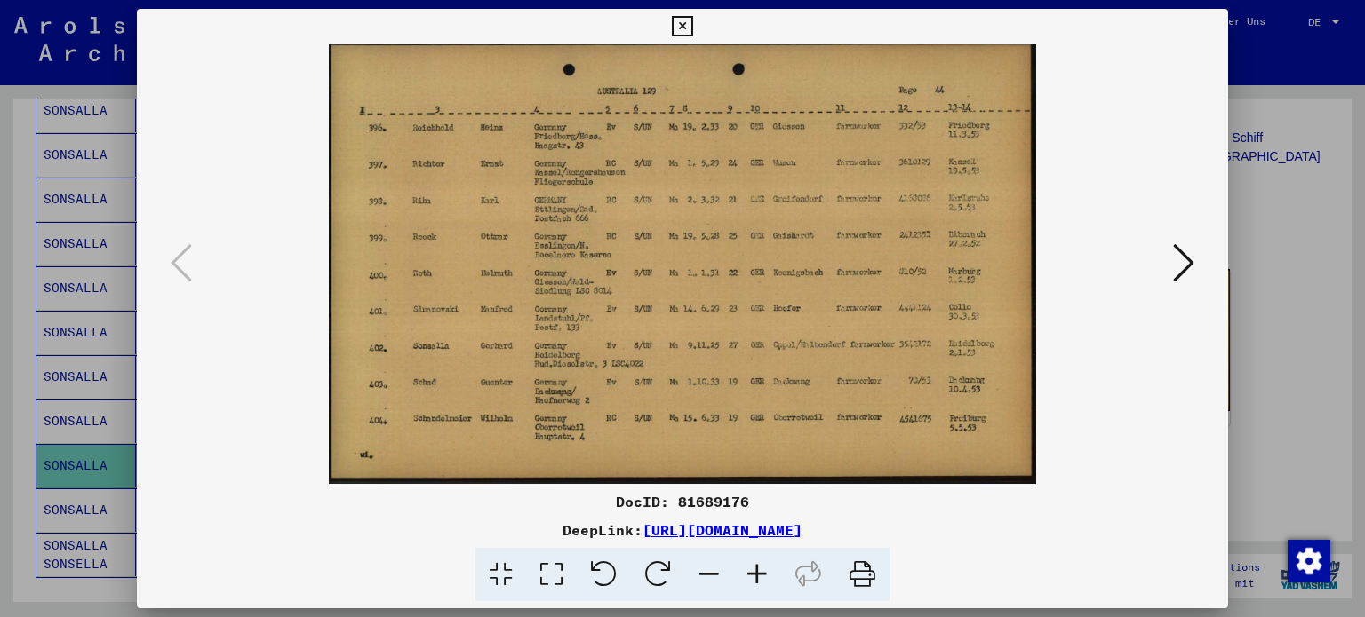
click at [678, 32] on icon at bounding box center [682, 26] width 20 height 21
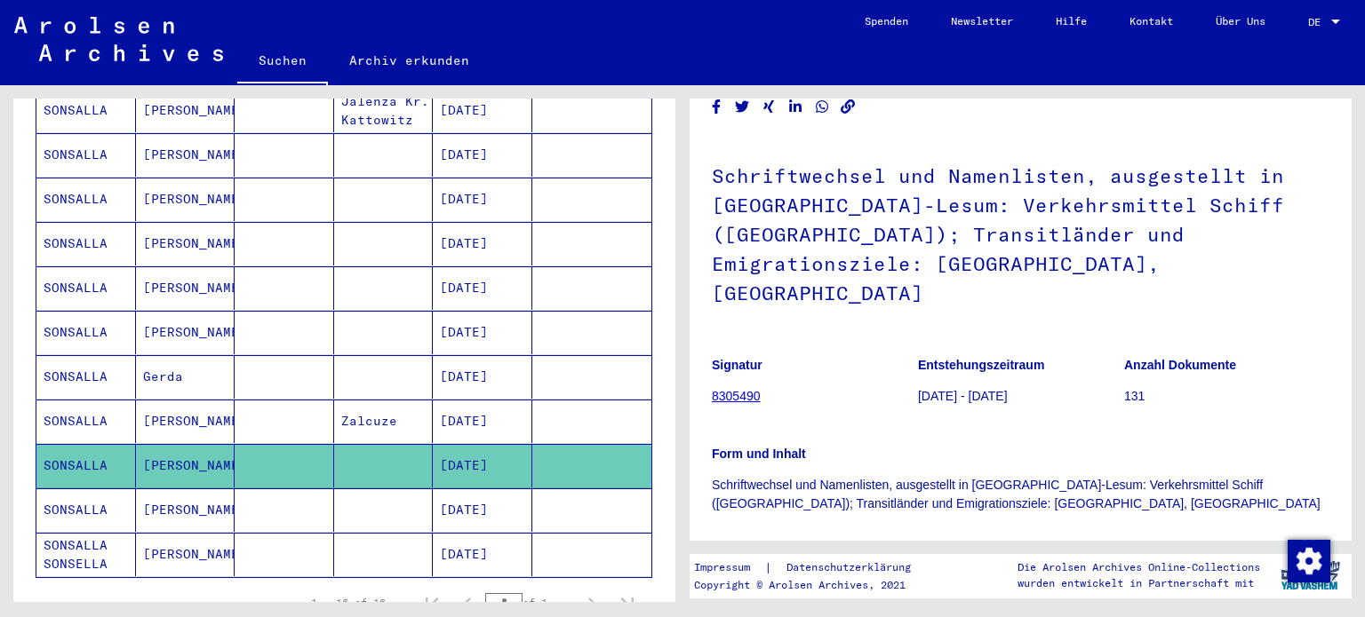
scroll to position [64, 0]
click at [147, 489] on mat-cell "[PERSON_NAME]" at bounding box center [185, 511] width 99 height 44
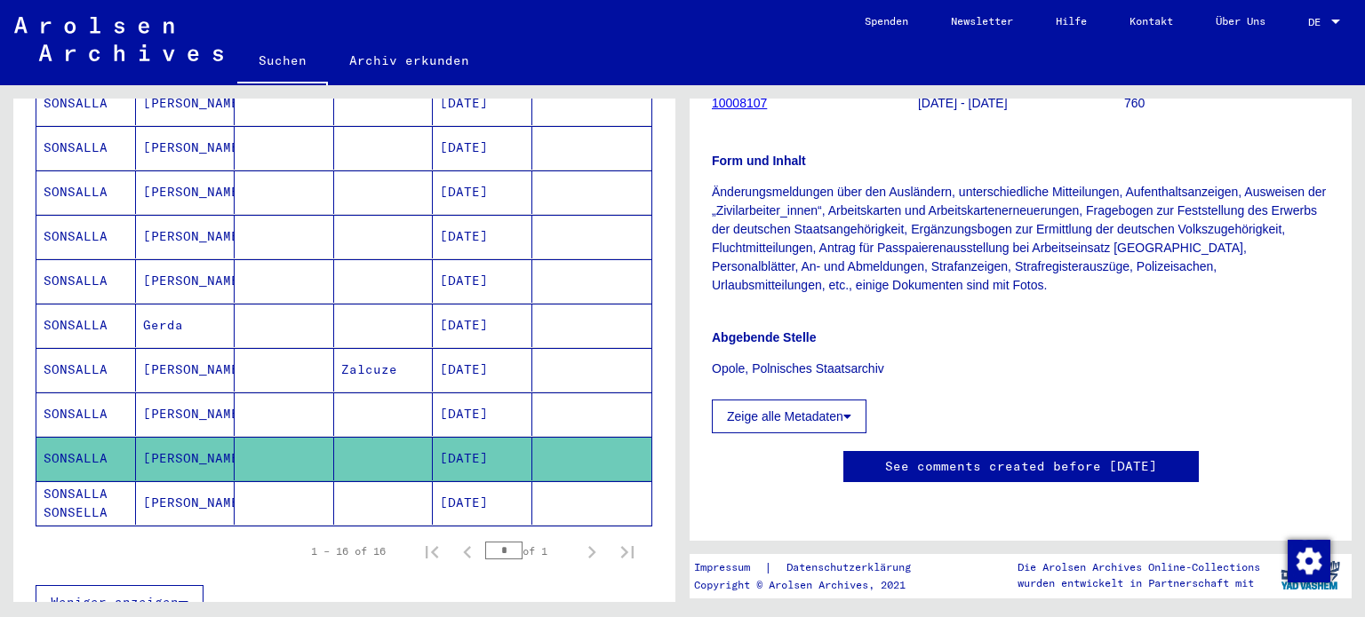
scroll to position [341, 0]
click at [235, 482] on mat-cell at bounding box center [284, 504] width 99 height 44
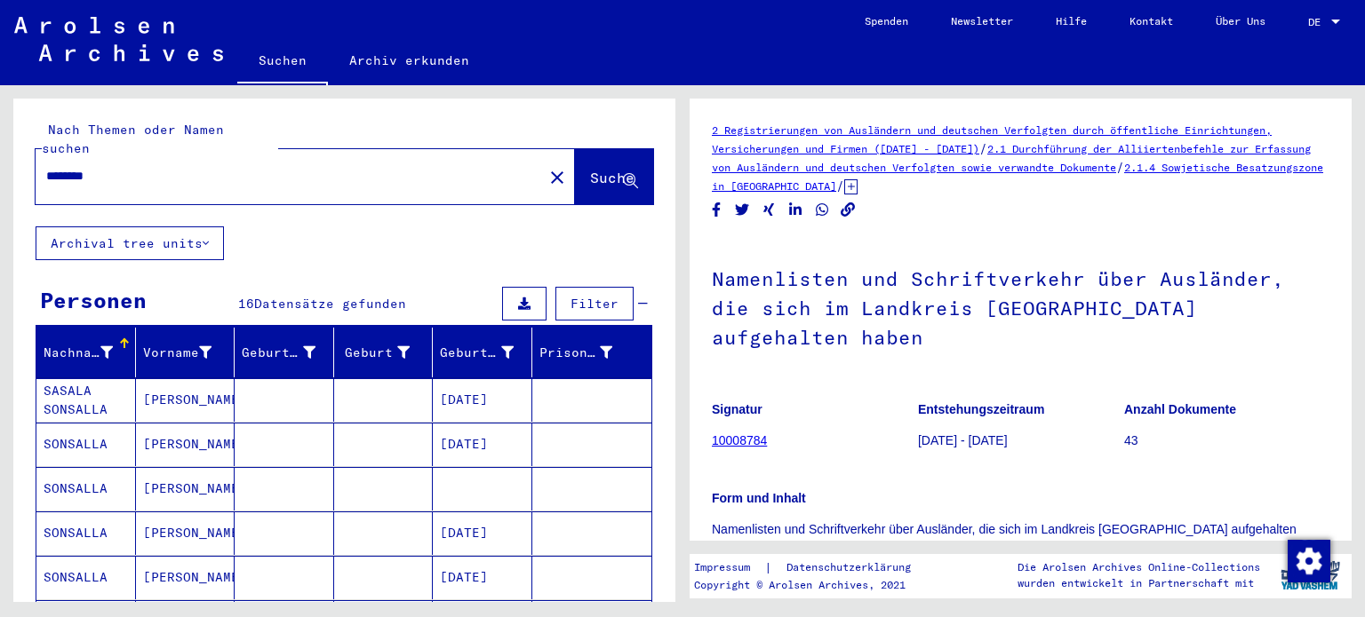
click at [139, 156] on div "********" at bounding box center [284, 176] width 497 height 40
click at [158, 167] on input "********" at bounding box center [289, 176] width 486 height 19
type input "**********"
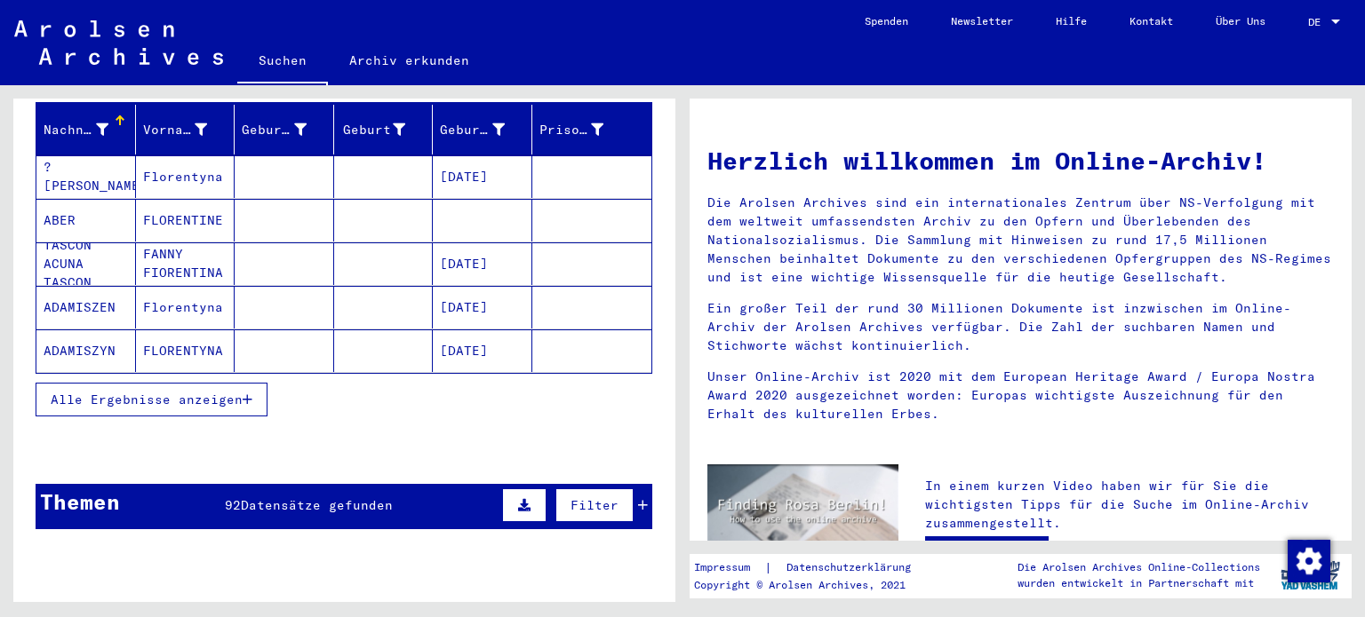
scroll to position [235, 0]
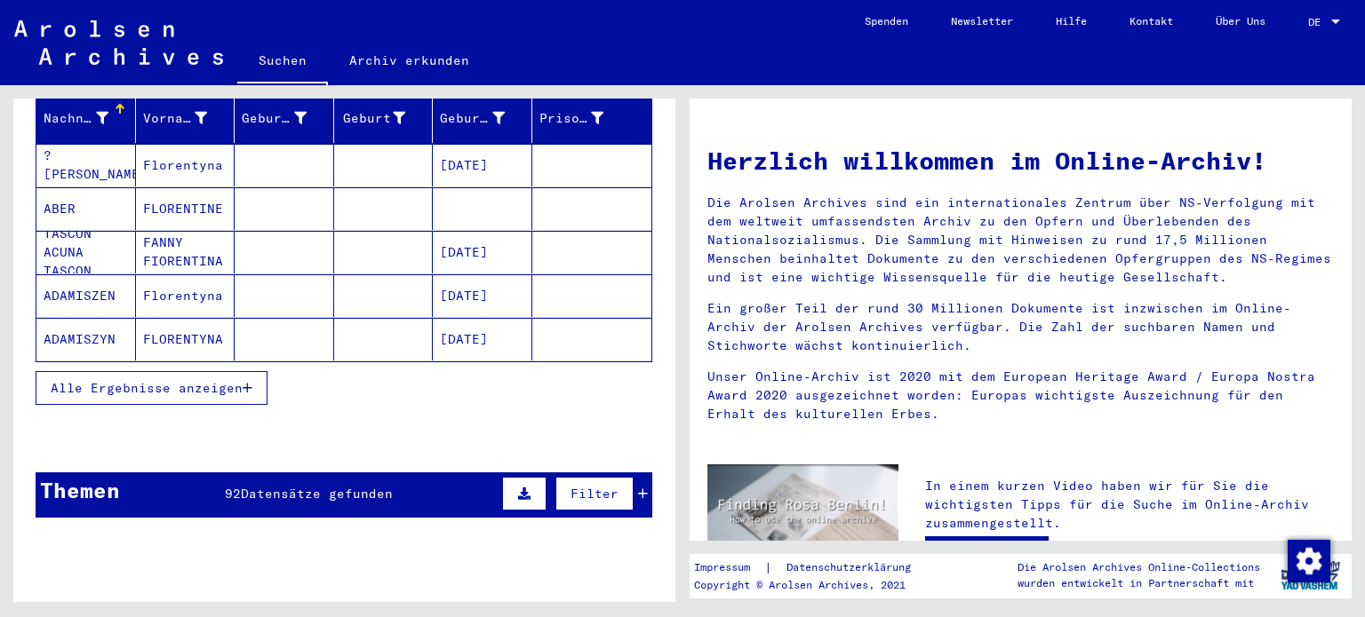
click at [208, 380] on span "Alle Ergebnisse anzeigen" at bounding box center [147, 388] width 192 height 16
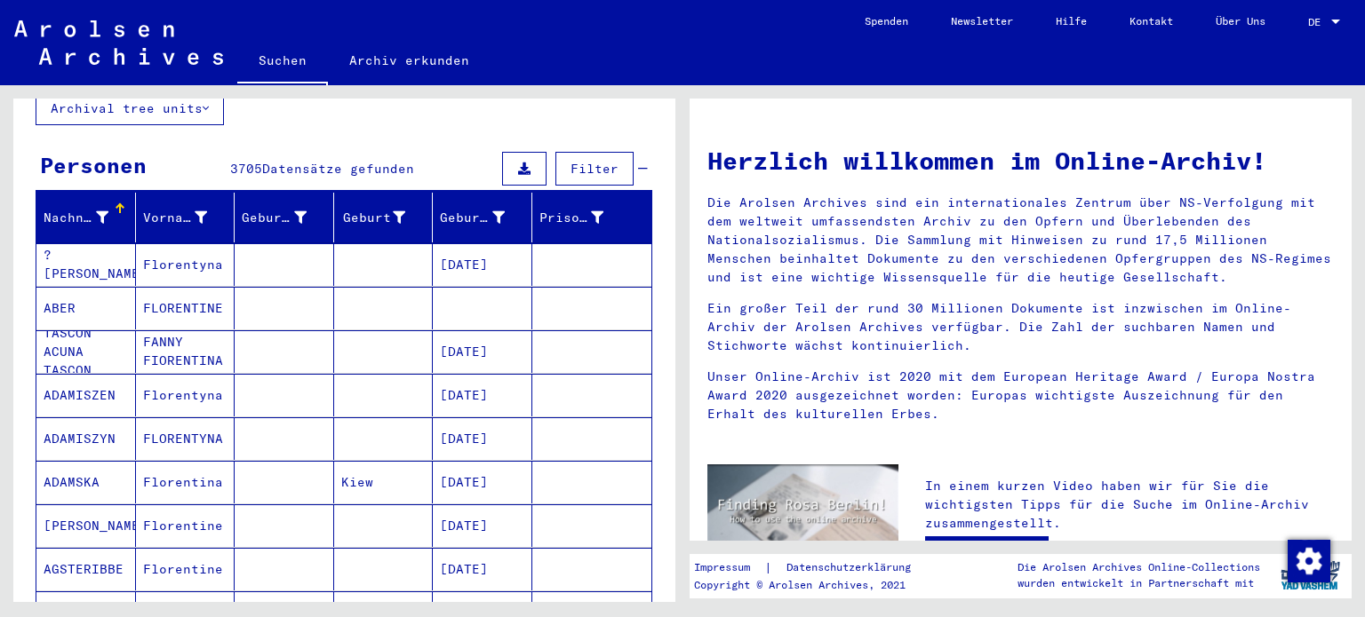
scroll to position [131, 0]
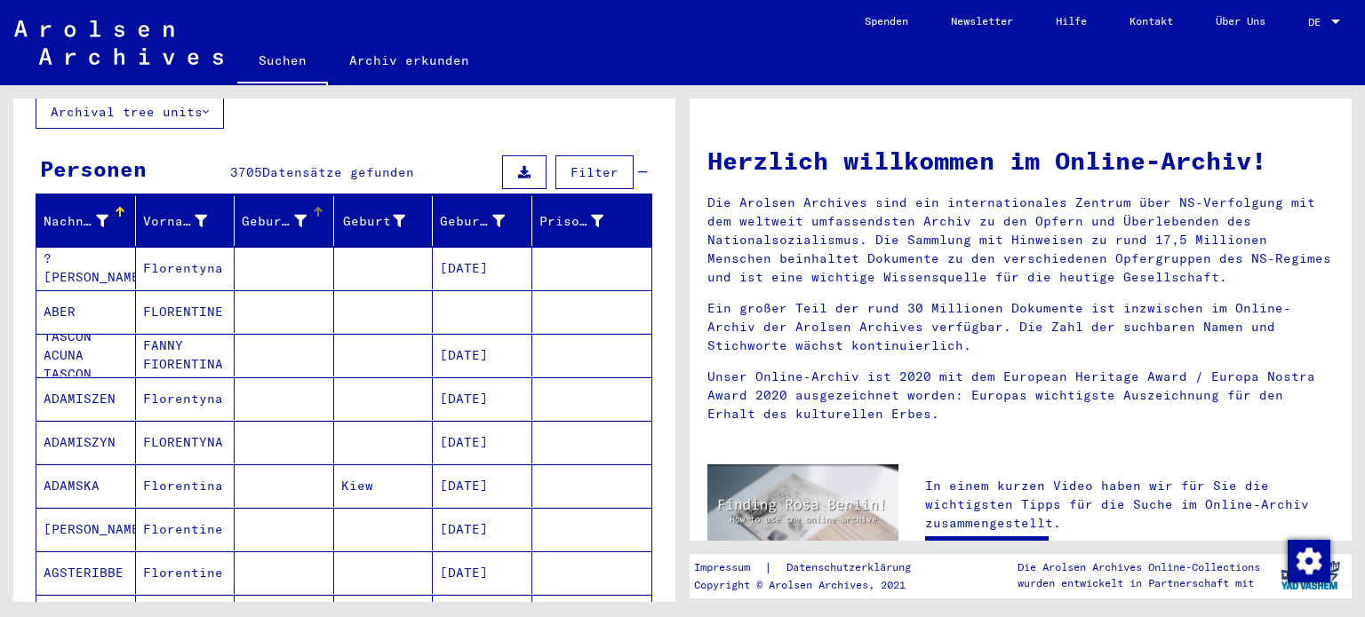
click at [258, 212] on div "Geburtsname" at bounding box center [274, 221] width 65 height 19
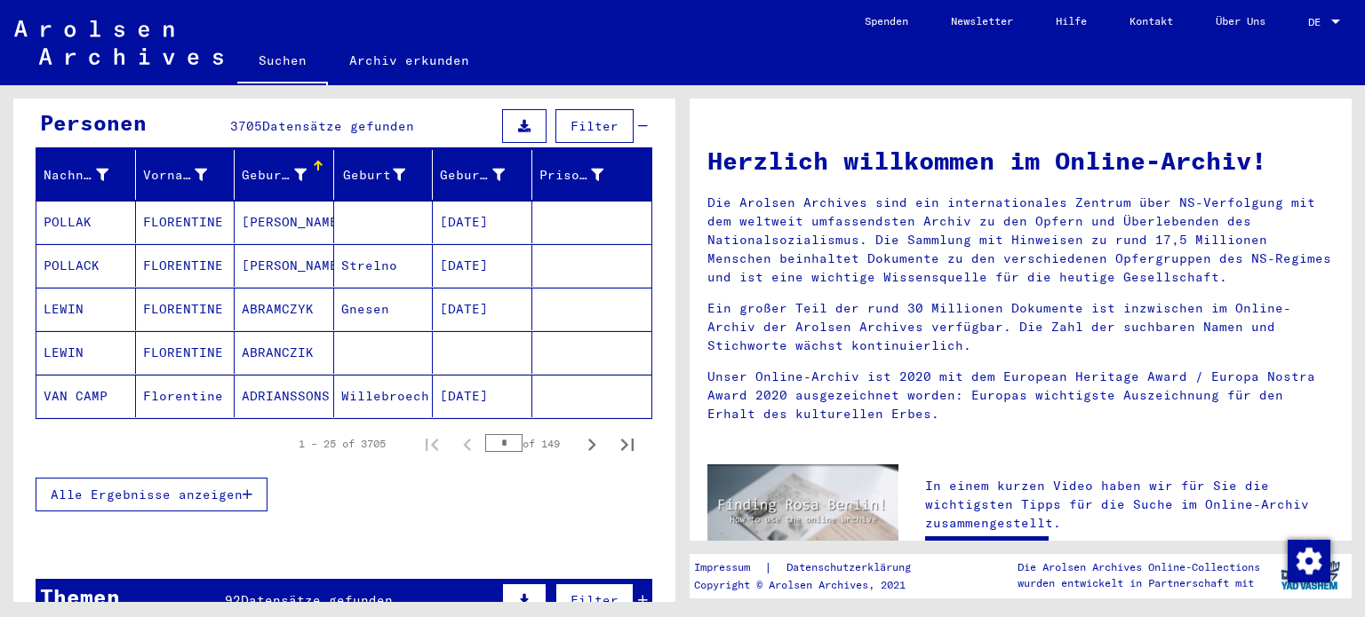
scroll to position [190, 0]
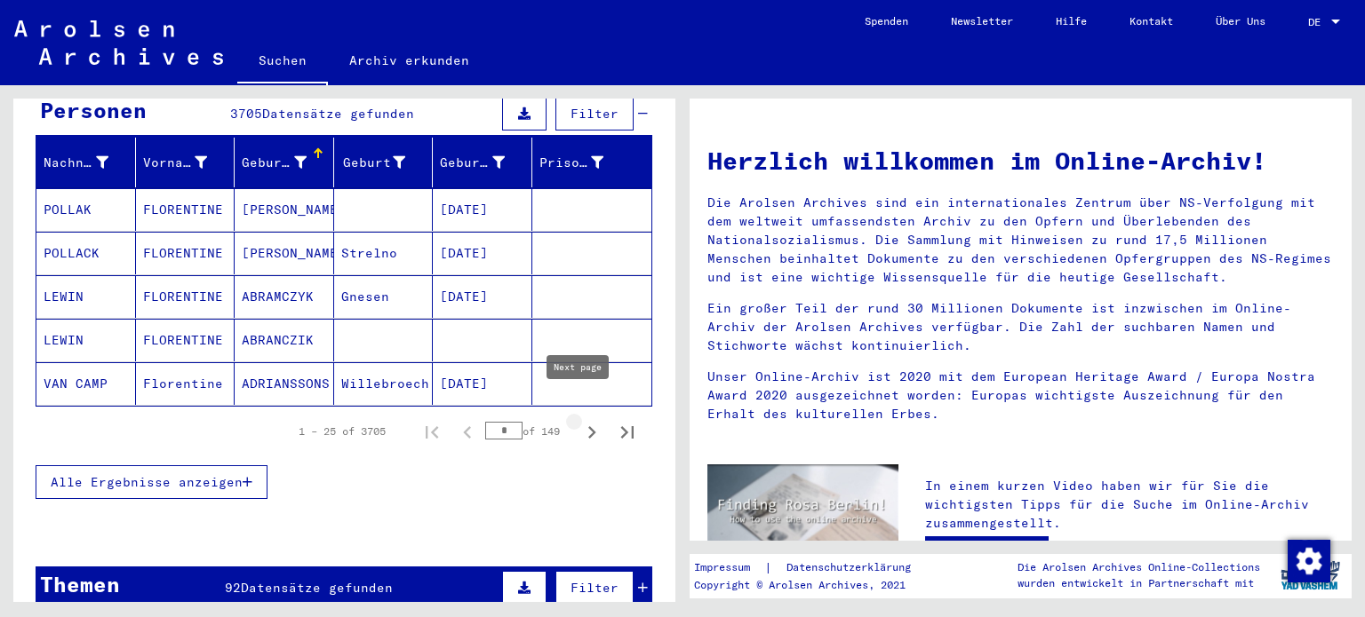
click at [579, 420] on icon "Next page" at bounding box center [591, 432] width 25 height 25
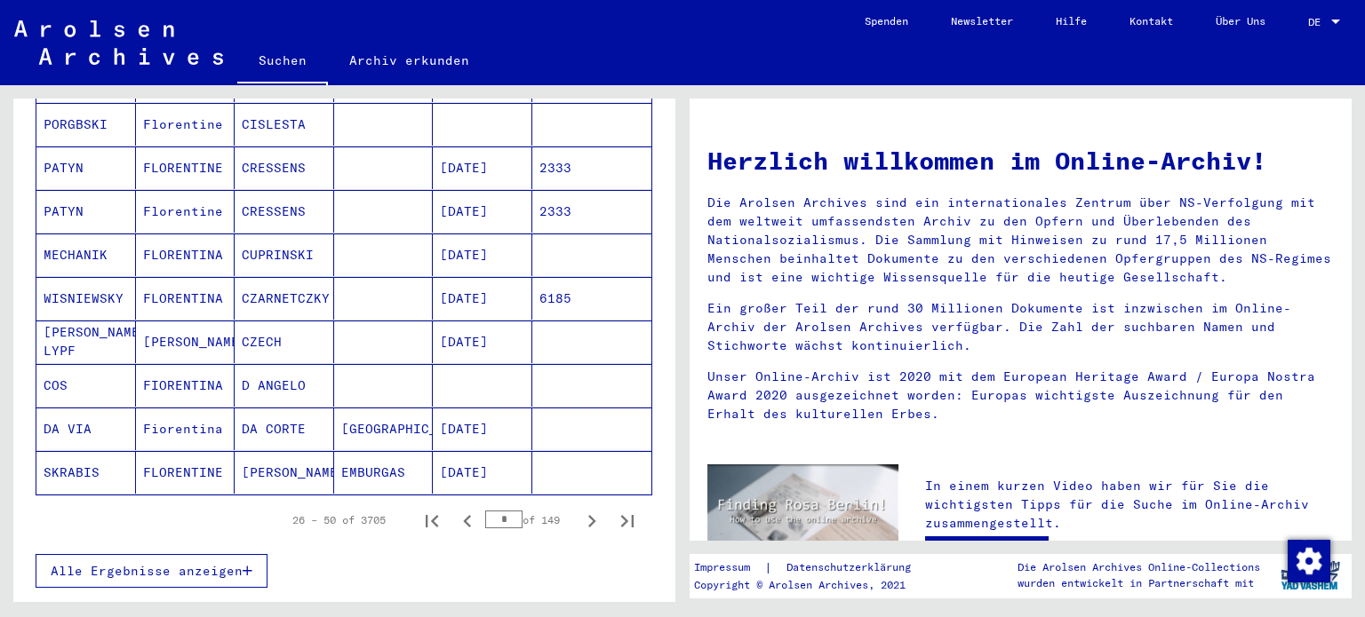
scroll to position [988, 0]
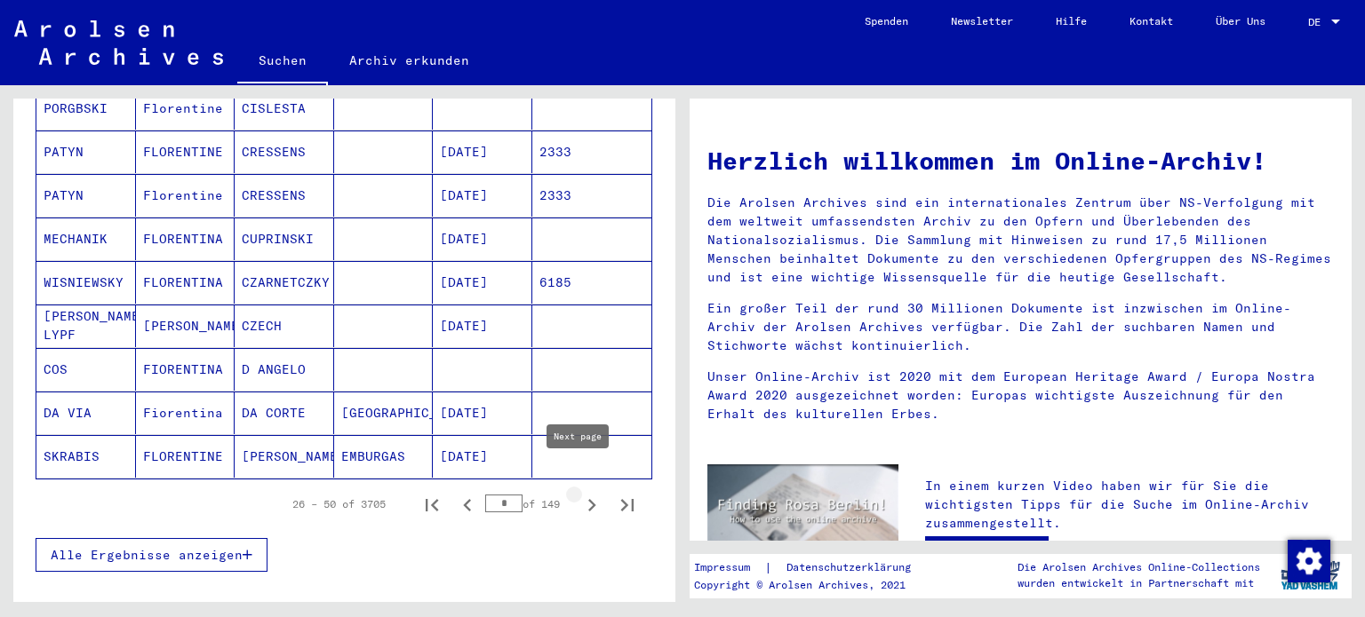
click at [581, 493] on icon "Next page" at bounding box center [591, 505] width 25 height 25
type input "*"
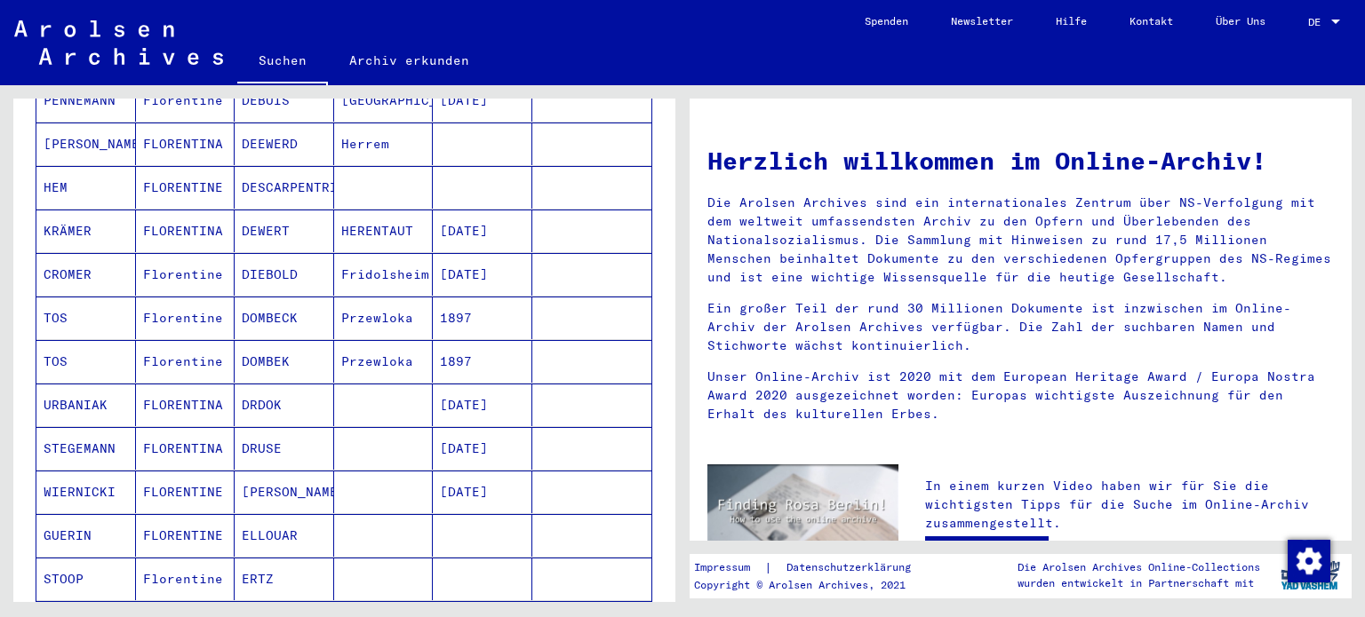
scroll to position [0, 0]
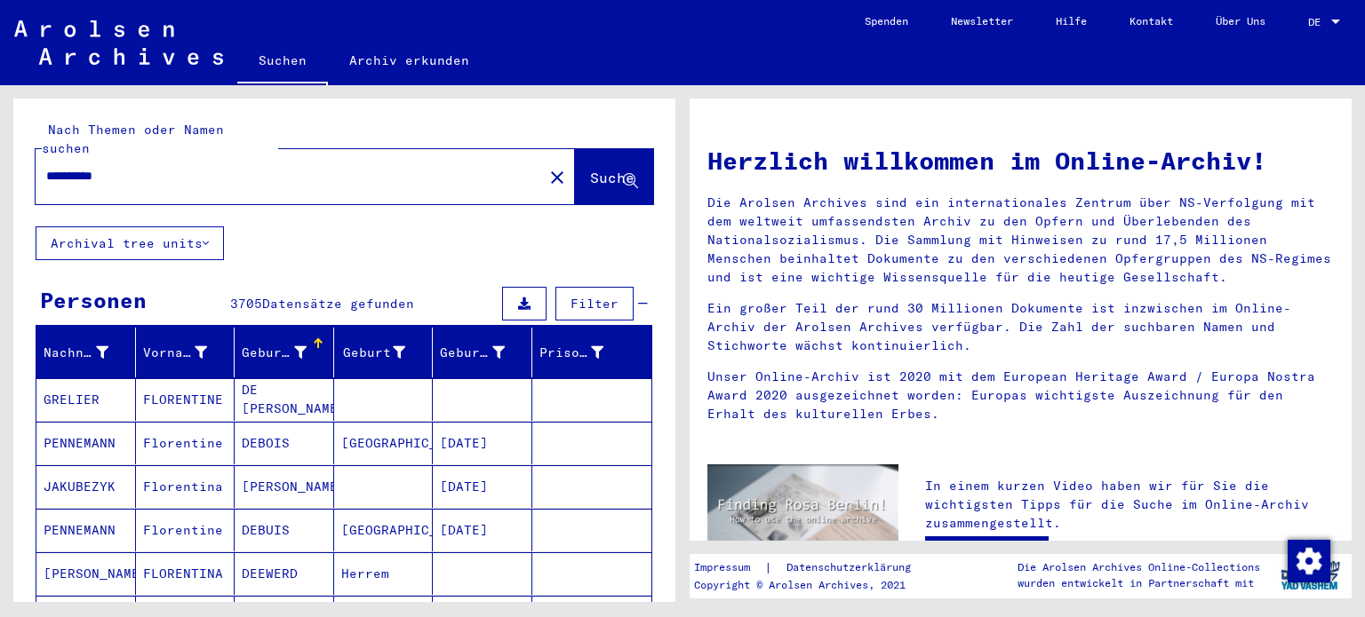
click at [518, 298] on icon at bounding box center [524, 304] width 12 height 12
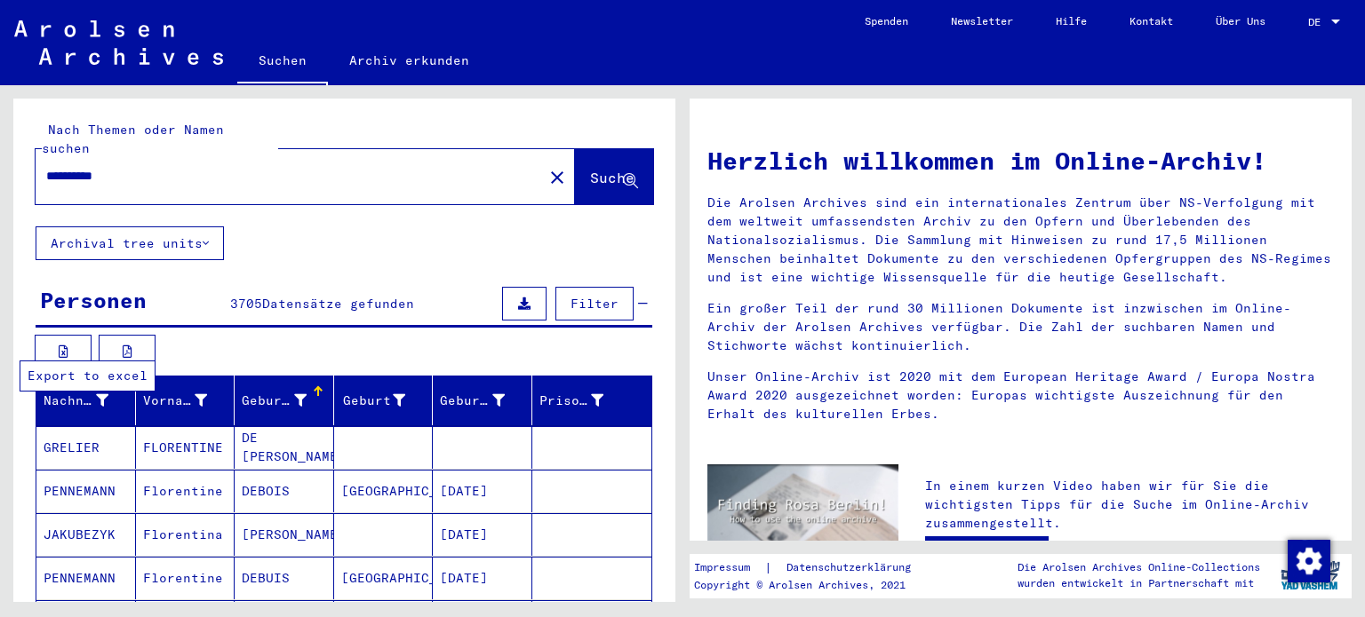
click at [68, 346] on icon at bounding box center [64, 352] width 10 height 12
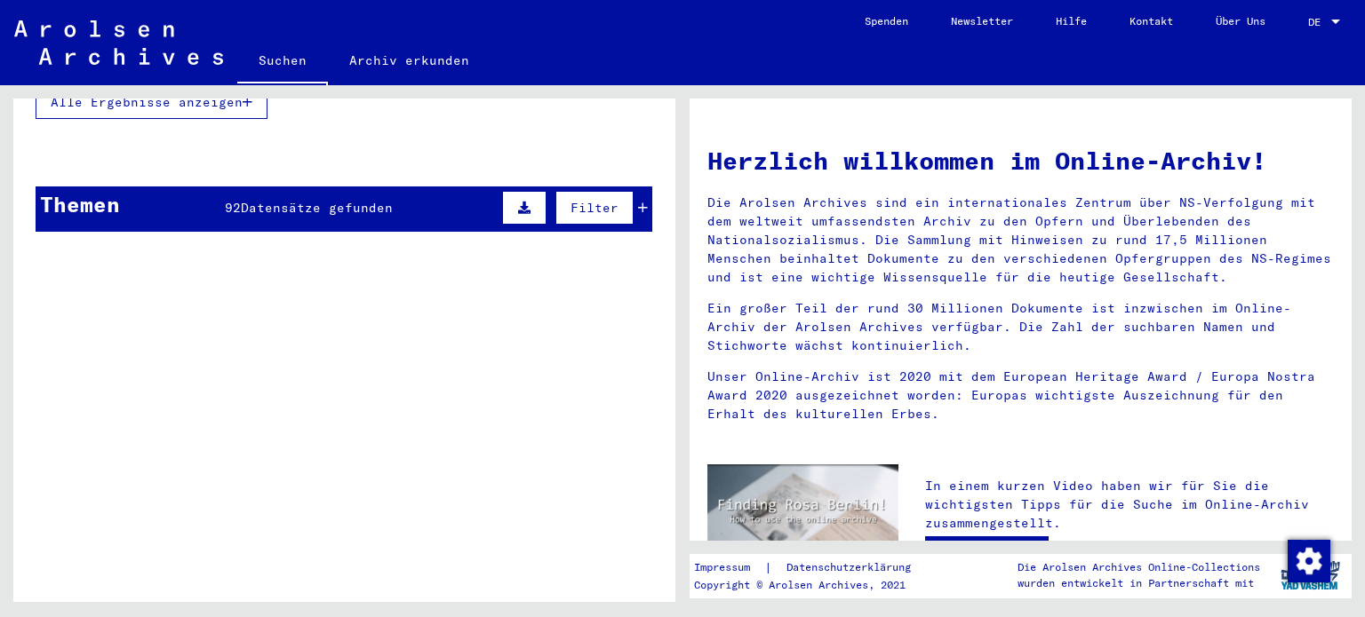
scroll to position [1488, 0]
click at [420, 189] on div "Themen 92 Datensätze gefunden Filter" at bounding box center [344, 209] width 617 height 45
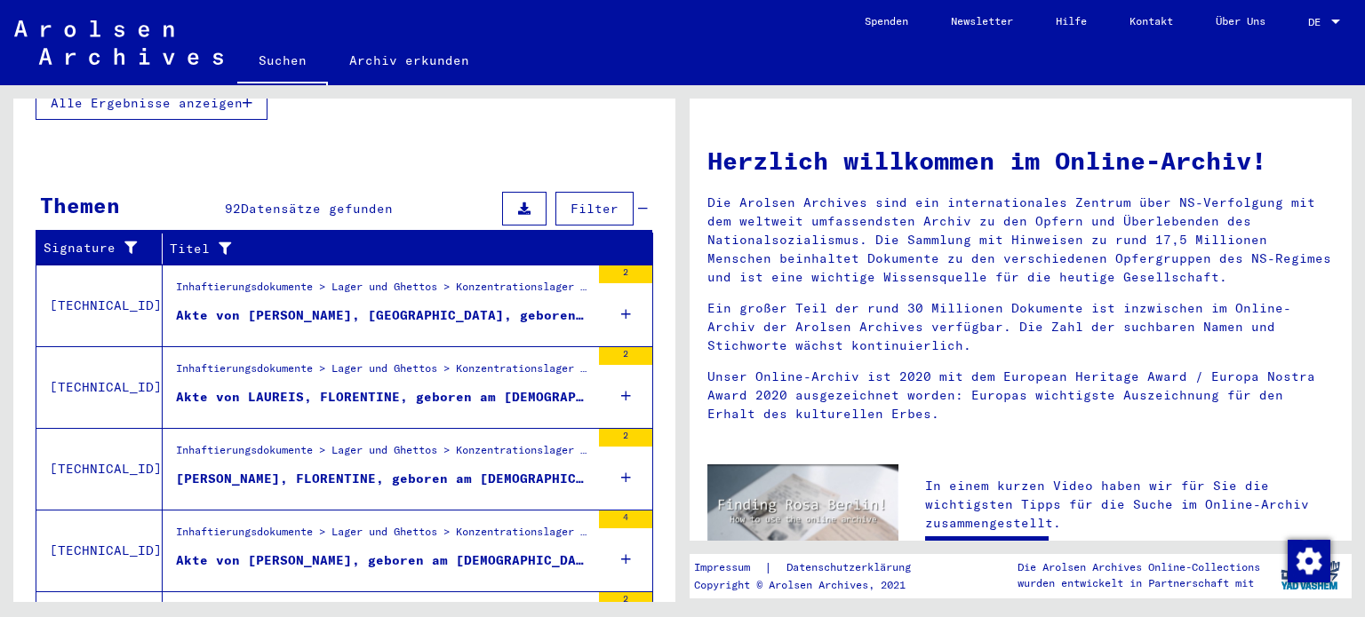
click at [377, 201] on span "Datensätze gefunden" at bounding box center [317, 209] width 152 height 16
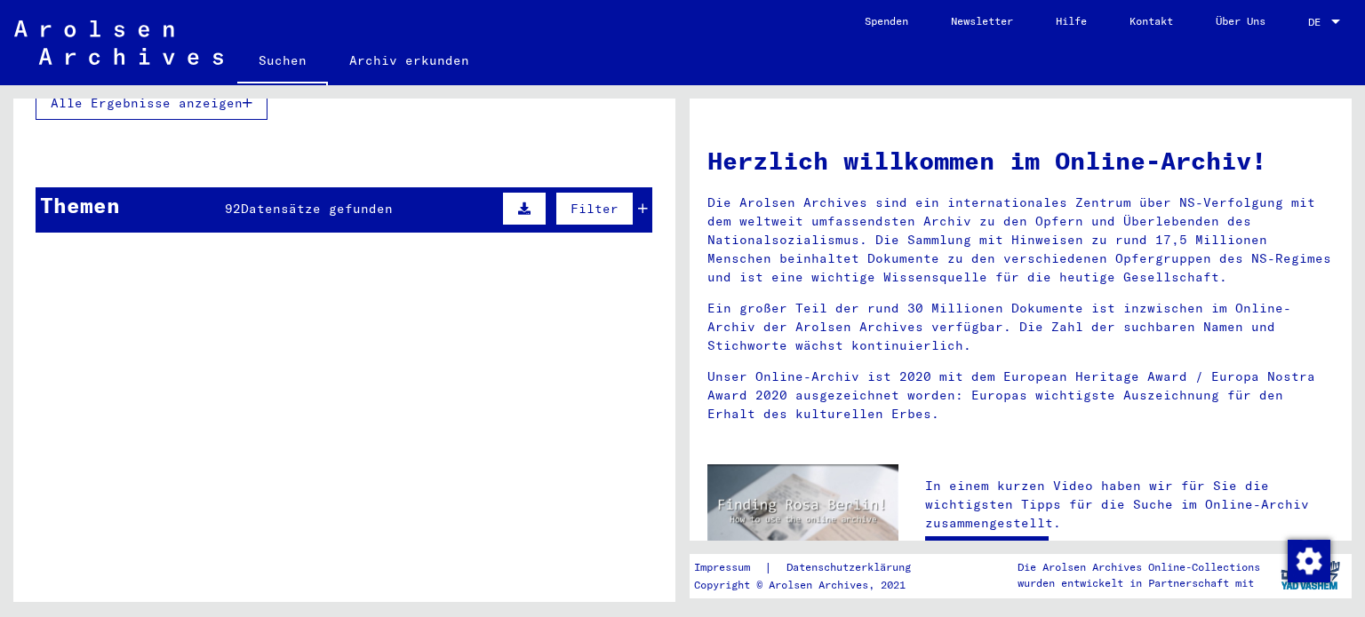
click at [377, 201] on span "Datensätze gefunden" at bounding box center [317, 209] width 152 height 16
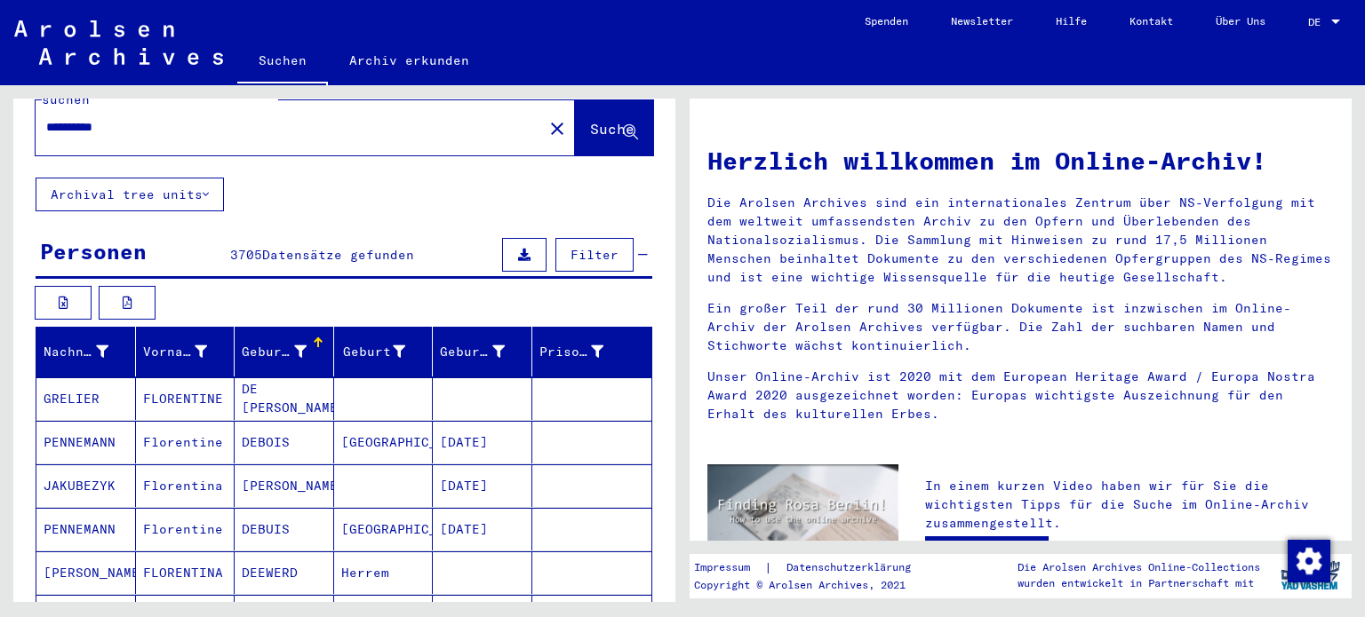
scroll to position [0, 0]
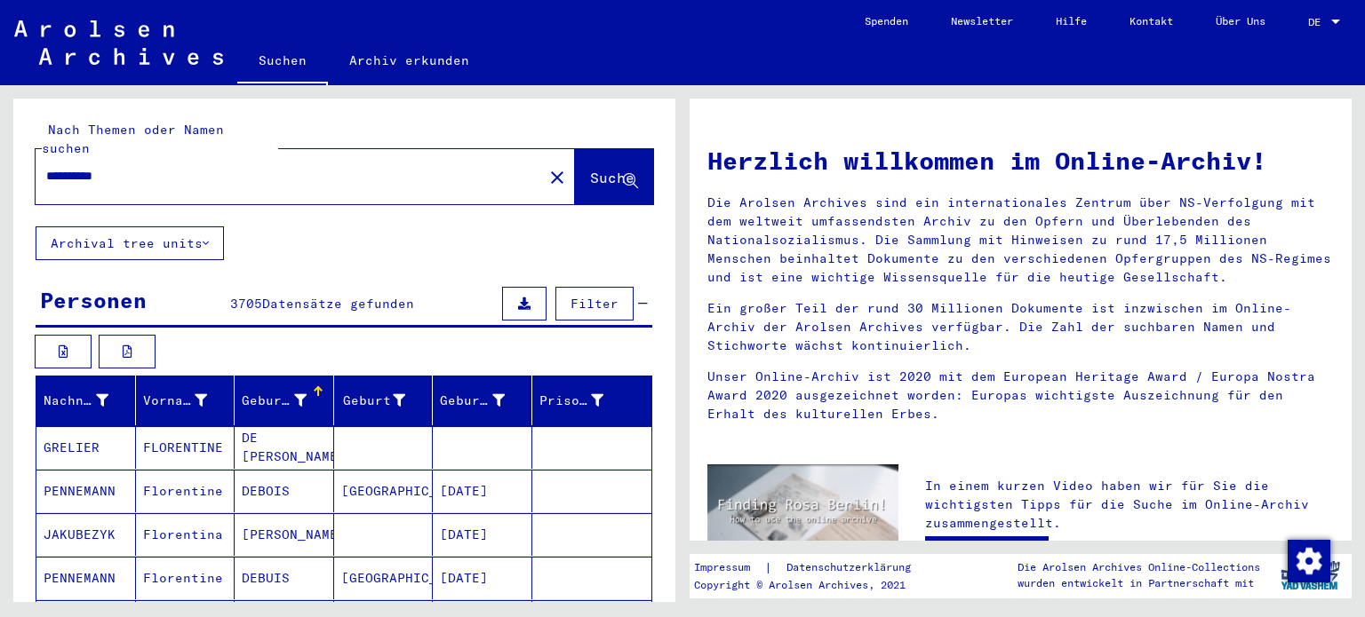
click at [264, 173] on div "**********" at bounding box center [279, 176] width 486 height 40
click at [242, 167] on input "**********" at bounding box center [283, 176] width 475 height 19
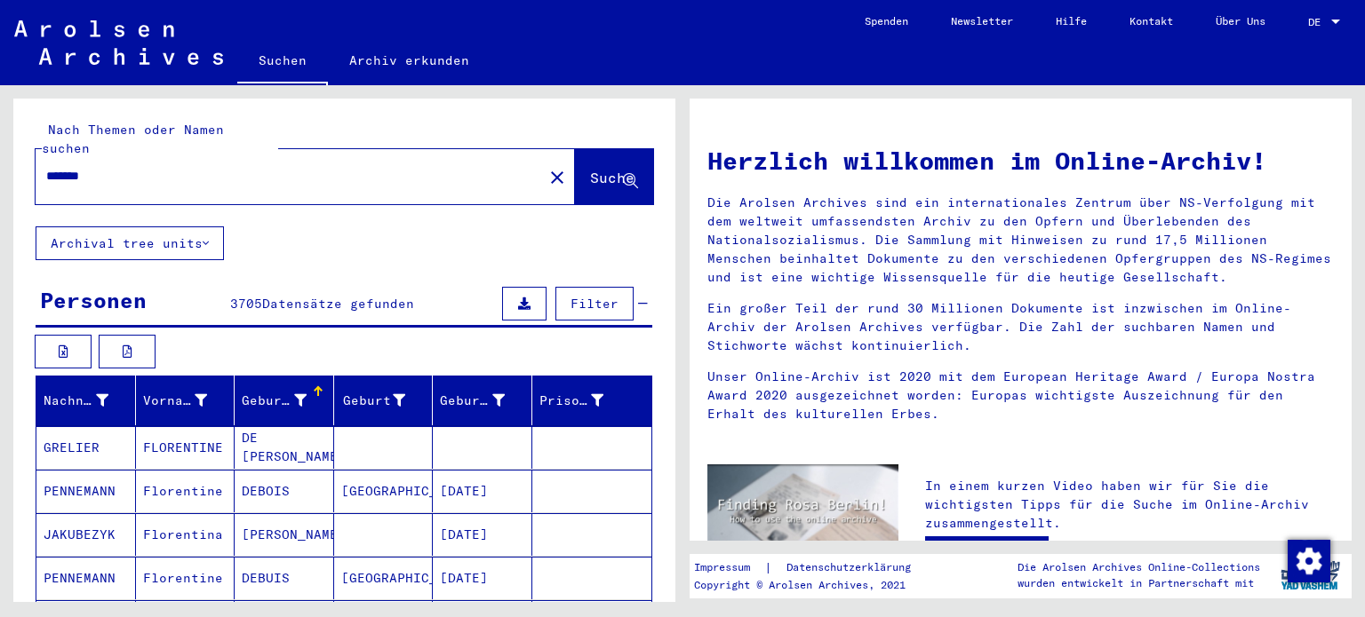
type input "*******"
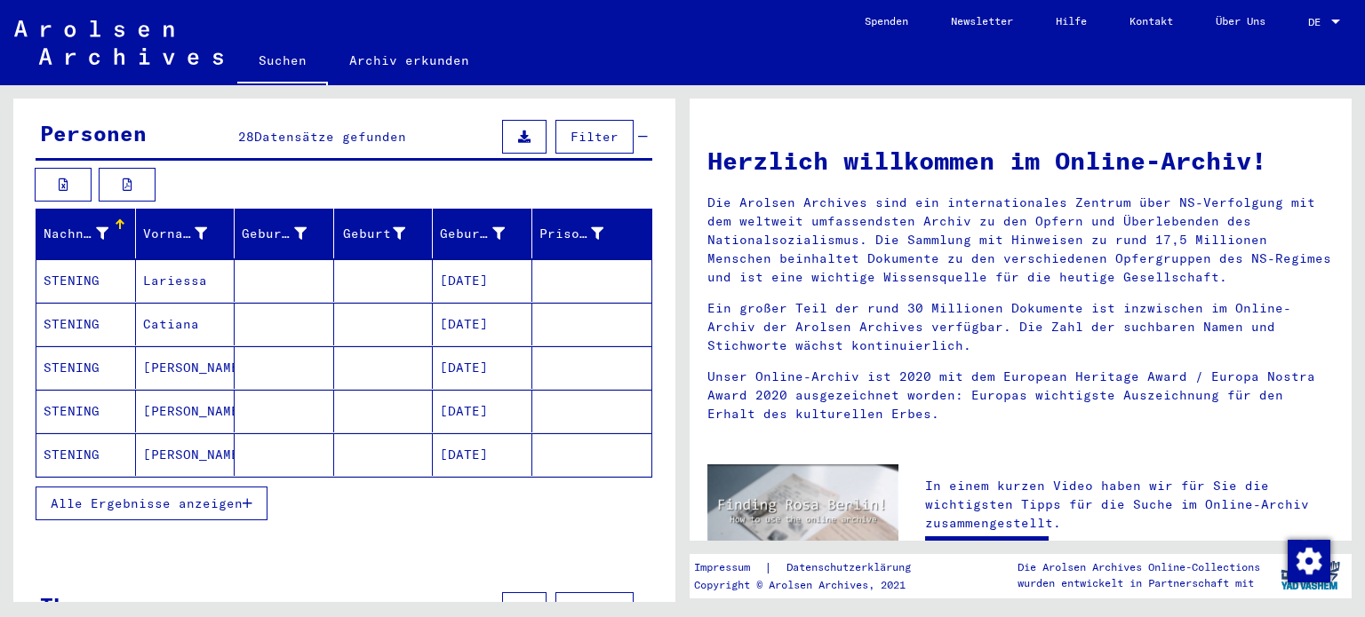
scroll to position [245, 0]
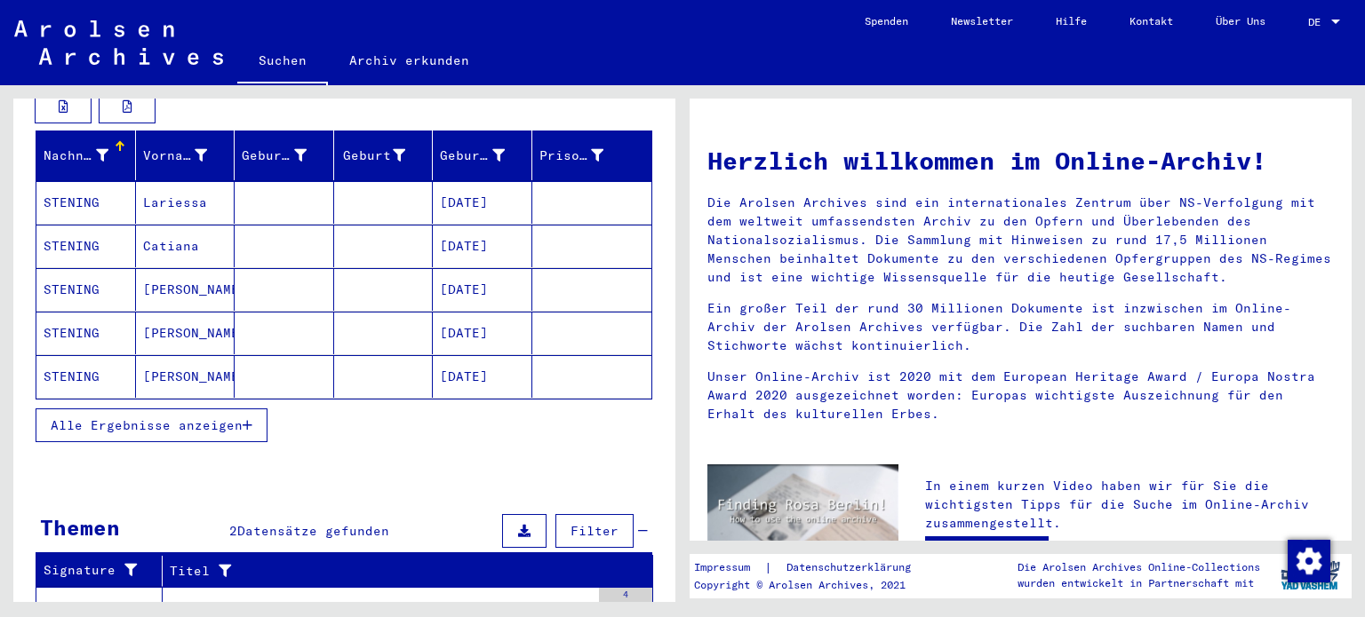
click at [251, 409] on button "Alle Ergebnisse anzeigen" at bounding box center [152, 426] width 232 height 34
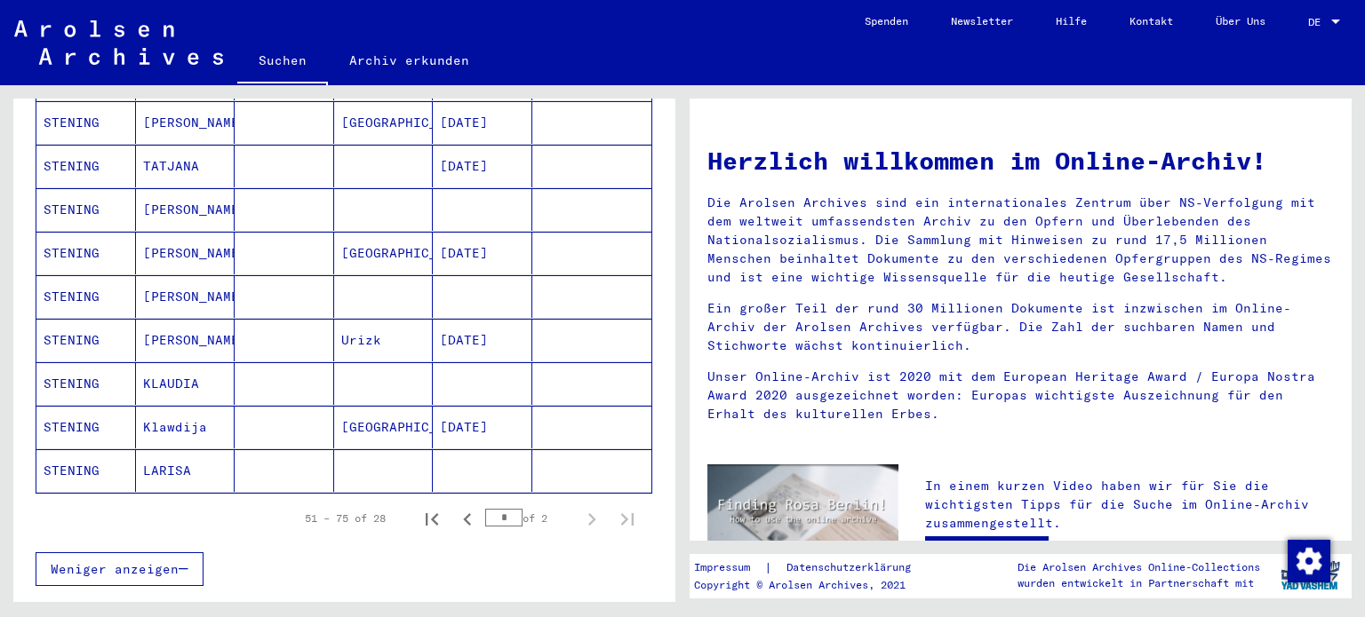
scroll to position [1025, 0]
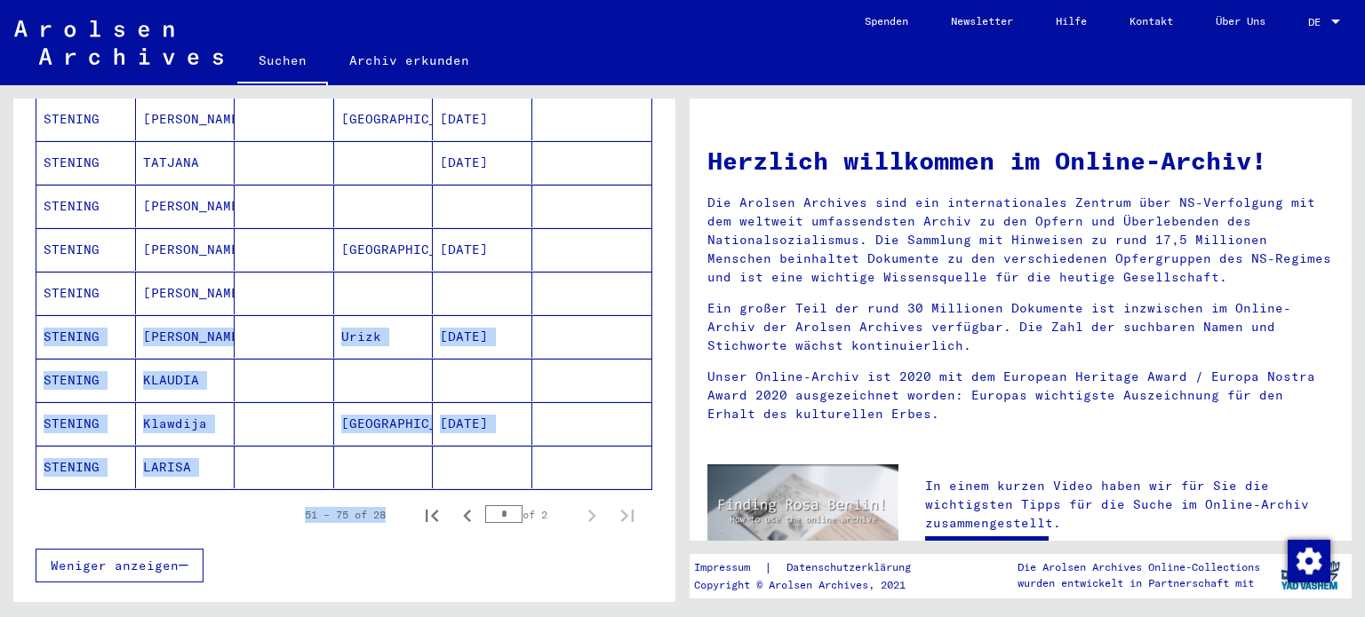
drag, startPoint x: 299, startPoint y: 287, endPoint x: 399, endPoint y: 473, distance: 210.7
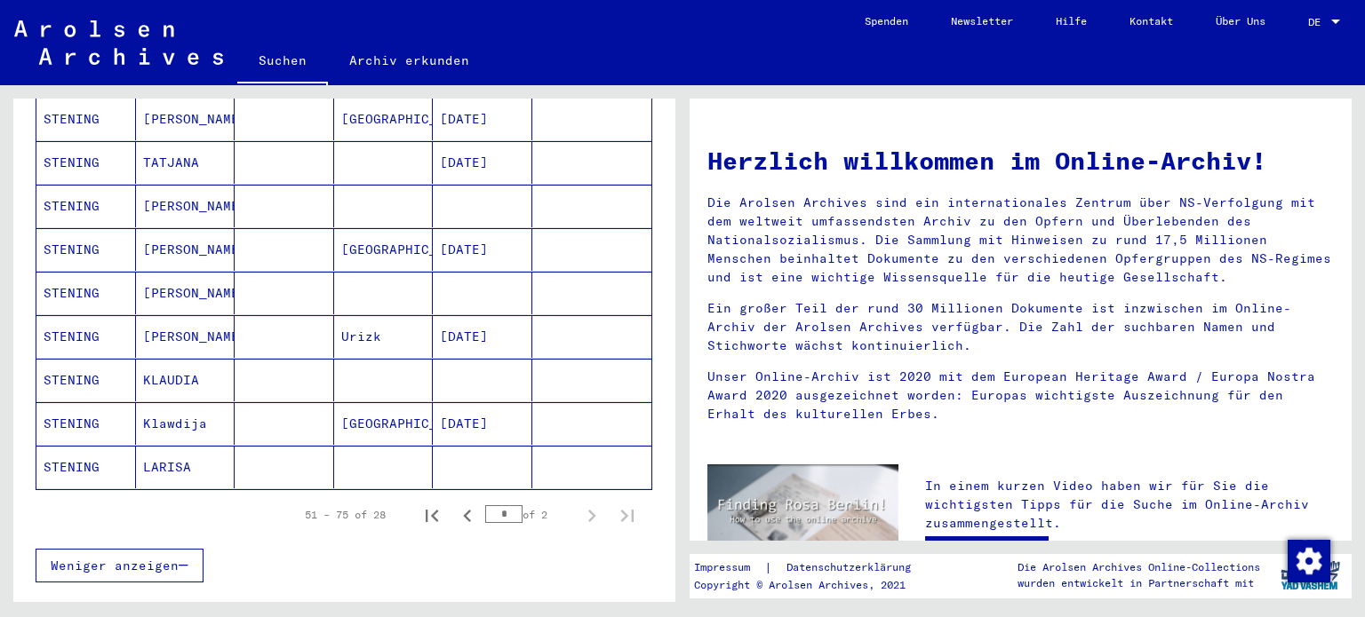
click at [434, 542] on div "Weniger anzeigen" at bounding box center [344, 566] width 617 height 52
click at [455, 504] on icon "Previous page" at bounding box center [467, 516] width 25 height 25
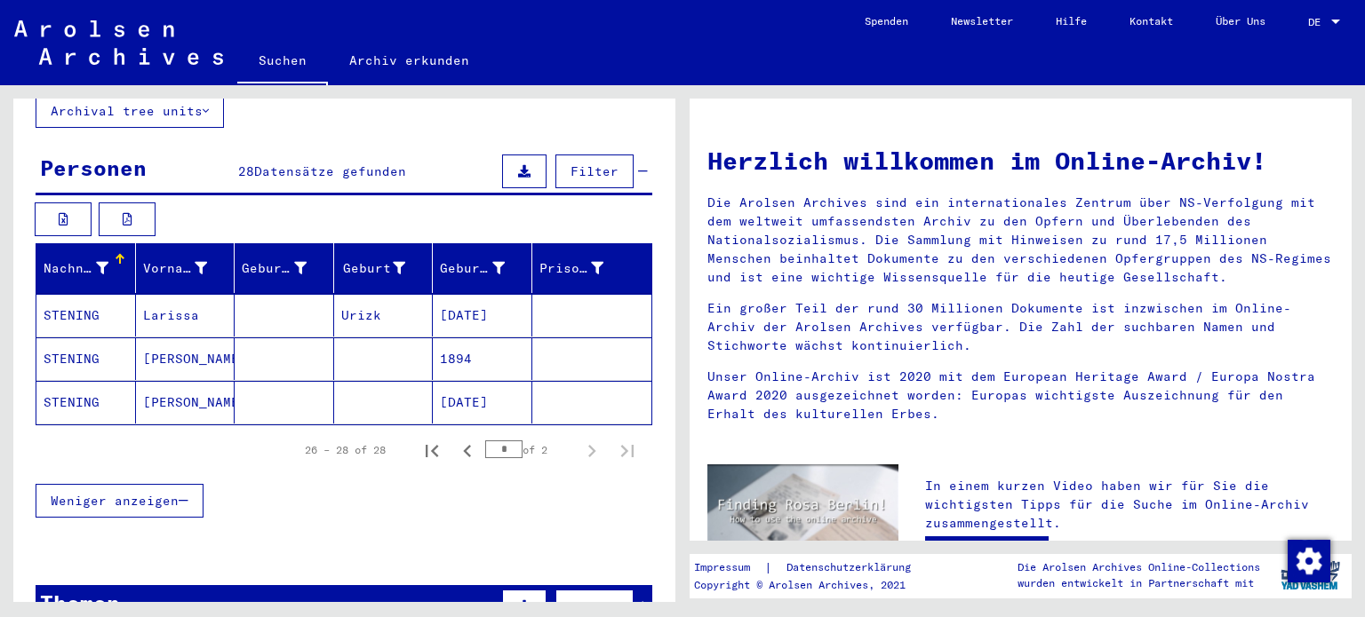
scroll to position [131, 0]
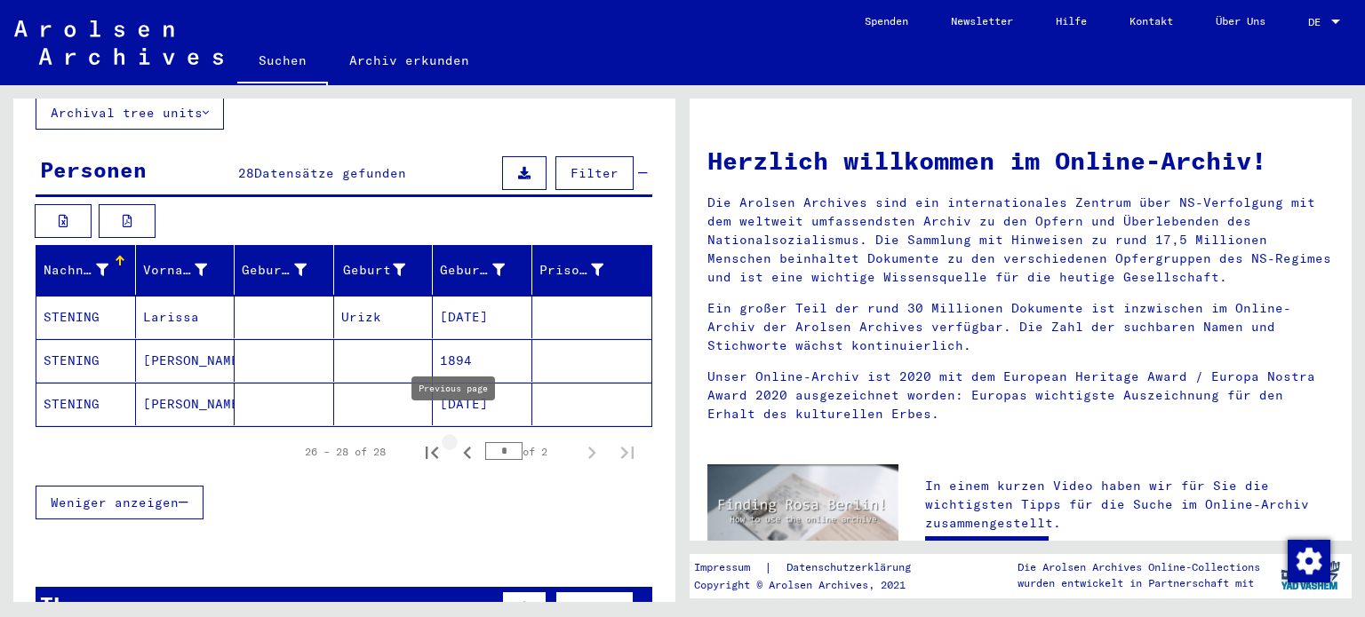
click at [455, 441] on icon "Previous page" at bounding box center [467, 453] width 25 height 25
type input "*"
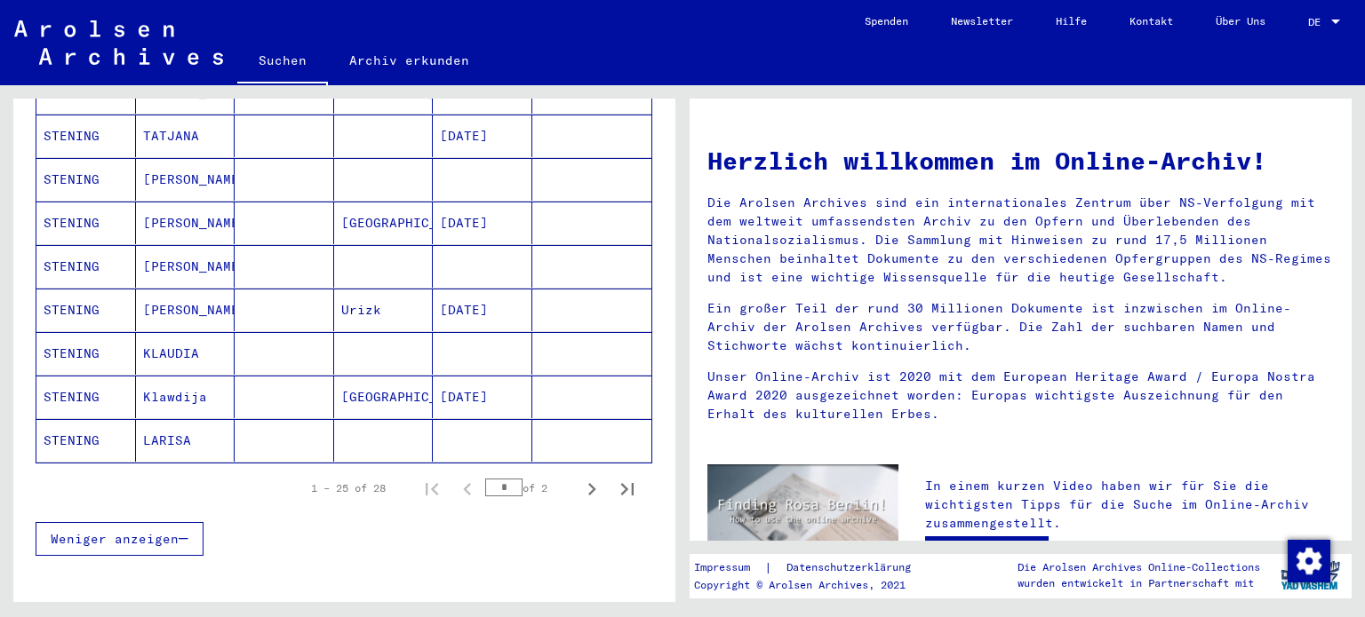
scroll to position [1325, 0]
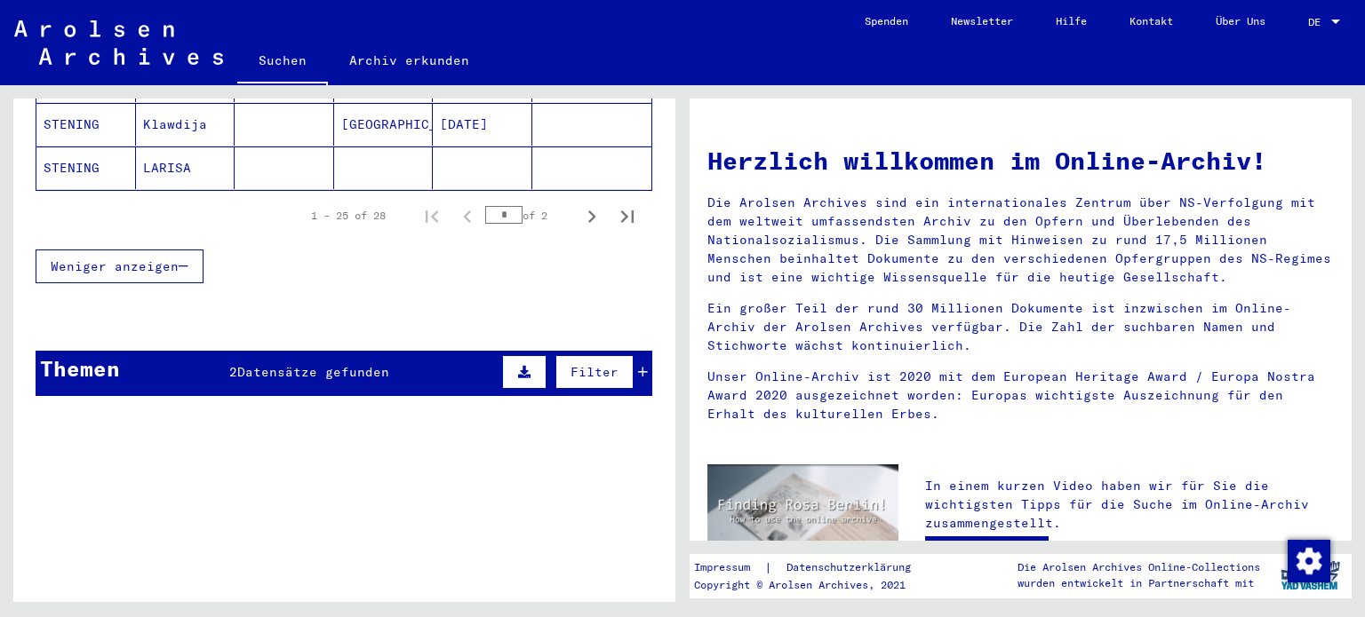
click at [380, 362] on div "Themen 2 Datensätze gefunden Filter" at bounding box center [344, 373] width 617 height 45
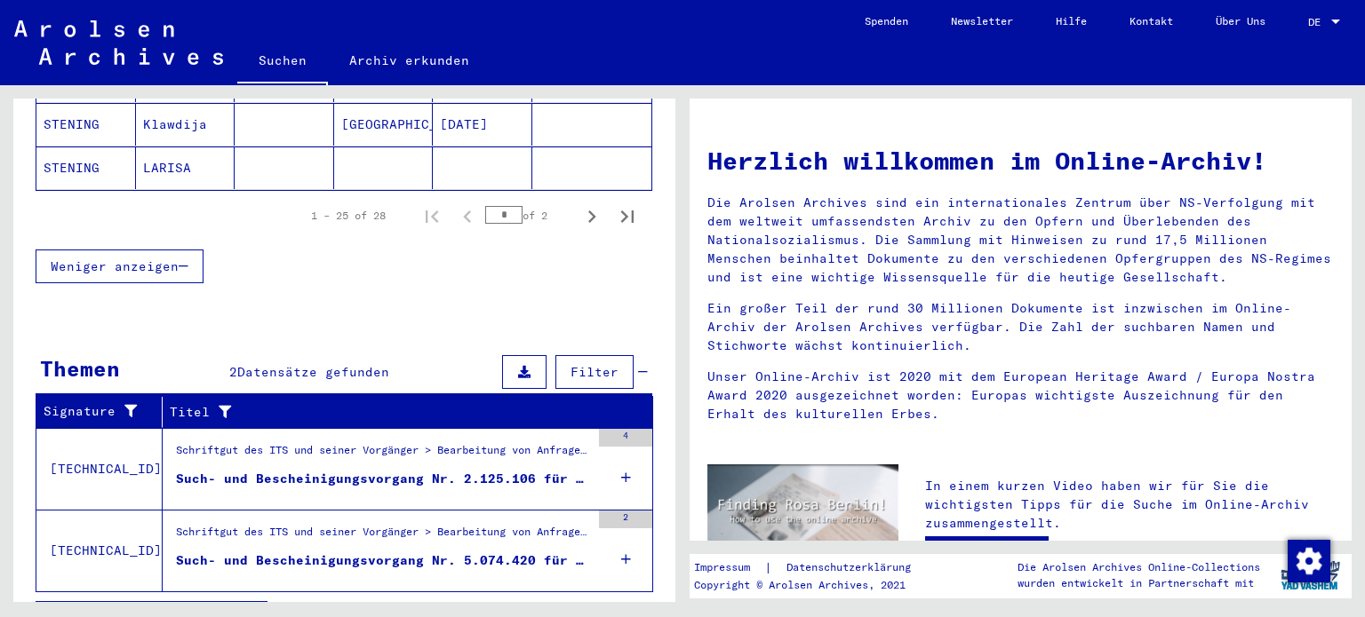
scroll to position [1339, 0]
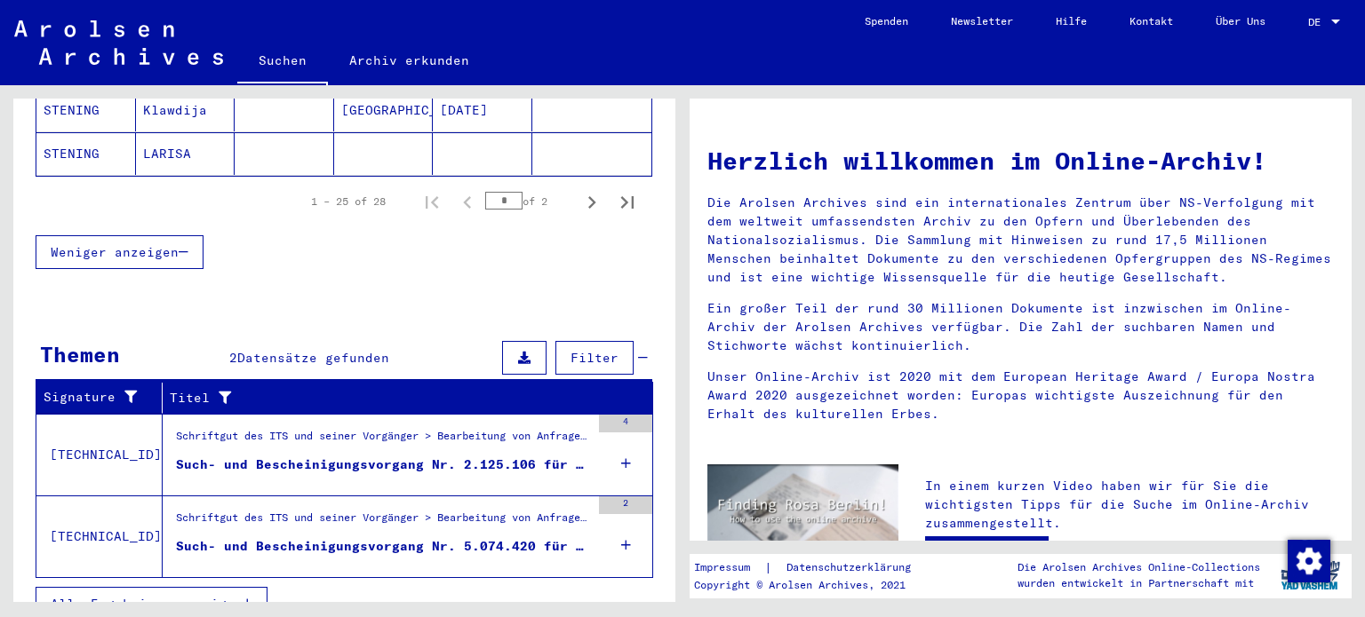
click at [377, 428] on div "Schriftgut des ITS und seiner Vorgänger > Bearbeitung von Anfragen > Fallbezoge…" at bounding box center [383, 440] width 414 height 25
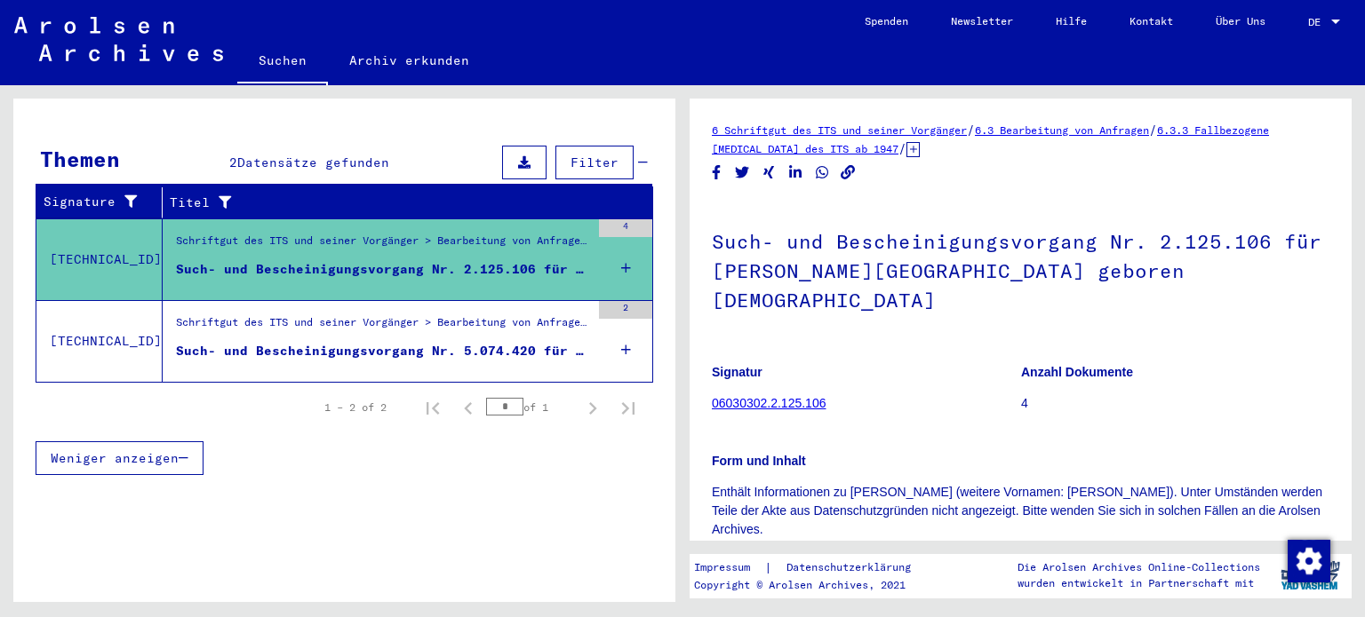
scroll to position [288, 0]
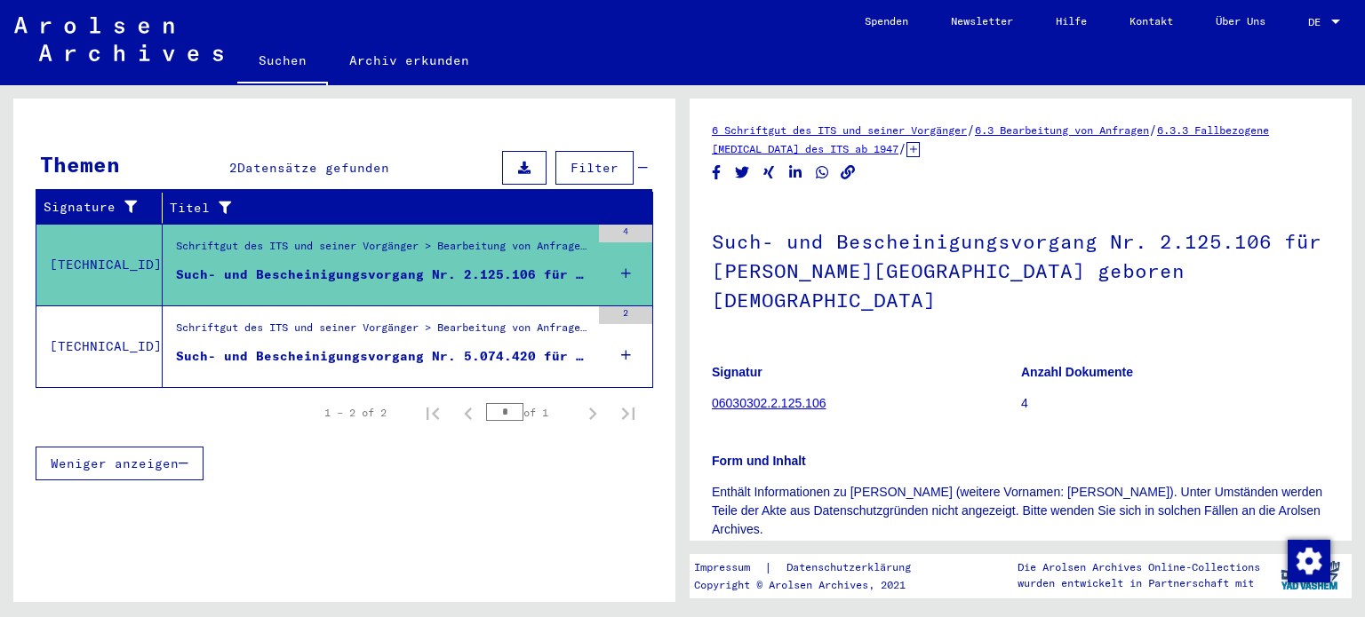
click at [405, 347] on div "Such- und Bescheinigungsvorgang Nr. 5.074.420 für [PERSON_NAME][DEMOGRAPHIC_DAT…" at bounding box center [383, 356] width 414 height 19
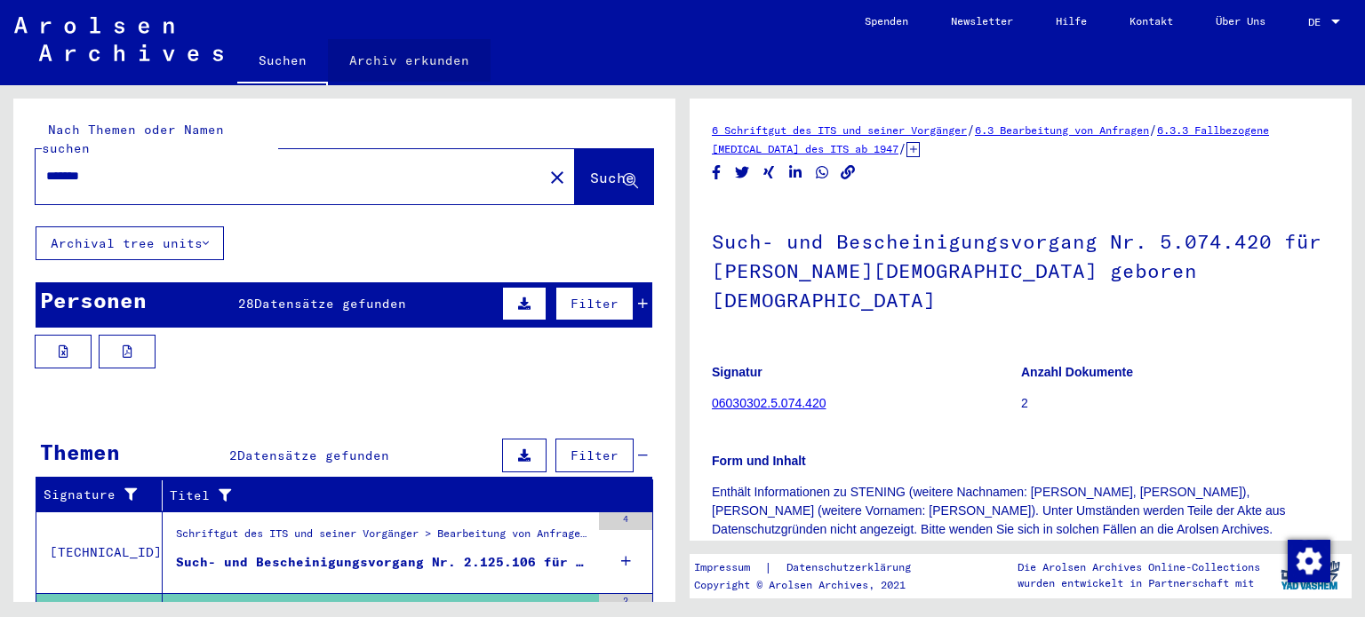
click at [446, 52] on link "Archiv erkunden" at bounding box center [409, 60] width 163 height 43
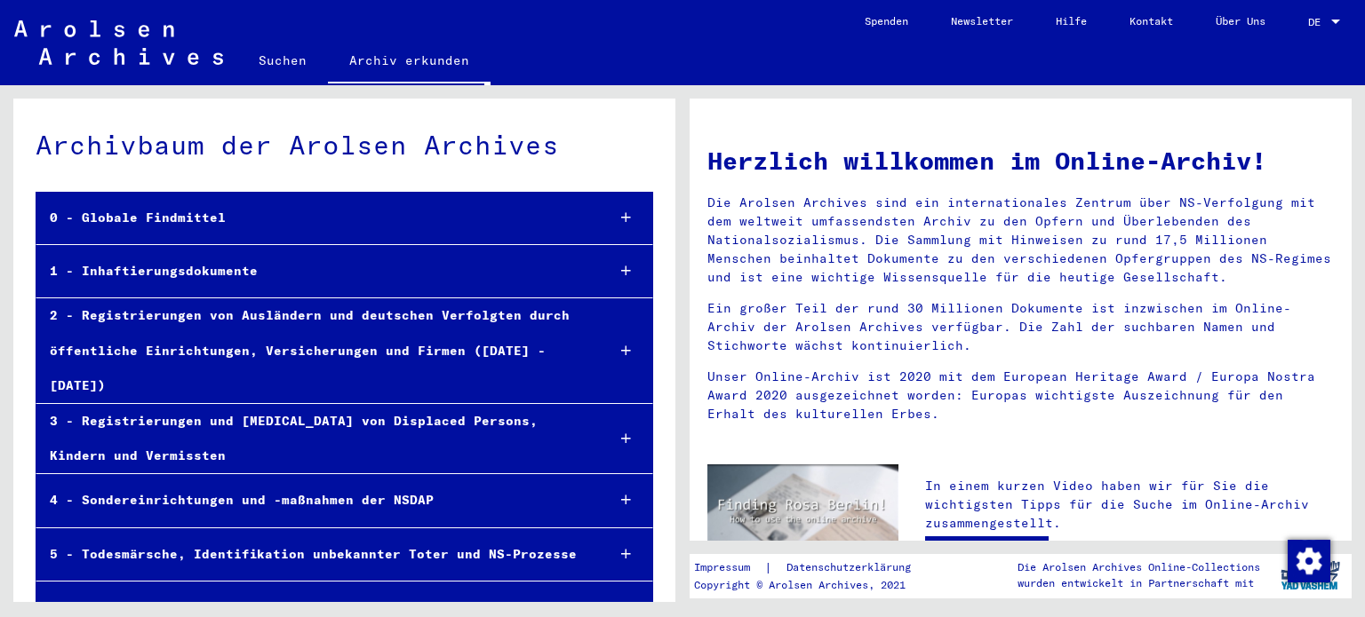
scroll to position [111, 0]
